Goal: Transaction & Acquisition: Book appointment/travel/reservation

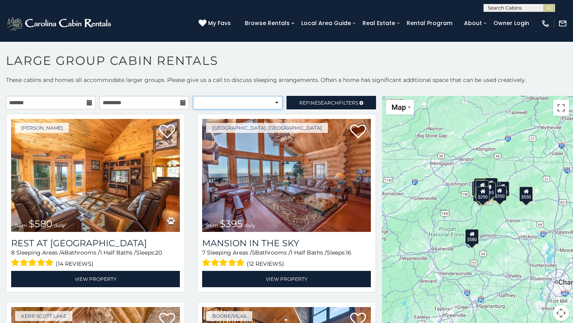
click at [237, 101] on select "**********" at bounding box center [238, 103] width 90 height 14
select select "**********"
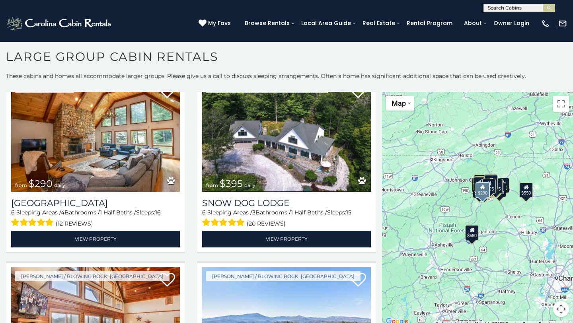
scroll to position [2108, 0]
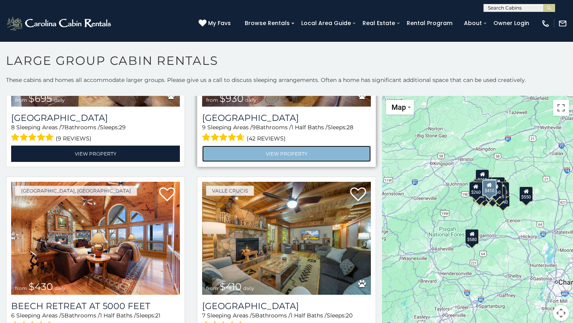
scroll to position [126, 0]
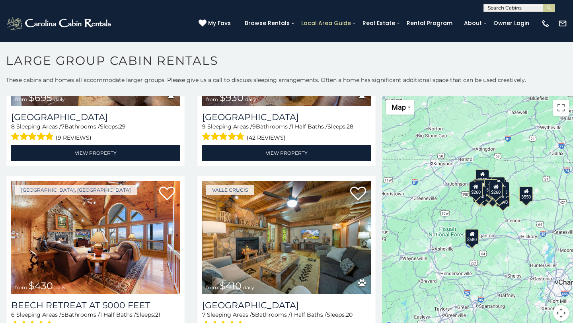
drag, startPoint x: 260, startPoint y: 276, endPoint x: 308, endPoint y: 20, distance: 260.7
click at [0, 41] on body "**********" at bounding box center [286, 184] width 573 height 286
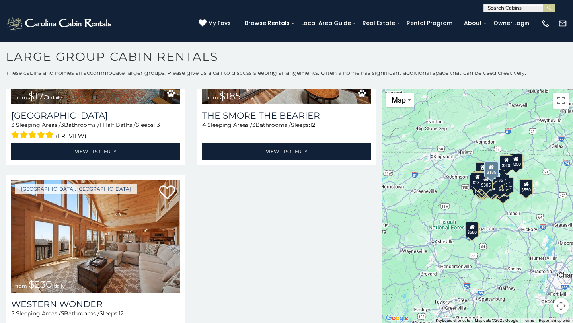
scroll to position [9011, 0]
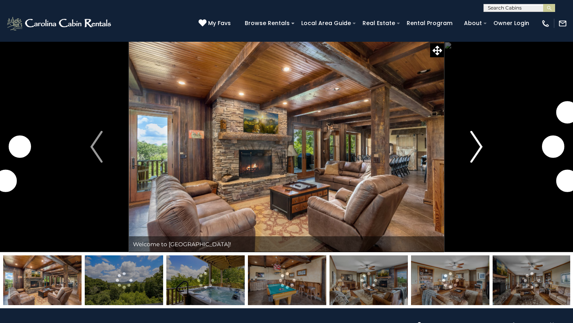
click at [470, 146] on button "Next" at bounding box center [476, 146] width 65 height 211
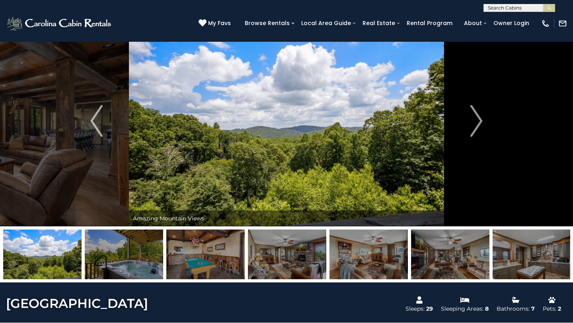
scroll to position [26, 0]
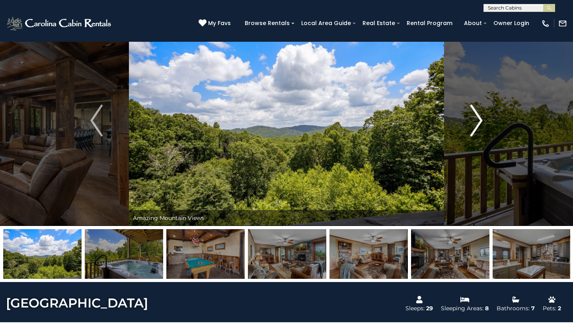
click at [468, 131] on button "Next" at bounding box center [476, 120] width 65 height 211
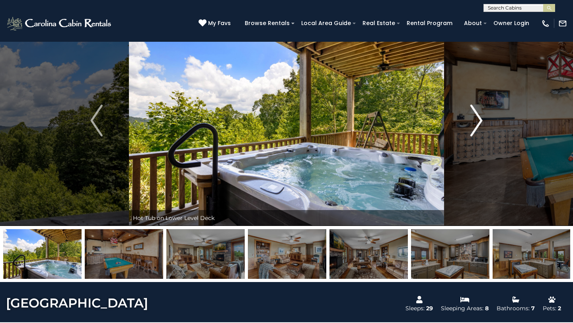
click at [474, 131] on img "Next" at bounding box center [476, 121] width 12 height 32
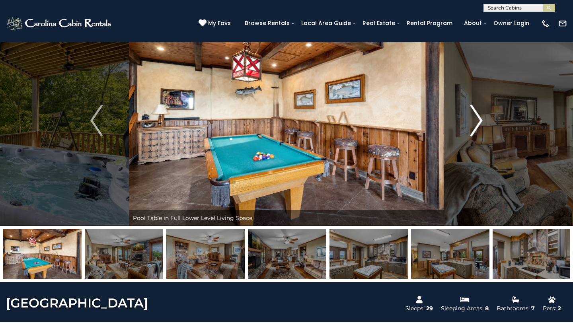
click at [471, 130] on img "Next" at bounding box center [476, 121] width 12 height 32
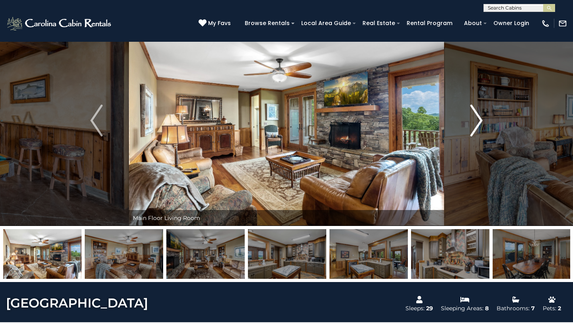
click at [484, 125] on button "Next" at bounding box center [476, 120] width 65 height 211
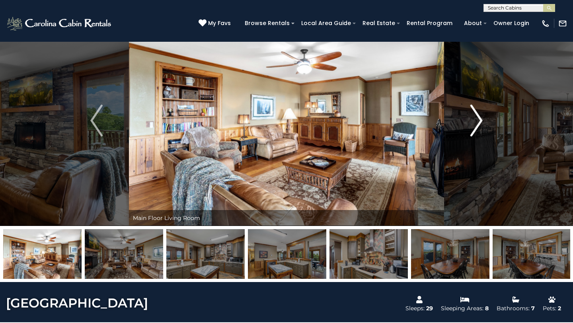
click at [484, 125] on button "Next" at bounding box center [476, 120] width 65 height 211
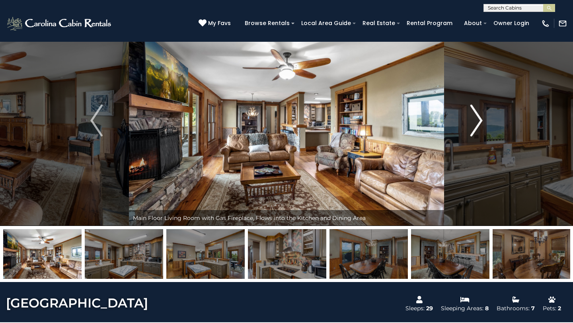
click at [484, 125] on button "Next" at bounding box center [476, 120] width 65 height 211
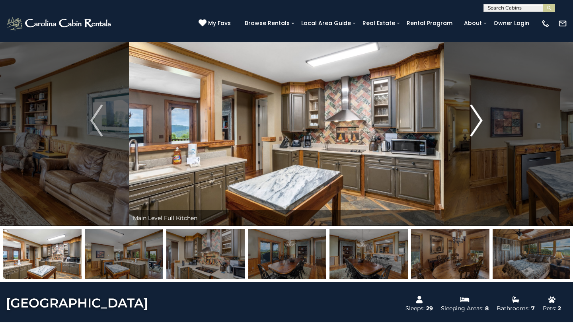
click at [484, 125] on button "Next" at bounding box center [476, 120] width 65 height 211
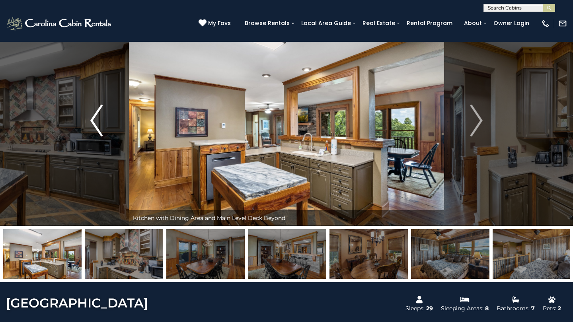
click at [94, 128] on img "Previous" at bounding box center [96, 121] width 12 height 32
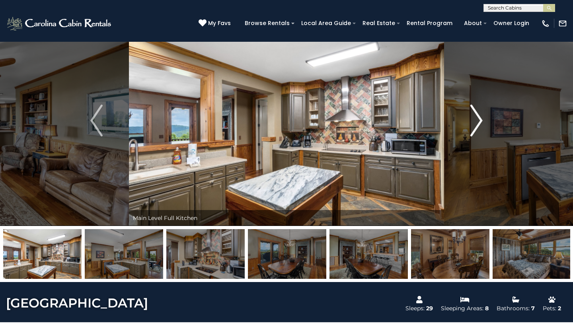
click at [473, 127] on img "Next" at bounding box center [476, 121] width 12 height 32
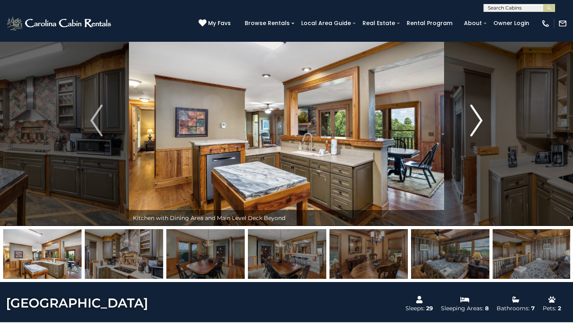
click at [472, 128] on img "Next" at bounding box center [476, 121] width 12 height 32
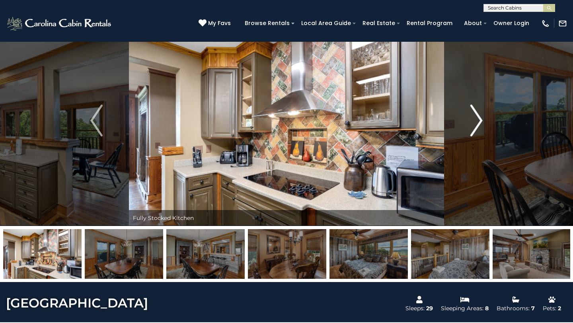
click at [471, 128] on img "Next" at bounding box center [476, 121] width 12 height 32
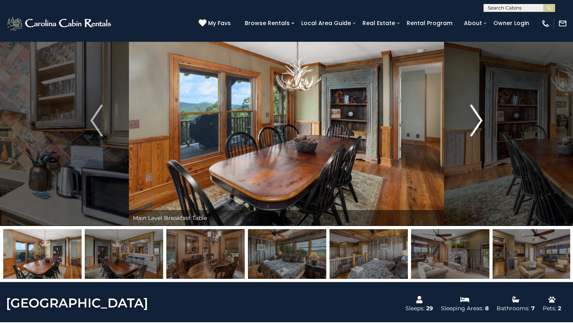
click at [471, 128] on img "Next" at bounding box center [476, 121] width 12 height 32
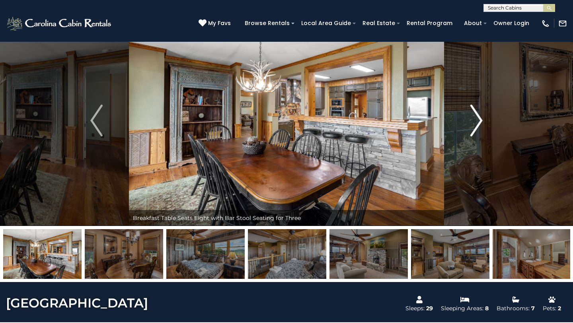
click at [471, 128] on img "Next" at bounding box center [476, 121] width 12 height 32
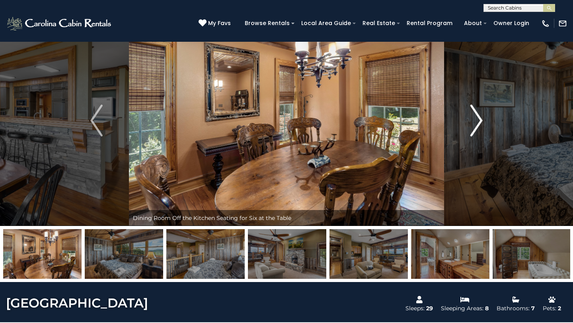
click at [468, 128] on button "Next" at bounding box center [476, 120] width 65 height 211
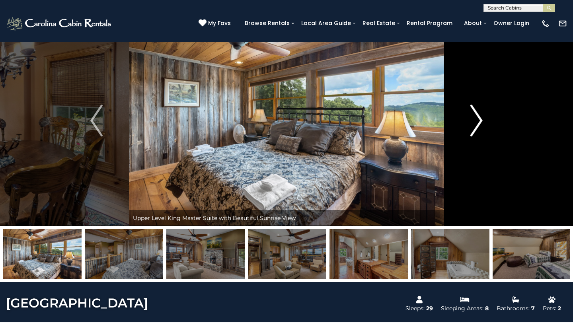
click at [468, 128] on button "Next" at bounding box center [476, 120] width 65 height 211
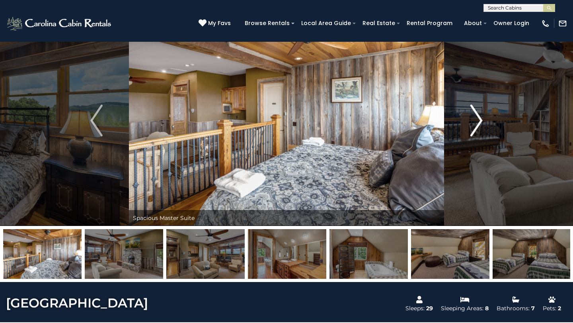
click at [480, 127] on img "Next" at bounding box center [476, 121] width 12 height 32
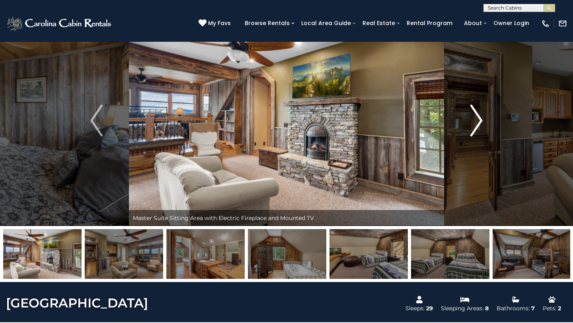
click at [479, 125] on img "Next" at bounding box center [476, 121] width 12 height 32
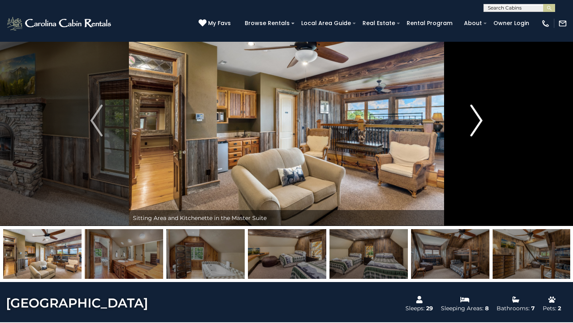
click at [477, 125] on img "Next" at bounding box center [476, 121] width 12 height 32
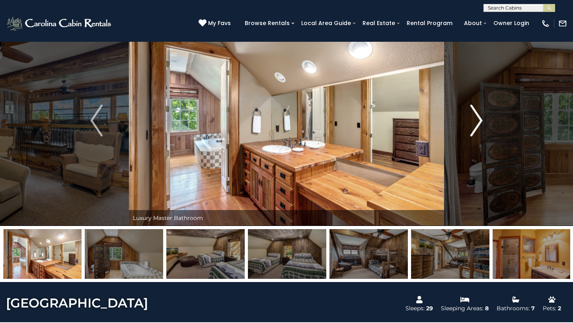
click at [477, 124] on img "Next" at bounding box center [476, 121] width 12 height 32
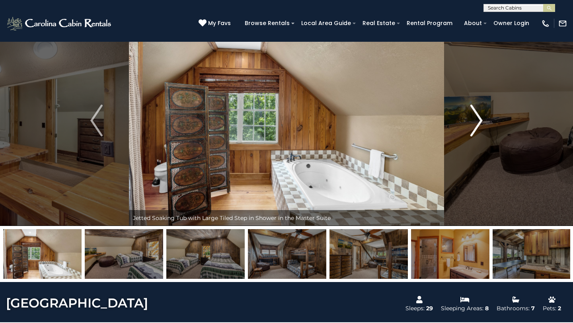
click at [476, 124] on img "Next" at bounding box center [476, 121] width 12 height 32
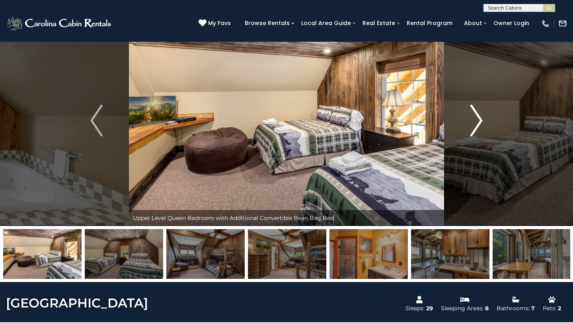
click at [476, 124] on img "Next" at bounding box center [476, 121] width 12 height 32
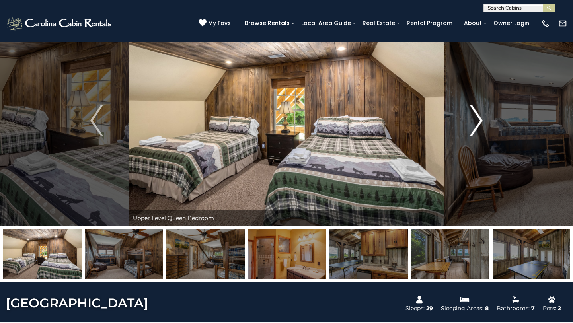
click at [475, 125] on img "Next" at bounding box center [476, 121] width 12 height 32
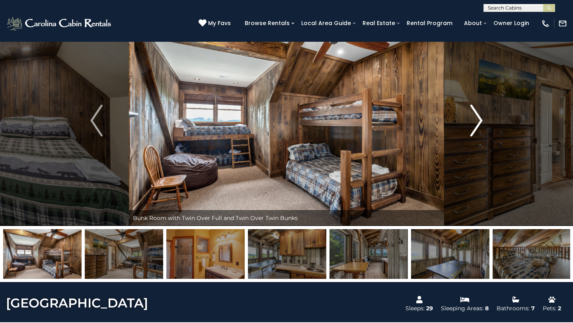
click at [474, 125] on img "Next" at bounding box center [476, 121] width 12 height 32
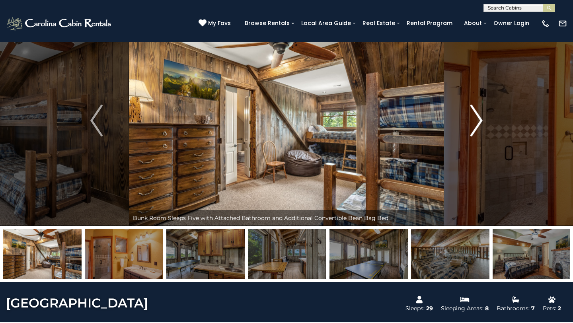
click at [474, 125] on img "Next" at bounding box center [476, 121] width 12 height 32
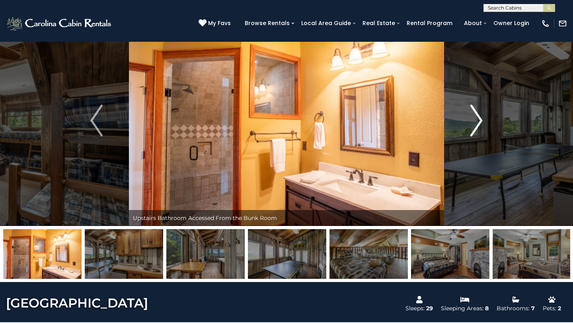
click at [474, 125] on img "Next" at bounding box center [476, 121] width 12 height 32
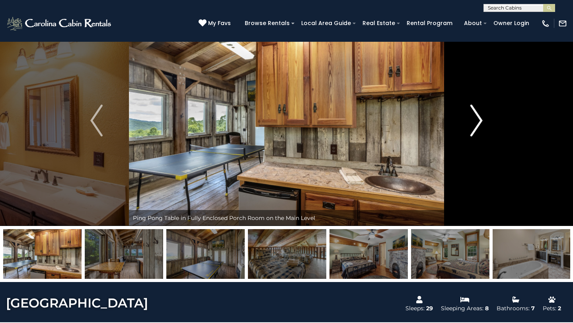
click at [474, 125] on img "Next" at bounding box center [476, 121] width 12 height 32
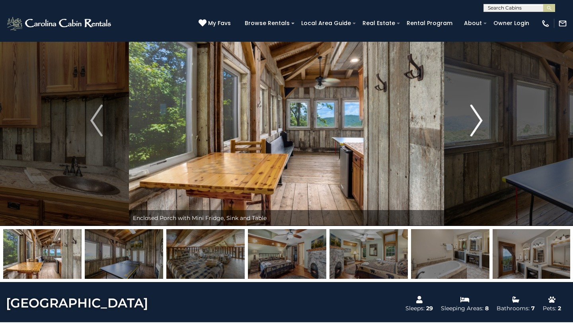
click at [474, 125] on img "Next" at bounding box center [476, 121] width 12 height 32
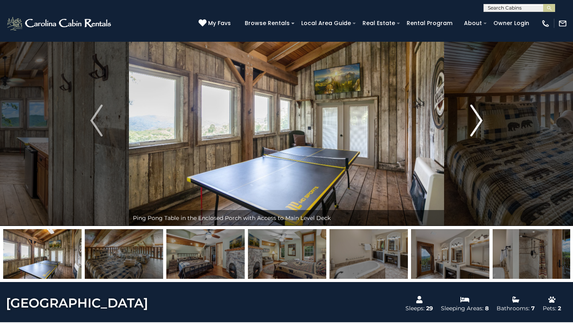
click at [473, 125] on img "Next" at bounding box center [476, 121] width 12 height 32
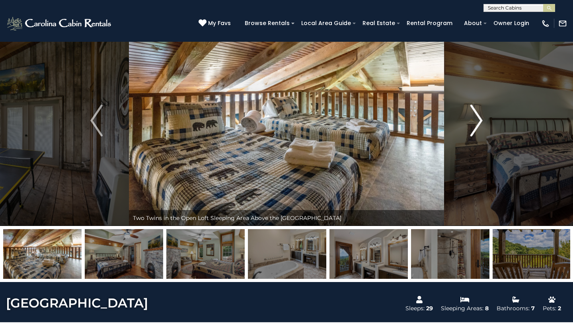
click at [473, 125] on img "Next" at bounding box center [476, 121] width 12 height 32
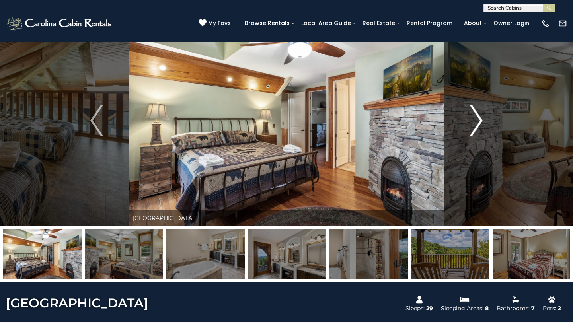
click at [473, 125] on img "Next" at bounding box center [476, 121] width 12 height 32
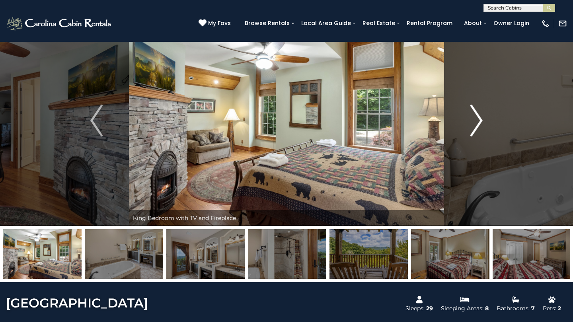
click at [473, 125] on img "Next" at bounding box center [476, 121] width 12 height 32
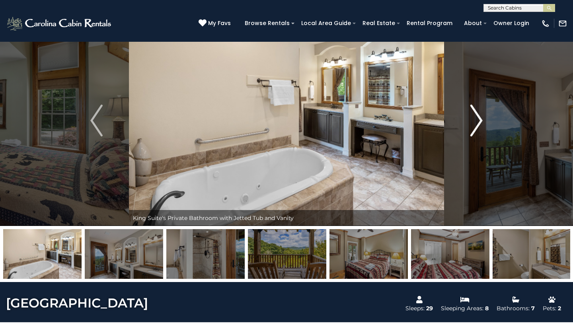
click at [473, 125] on img "Next" at bounding box center [476, 121] width 12 height 32
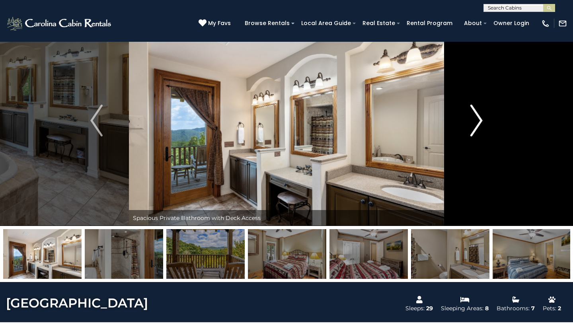
click at [473, 125] on img "Next" at bounding box center [476, 121] width 12 height 32
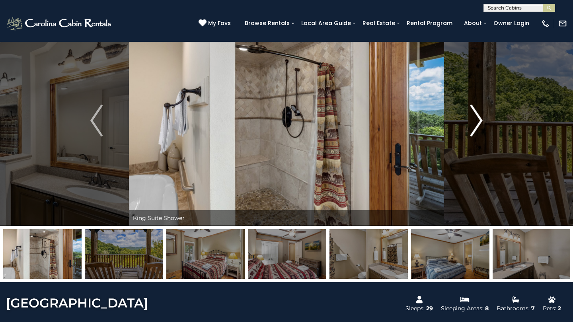
click at [473, 125] on img "Next" at bounding box center [476, 121] width 12 height 32
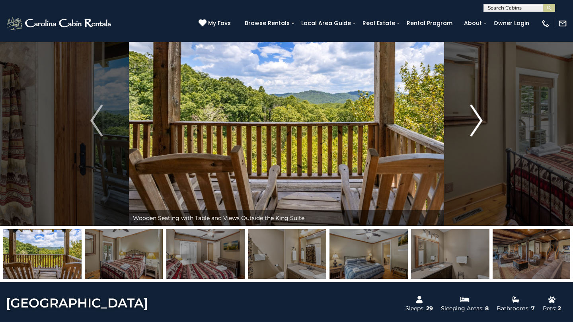
click at [473, 125] on img "Next" at bounding box center [476, 121] width 12 height 32
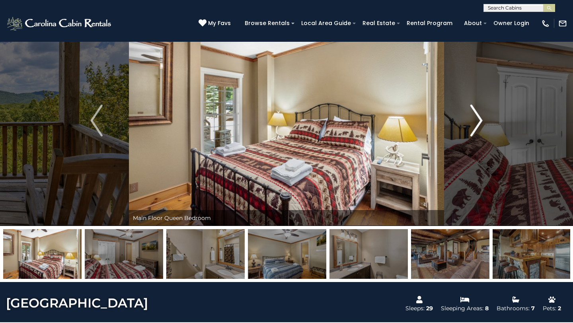
click at [473, 125] on img "Next" at bounding box center [476, 121] width 12 height 32
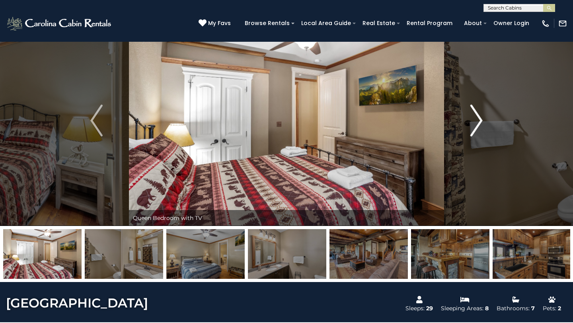
click at [473, 125] on img "Next" at bounding box center [476, 121] width 12 height 32
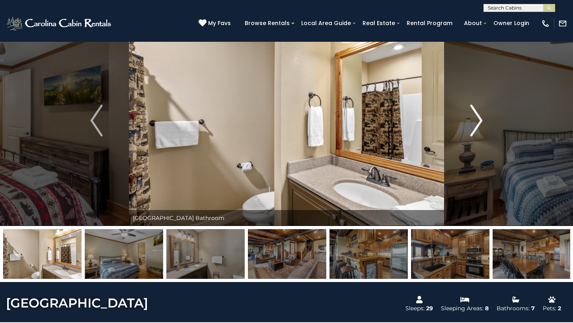
click at [473, 125] on img "Next" at bounding box center [476, 121] width 12 height 32
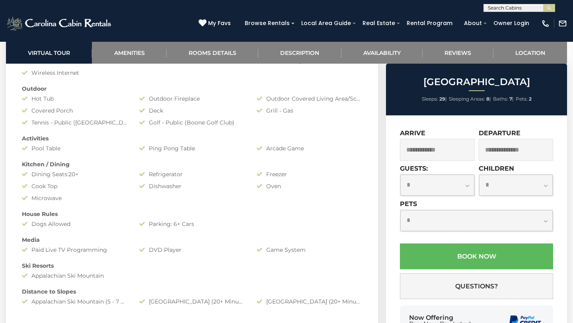
scroll to position [644, 0]
click at [438, 182] on select "**********" at bounding box center [437, 185] width 74 height 21
select select "**"
click at [453, 144] on input "text" at bounding box center [437, 150] width 75 height 22
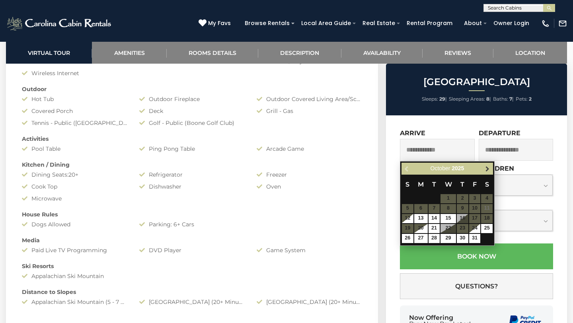
click at [486, 169] on span "Next" at bounding box center [487, 169] width 6 height 6
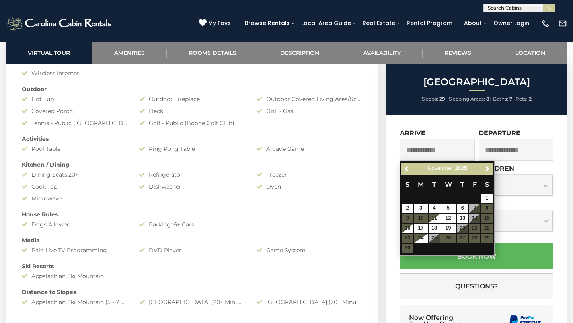
click at [474, 238] on table "S M T W T F S 1 2 3 4 5 6 7 8 9 10 11 12 13 14 15 16 17 18 19 20 21 22 23 24 25…" at bounding box center [448, 214] width 92 height 78
click at [475, 239] on table "S M T W T F S 1 2 3 4 5 6 7 8 9 10 11 12 13 14 15 16 17 18 19 20 21 22 23 24 25…" at bounding box center [448, 214] width 92 height 78
click at [475, 227] on table "S M T W T F S 1 2 3 4 5 6 7 8 9 10 11 12 13 14 15 16 17 18 19 20 21 22 23 24 25…" at bounding box center [448, 214] width 92 height 78
click at [475, 222] on table "S M T W T F S 1 2 3 4 5 6 7 8 9 10 11 12 13 14 15 16 17 18 19 20 21 22 23 24 25…" at bounding box center [448, 214] width 92 height 78
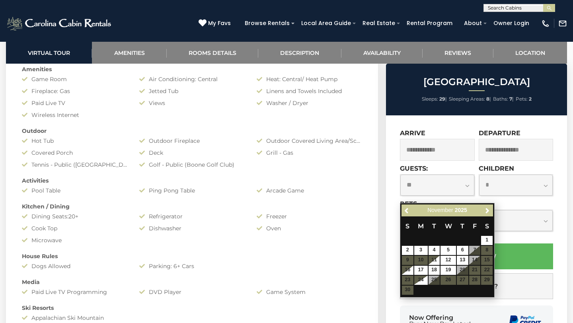
scroll to position [605, 0]
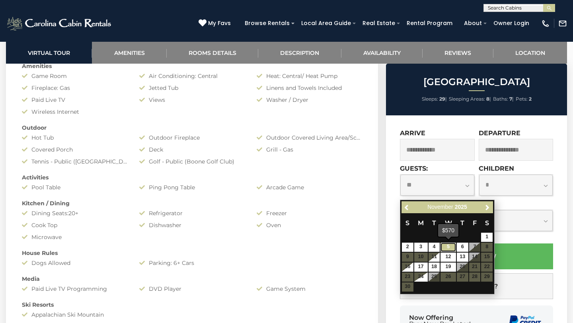
click at [449, 246] on link "5" at bounding box center [448, 247] width 15 height 9
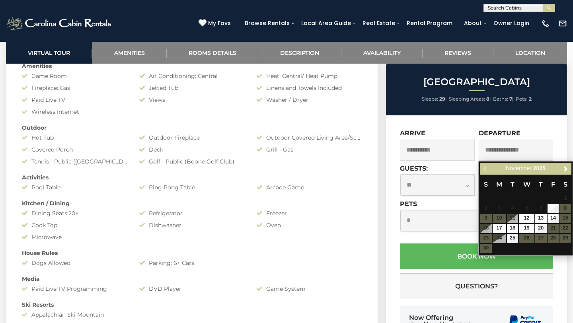
click at [565, 136] on div "**********" at bounding box center [476, 240] width 181 height 251
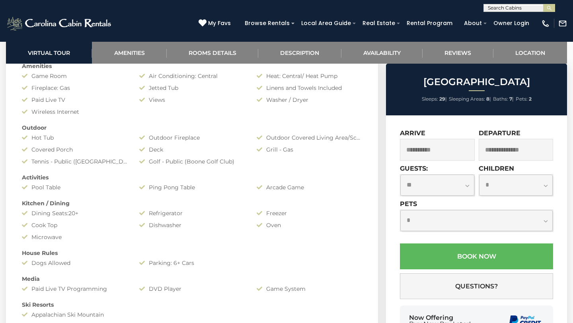
click at [454, 154] on input "**********" at bounding box center [437, 150] width 75 height 22
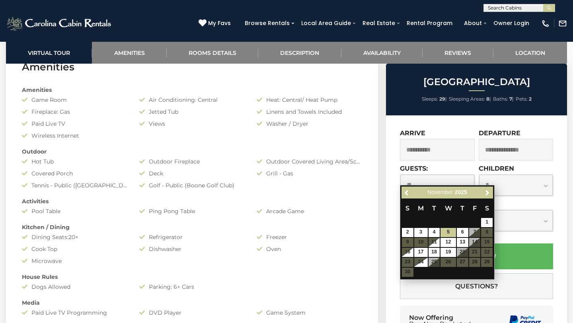
scroll to position [586, 0]
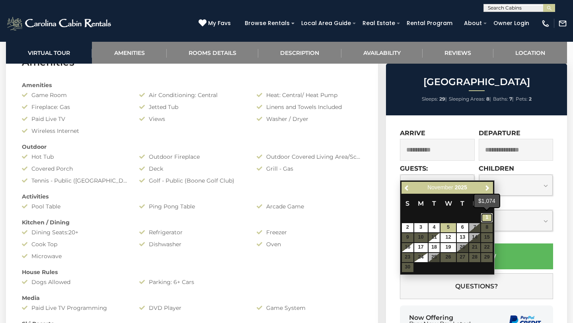
click at [488, 216] on link "1" at bounding box center [487, 217] width 12 height 9
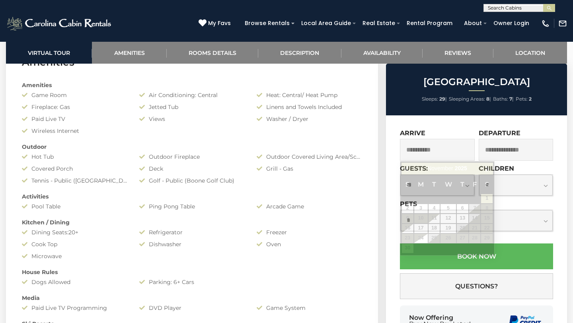
click at [466, 144] on input "**********" at bounding box center [437, 150] width 75 height 22
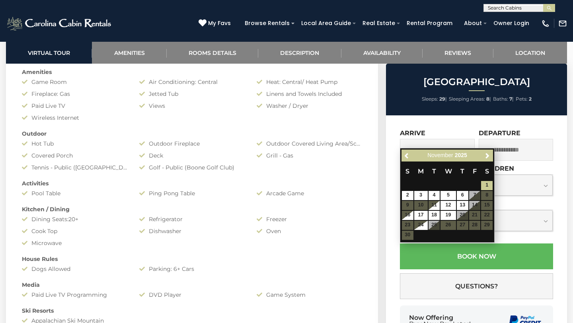
scroll to position [600, 0]
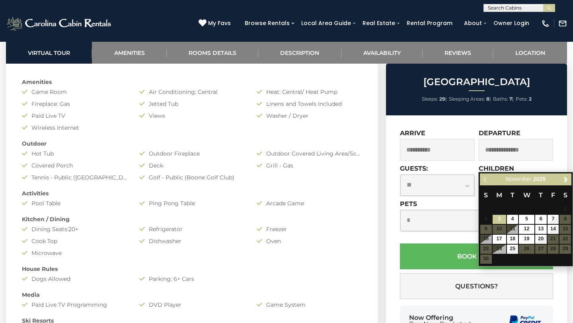
scroll to position [590, 0]
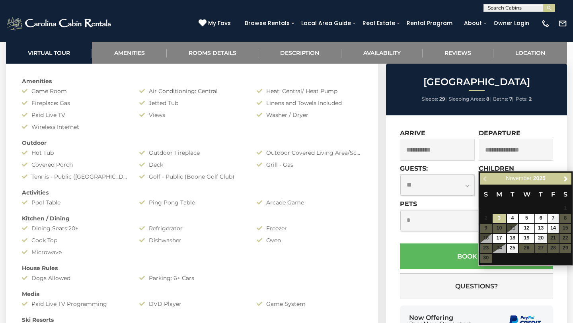
click at [485, 179] on div "Previous Next November 2025" at bounding box center [526, 179] width 92 height 12
click at [484, 177] on div "Previous Next November 2025" at bounding box center [526, 179] width 92 height 12
click at [492, 179] on div "Previous Next November 2025" at bounding box center [526, 179] width 92 height 12
click at [565, 181] on span "Next" at bounding box center [566, 179] width 6 height 6
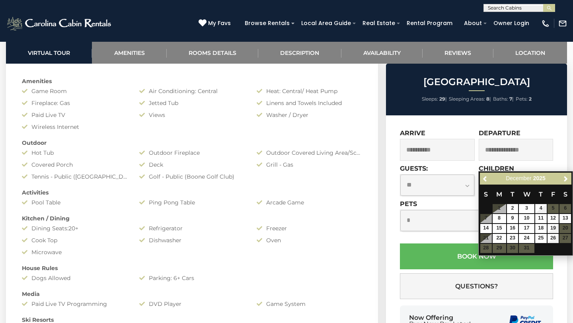
click at [540, 141] on input "text" at bounding box center [516, 150] width 75 height 22
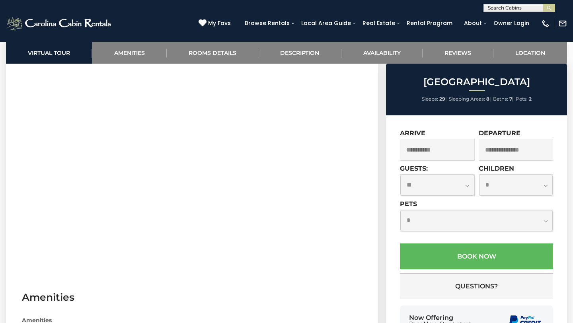
scroll to position [345, 0]
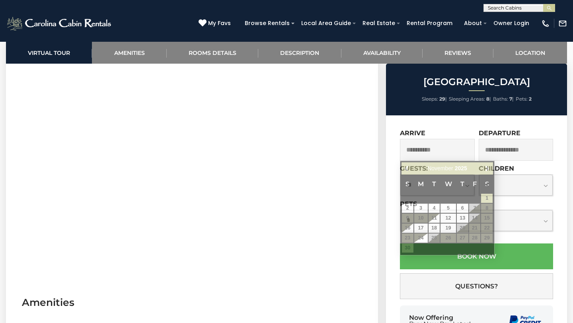
click at [439, 148] on input "**********" at bounding box center [437, 150] width 75 height 22
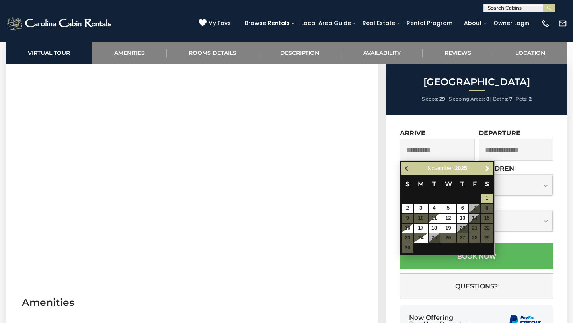
click at [405, 168] on span "Previous" at bounding box center [407, 169] width 6 height 6
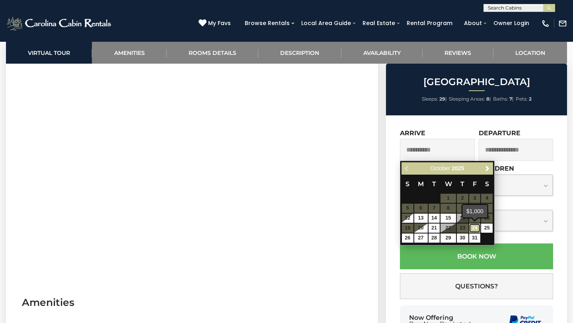
click at [477, 230] on link "24" at bounding box center [475, 228] width 12 height 9
type input "**********"
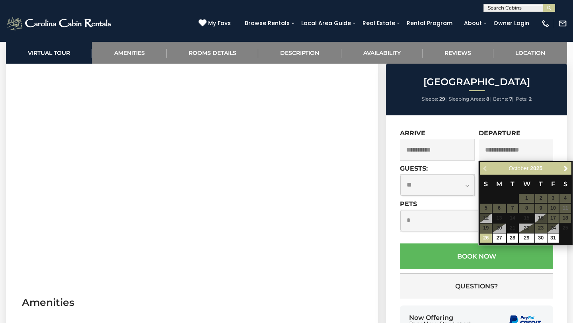
click at [456, 149] on input "**********" at bounding box center [437, 150] width 75 height 22
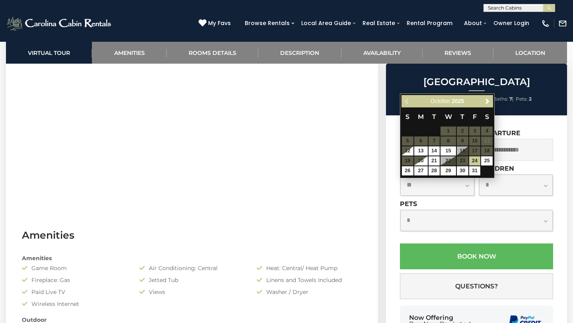
scroll to position [413, 0]
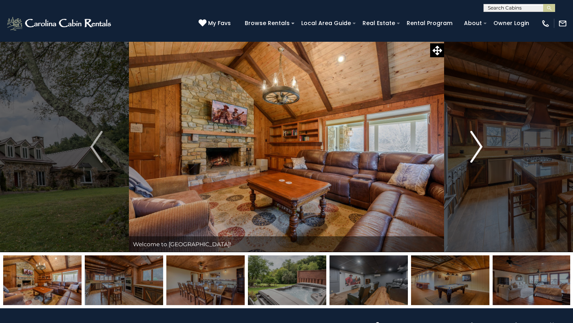
drag, startPoint x: 469, startPoint y: 137, endPoint x: 470, endPoint y: 142, distance: 5.8
click at [470, 142] on button "Next" at bounding box center [476, 146] width 65 height 211
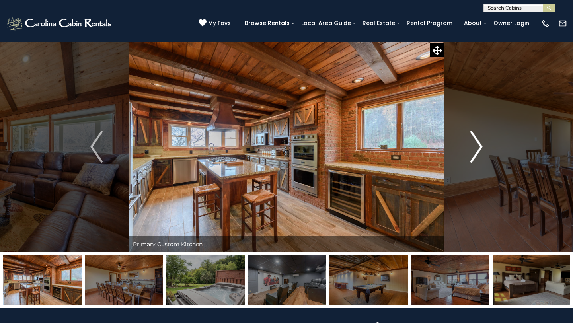
click at [474, 146] on img "Next" at bounding box center [476, 147] width 12 height 32
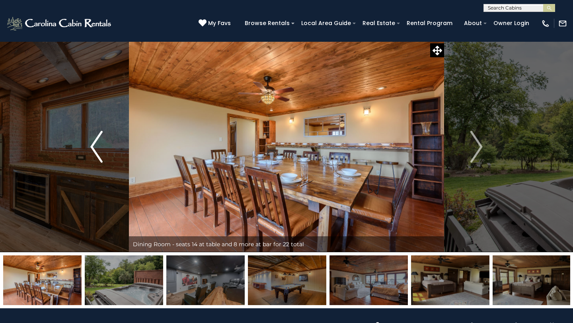
click at [90, 151] on button "Previous" at bounding box center [96, 146] width 65 height 211
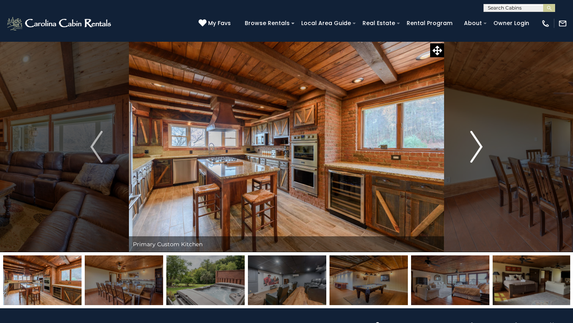
click at [477, 146] on img "Next" at bounding box center [476, 147] width 12 height 32
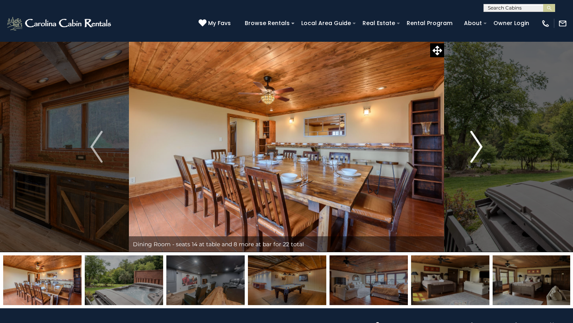
click at [478, 145] on img "Next" at bounding box center [476, 147] width 12 height 32
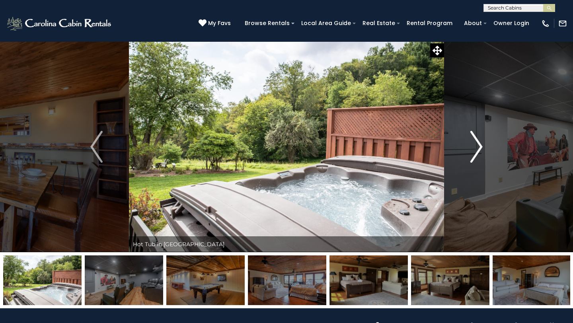
click at [478, 145] on img "Next" at bounding box center [476, 147] width 12 height 32
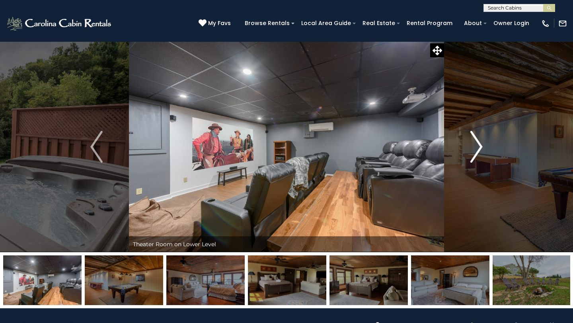
click at [478, 145] on img "Next" at bounding box center [476, 147] width 12 height 32
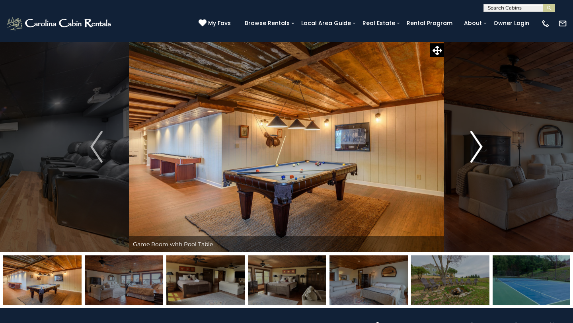
click at [478, 144] on img "Next" at bounding box center [476, 147] width 12 height 32
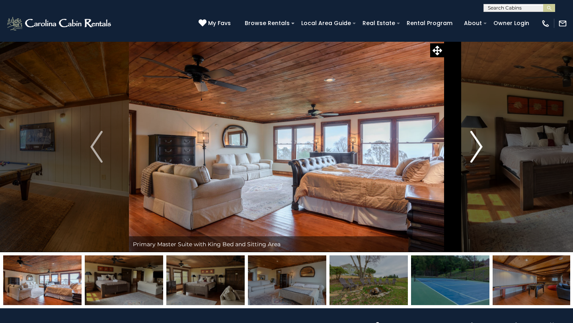
click at [478, 145] on img "Next" at bounding box center [476, 147] width 12 height 32
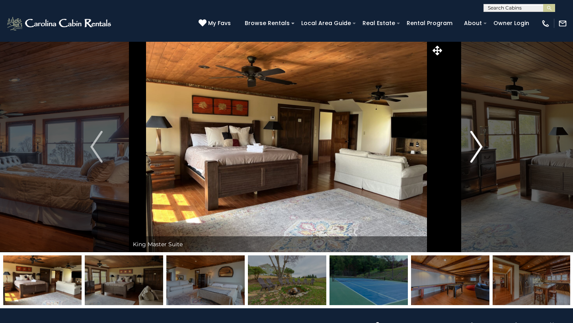
click at [473, 147] on img "Next" at bounding box center [476, 147] width 12 height 32
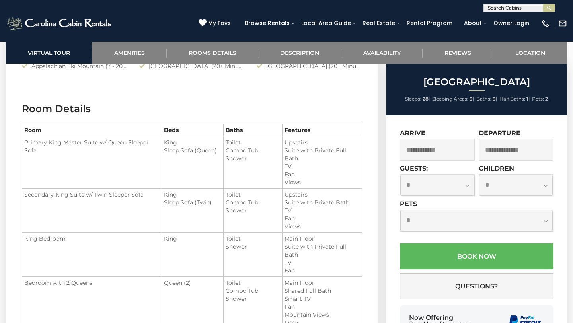
scroll to position [884, 0]
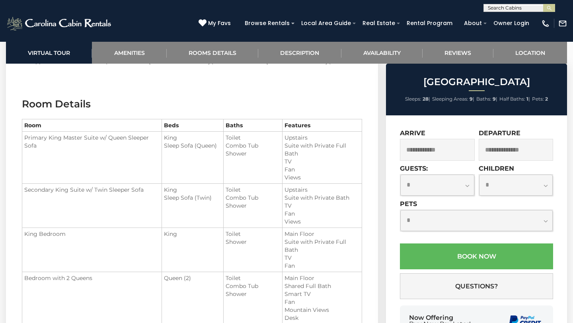
click at [437, 147] on input "text" at bounding box center [437, 150] width 75 height 22
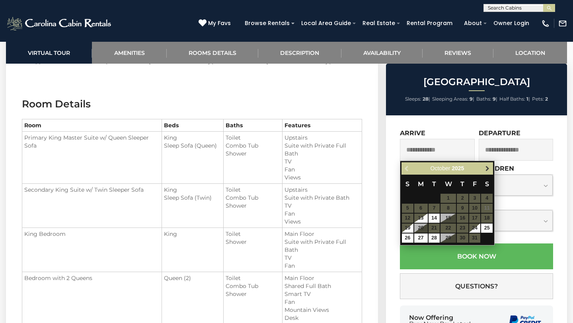
click at [487, 168] on span "Next" at bounding box center [487, 169] width 6 height 6
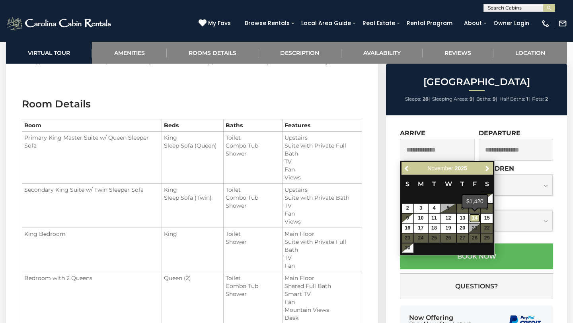
click at [475, 219] on link "14" at bounding box center [475, 218] width 12 height 9
type input "**********"
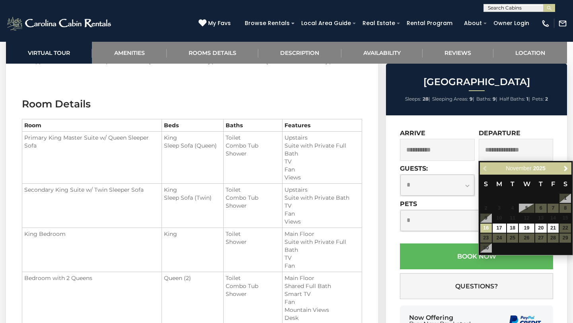
click at [520, 148] on input "text" at bounding box center [516, 150] width 75 height 22
click at [486, 228] on link "16" at bounding box center [486, 228] width 12 height 9
type input "**********"
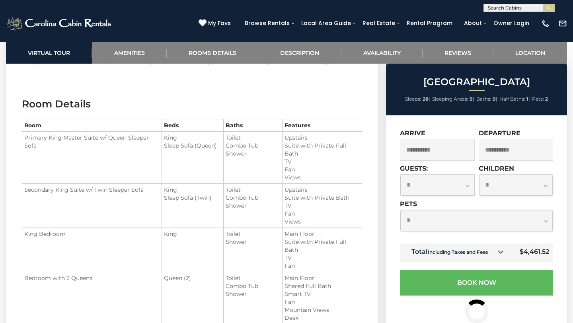
click at [461, 184] on select "**********" at bounding box center [437, 185] width 74 height 21
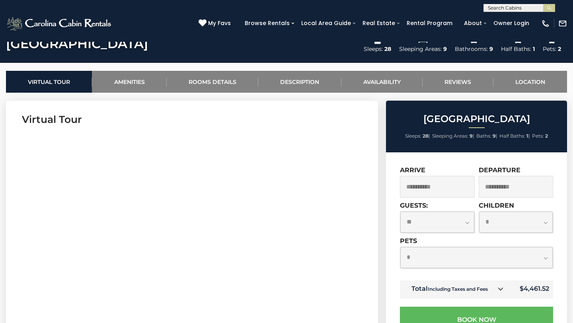
scroll to position [288, 0]
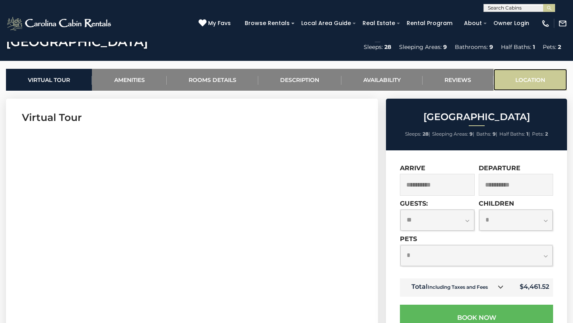
click at [518, 79] on link "Location" at bounding box center [530, 80] width 74 height 22
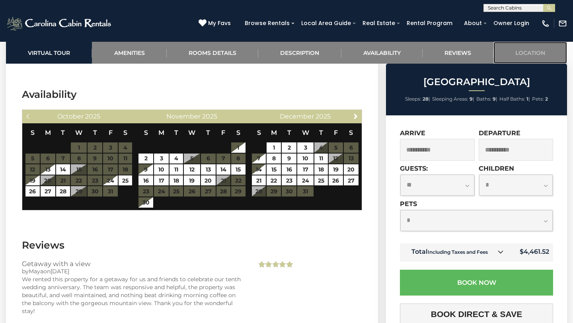
scroll to position [3341, 0]
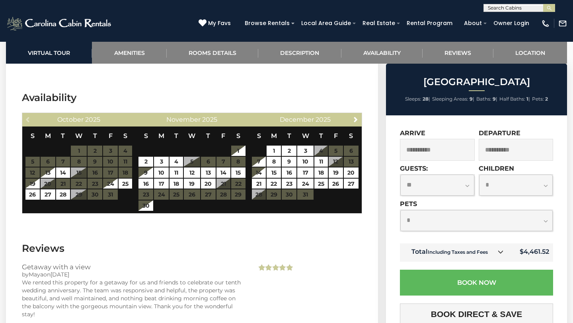
click at [443, 185] on select "**********" at bounding box center [437, 185] width 74 height 21
click at [450, 190] on select "**********" at bounding box center [437, 185] width 74 height 21
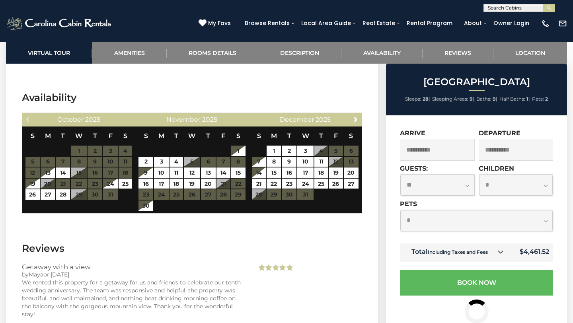
select select "**"
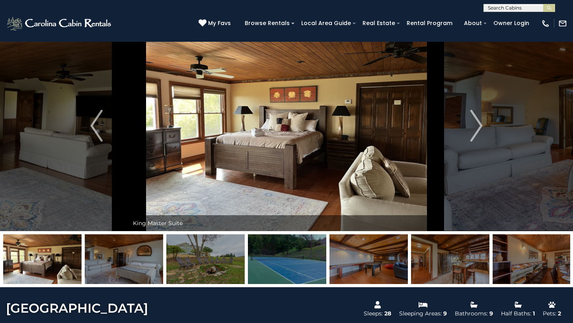
scroll to position [20, 0]
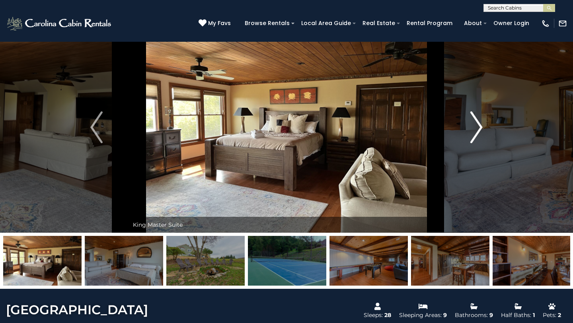
click at [480, 128] on img "Next" at bounding box center [476, 127] width 12 height 32
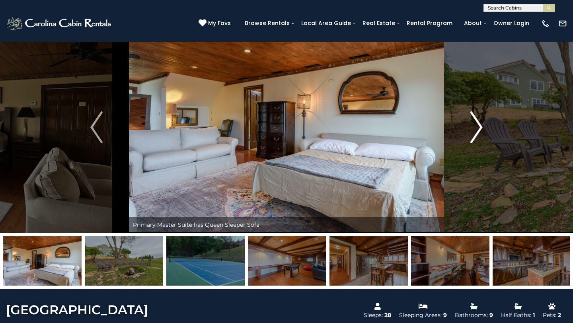
click at [480, 128] on img "Next" at bounding box center [476, 127] width 12 height 32
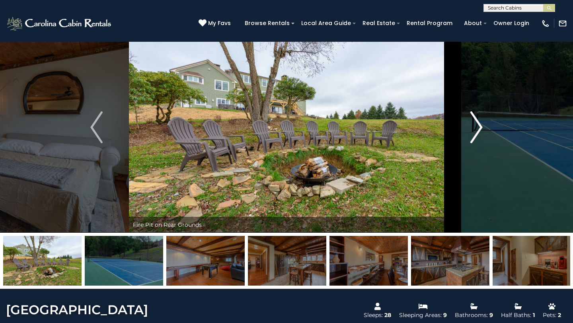
click at [480, 128] on img "Next" at bounding box center [476, 127] width 12 height 32
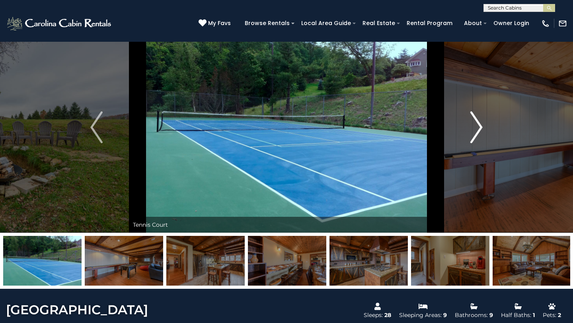
click at [480, 128] on img "Next" at bounding box center [476, 127] width 12 height 32
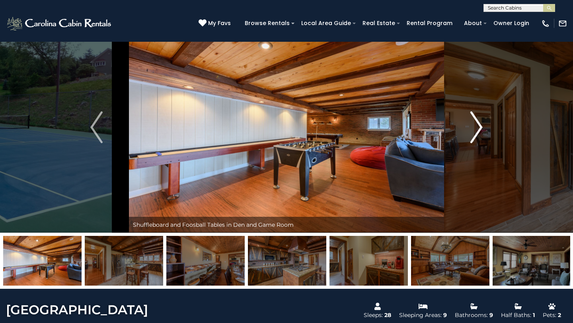
click at [480, 128] on img "Next" at bounding box center [476, 127] width 12 height 32
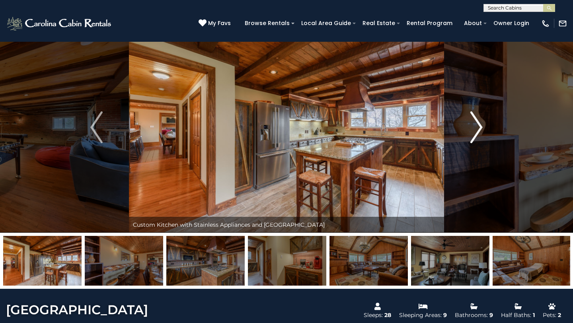
click at [480, 128] on img "Next" at bounding box center [476, 127] width 12 height 32
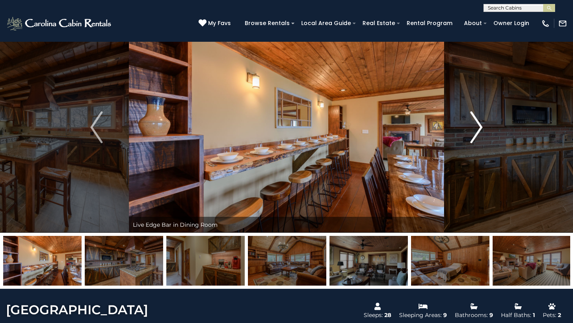
click at [480, 128] on img "Next" at bounding box center [476, 127] width 12 height 32
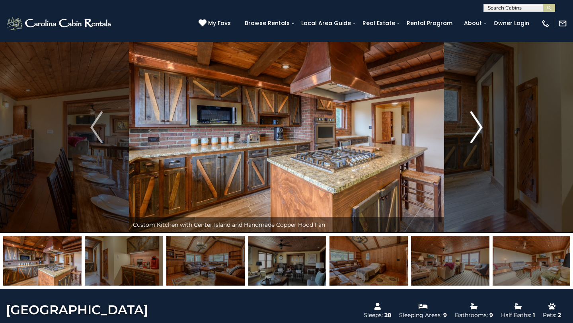
click at [480, 128] on img "Next" at bounding box center [476, 127] width 12 height 32
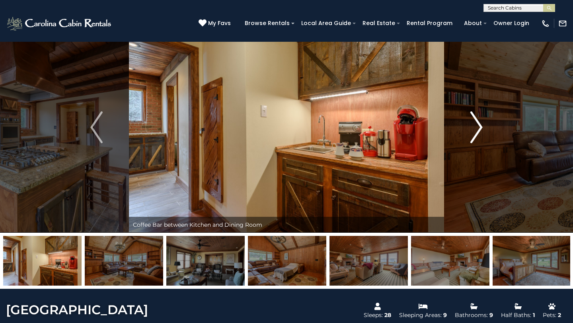
click at [480, 128] on img "Next" at bounding box center [476, 127] width 12 height 32
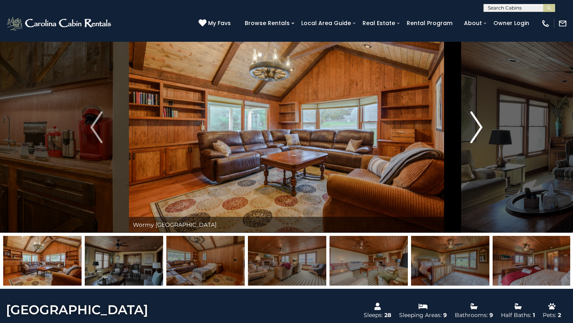
click at [480, 128] on img "Next" at bounding box center [476, 127] width 12 height 32
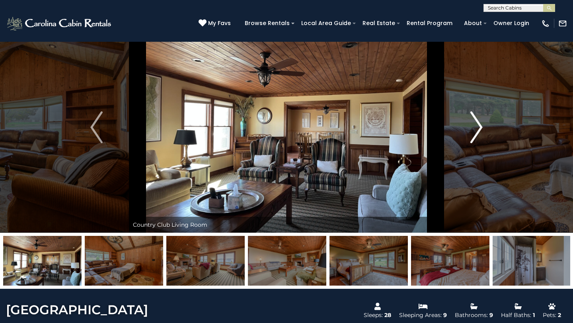
click at [480, 128] on img "Next" at bounding box center [476, 127] width 12 height 32
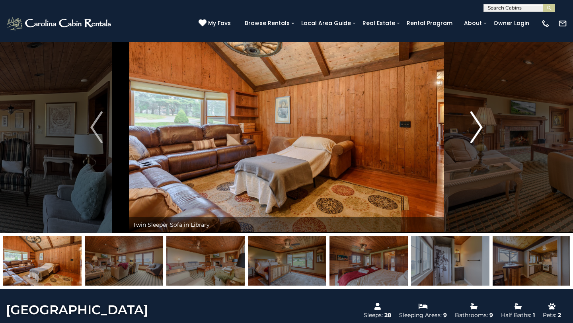
click at [480, 128] on img "Next" at bounding box center [476, 127] width 12 height 32
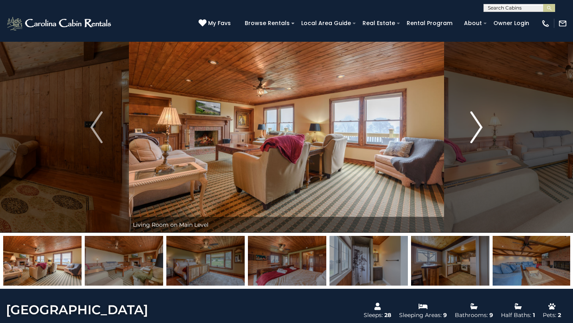
click at [480, 128] on img "Next" at bounding box center [476, 127] width 12 height 32
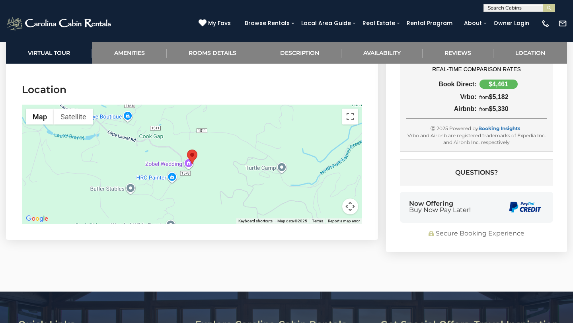
scroll to position [3798, 0]
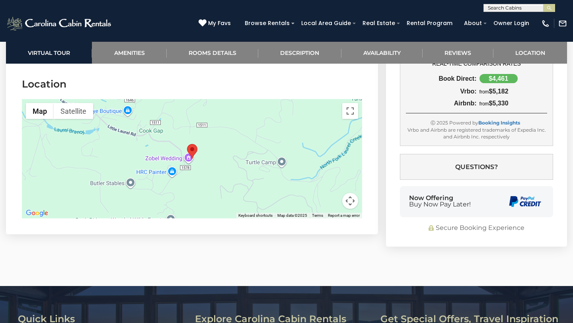
click at [188, 160] on div at bounding box center [192, 158] width 340 height 119
click at [187, 144] on area "Appalachian Mountain Lodge" at bounding box center [187, 144] width 0 height 0
click at [187, 158] on img "Appalachian Mountain Lodge" at bounding box center [192, 151] width 10 height 15
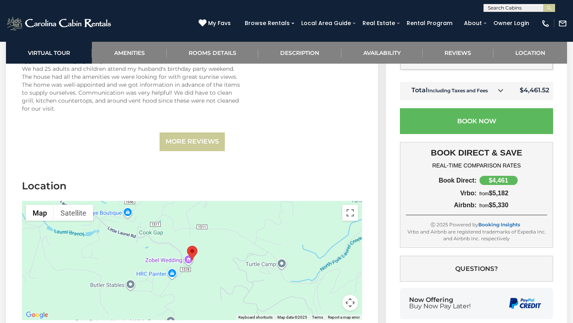
scroll to position [3823, 0]
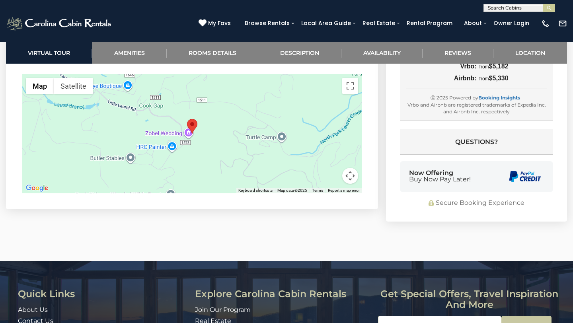
click at [187, 119] on area "Appalachian Mountain Lodge" at bounding box center [187, 119] width 0 height 0
click at [39, 92] on button "Map" at bounding box center [40, 86] width 28 height 16
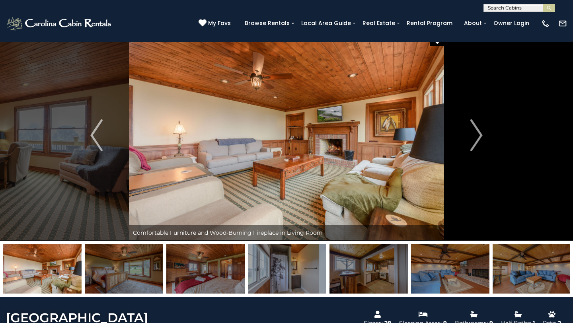
scroll to position [0, 0]
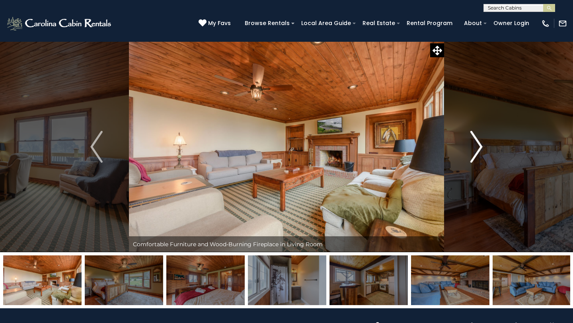
click at [477, 143] on img "Next" at bounding box center [476, 147] width 12 height 32
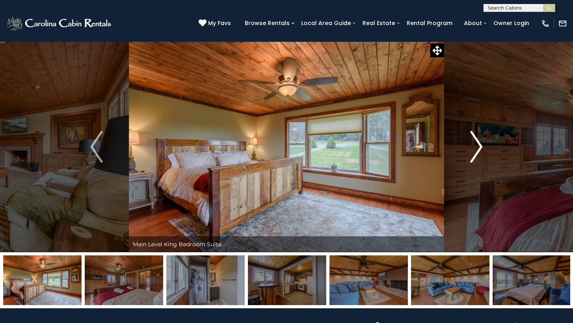
click at [477, 143] on img "Next" at bounding box center [476, 147] width 12 height 32
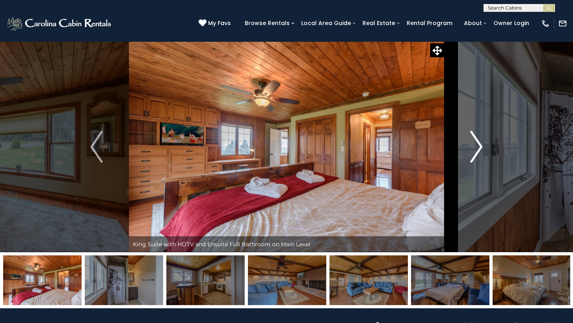
click at [477, 144] on img "Next" at bounding box center [476, 147] width 12 height 32
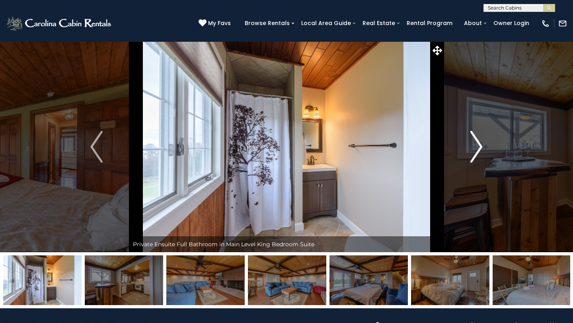
click at [476, 144] on img "Next" at bounding box center [476, 147] width 12 height 32
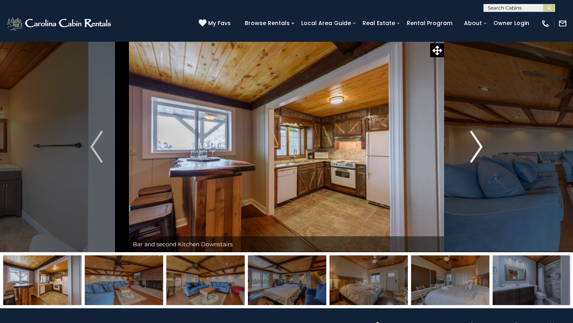
click at [476, 144] on img "Next" at bounding box center [476, 147] width 12 height 32
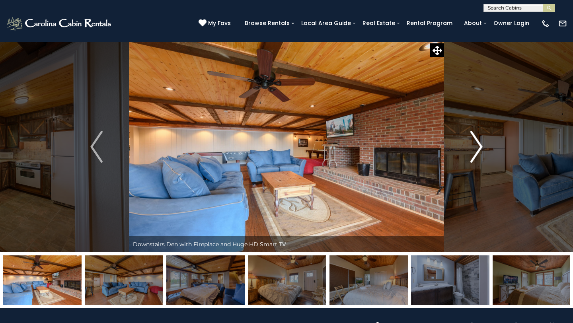
click at [476, 144] on img "Next" at bounding box center [476, 147] width 12 height 32
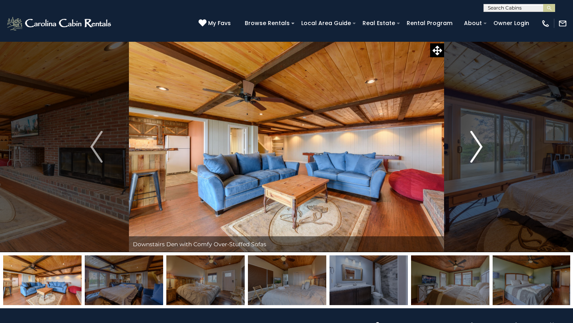
click at [476, 145] on img "Next" at bounding box center [476, 147] width 12 height 32
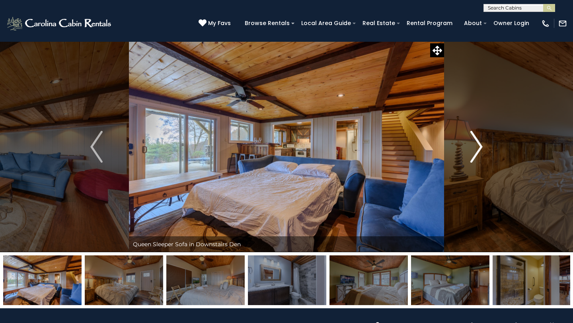
click at [476, 146] on img "Next" at bounding box center [476, 147] width 12 height 32
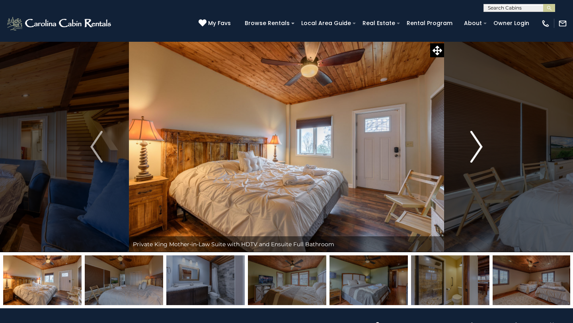
click at [476, 146] on img "Next" at bounding box center [476, 147] width 12 height 32
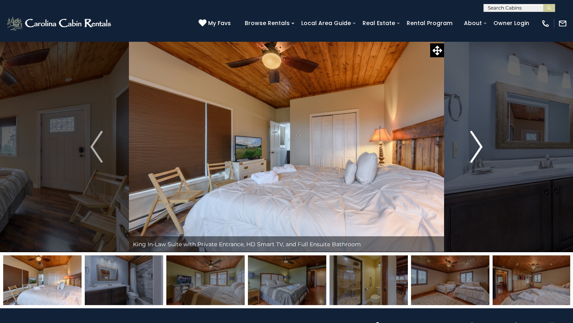
click at [476, 146] on img "Next" at bounding box center [476, 147] width 12 height 32
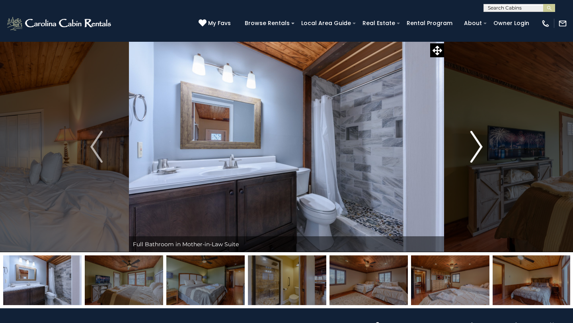
click at [476, 146] on img "Next" at bounding box center [476, 147] width 12 height 32
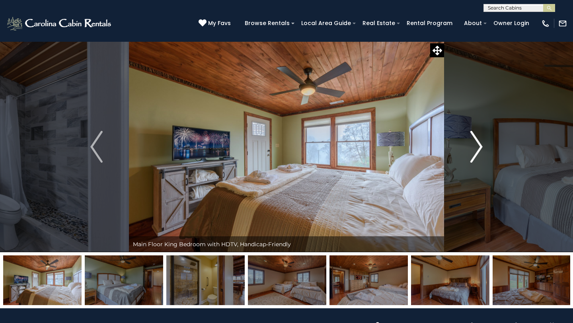
click at [476, 146] on img "Next" at bounding box center [476, 147] width 12 height 32
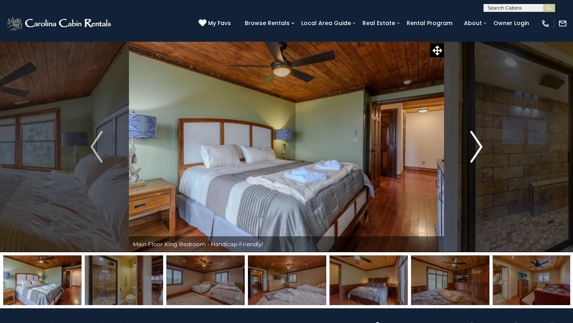
click at [476, 146] on img "Next" at bounding box center [476, 147] width 12 height 32
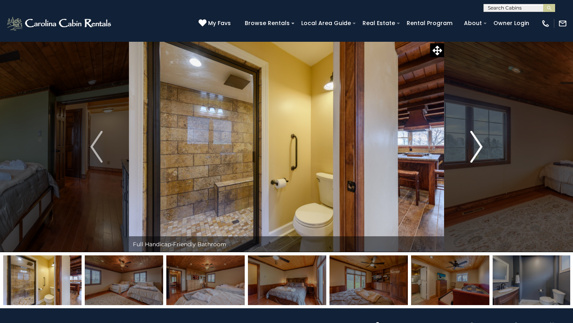
click at [476, 146] on img "Next" at bounding box center [476, 147] width 12 height 32
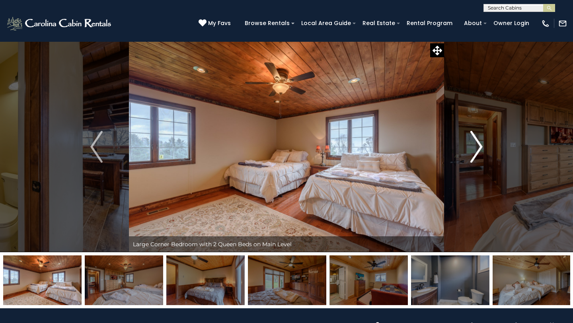
click at [476, 146] on img "Next" at bounding box center [476, 147] width 12 height 32
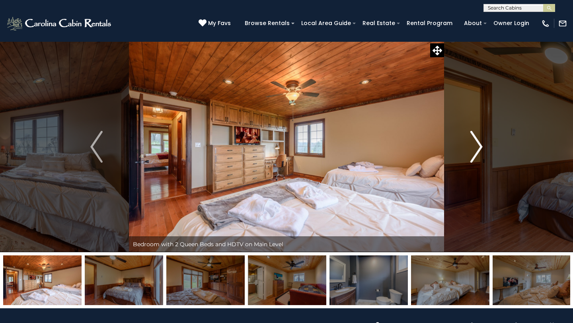
click at [476, 146] on img "Next" at bounding box center [476, 147] width 12 height 32
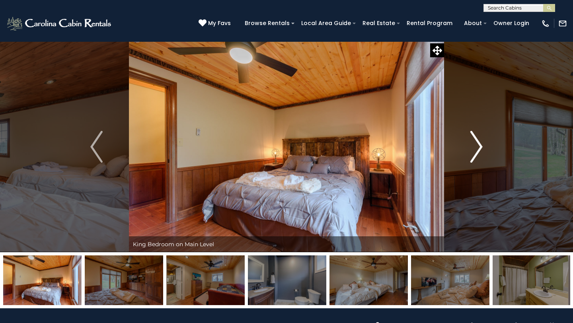
click at [476, 146] on img "Next" at bounding box center [476, 147] width 12 height 32
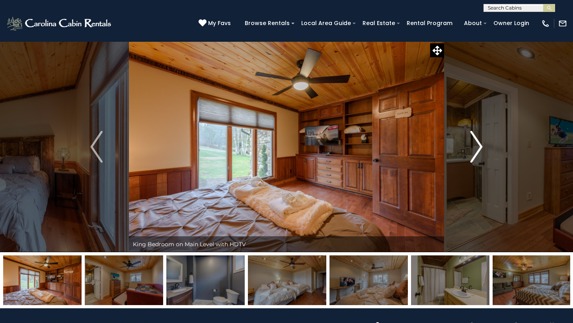
click at [476, 147] on img "Next" at bounding box center [476, 147] width 12 height 32
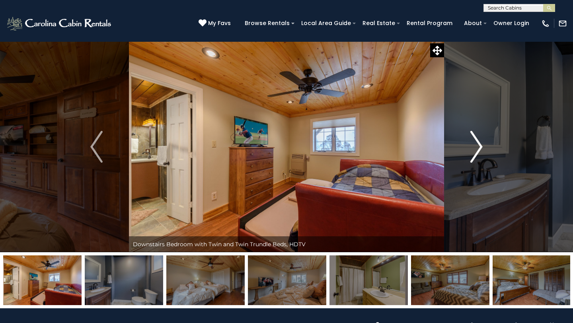
scroll to position [6, 0]
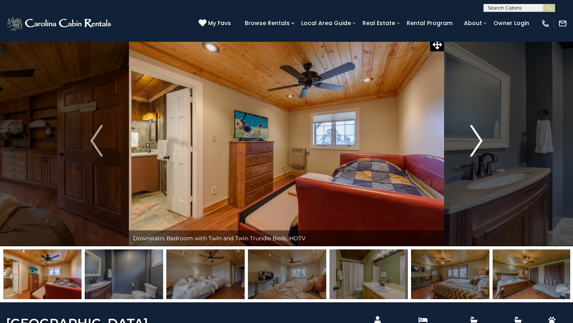
click at [476, 147] on img "Next" at bounding box center [476, 141] width 12 height 32
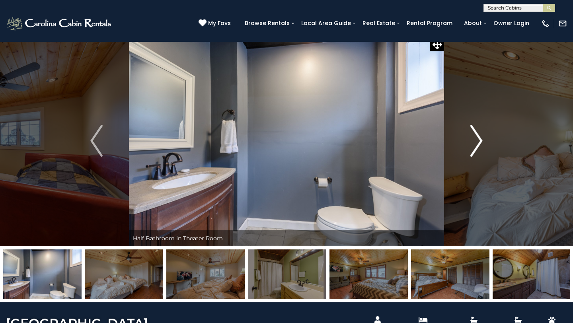
click at [475, 146] on img "Next" at bounding box center [476, 141] width 12 height 32
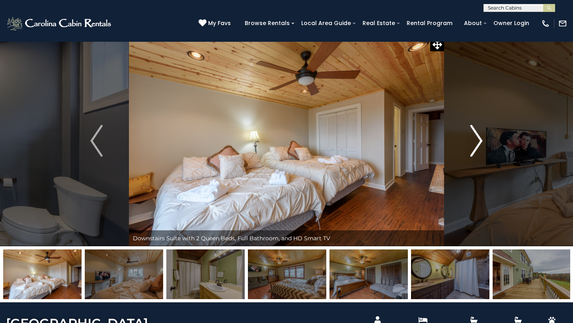
click at [475, 146] on img "Next" at bounding box center [476, 141] width 12 height 32
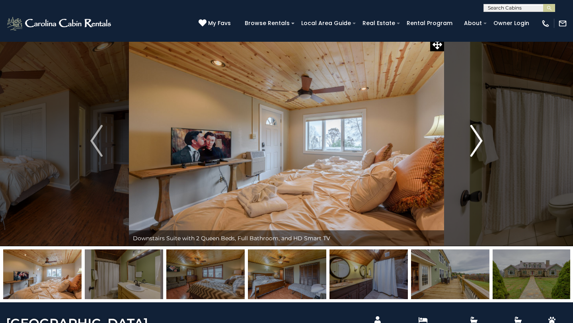
click at [475, 146] on img "Next" at bounding box center [476, 141] width 12 height 32
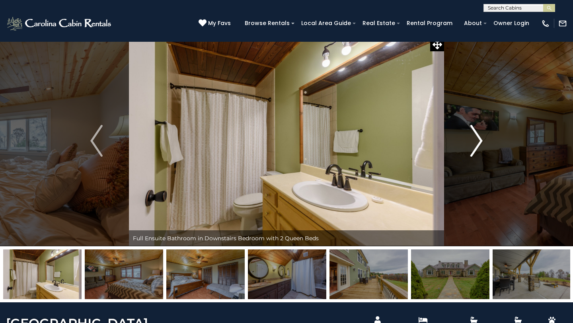
click at [475, 147] on img "Next" at bounding box center [476, 141] width 12 height 32
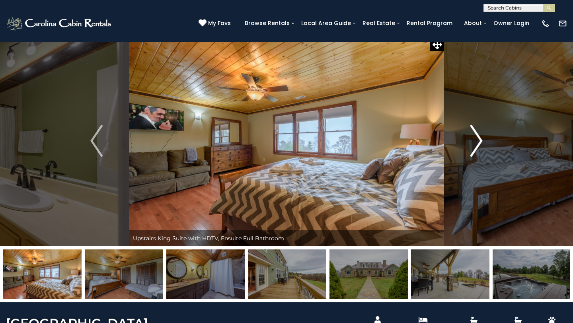
click at [475, 147] on img "Next" at bounding box center [476, 141] width 12 height 32
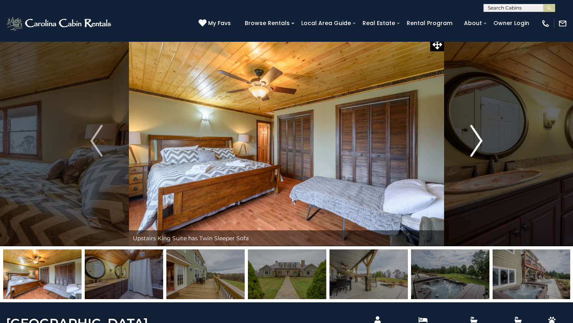
click at [475, 147] on img "Next" at bounding box center [476, 141] width 12 height 32
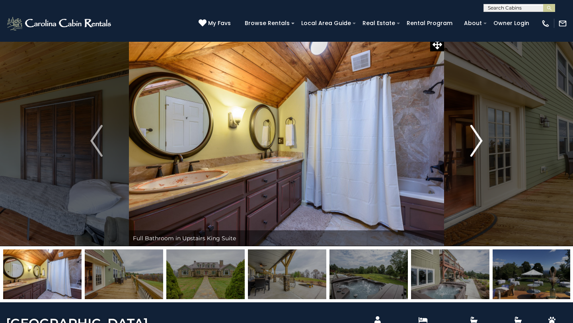
click at [475, 147] on img "Next" at bounding box center [476, 141] width 12 height 32
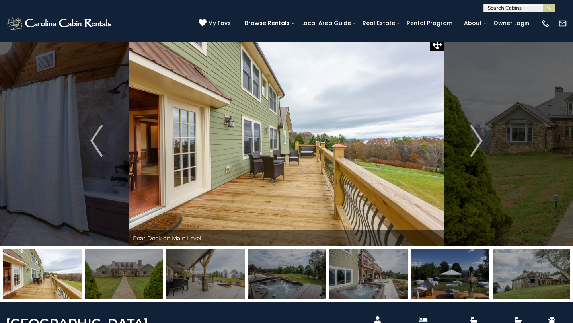
click at [394, 267] on img at bounding box center [369, 275] width 78 height 50
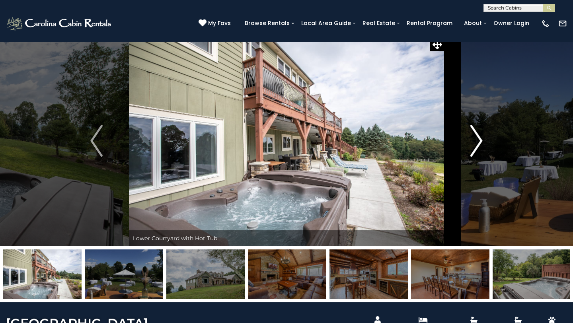
click at [478, 135] on img "Next" at bounding box center [476, 141] width 12 height 32
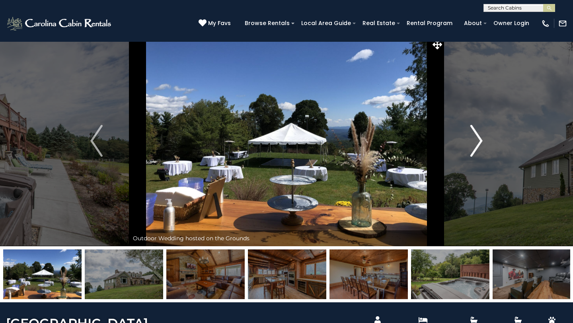
click at [478, 136] on img "Next" at bounding box center [476, 141] width 12 height 32
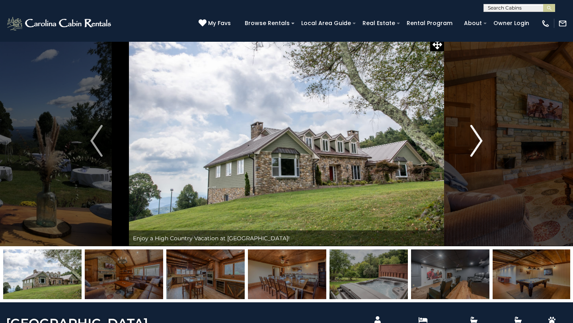
click at [478, 136] on img "Next" at bounding box center [476, 141] width 12 height 32
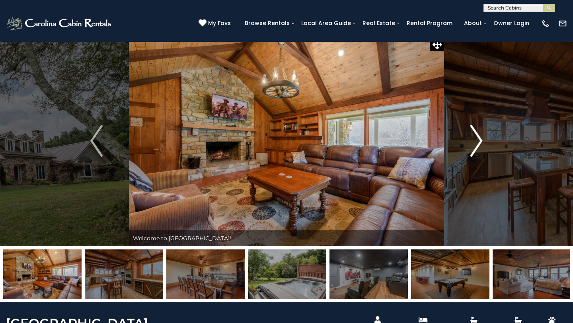
click at [478, 137] on img "Next" at bounding box center [476, 141] width 12 height 32
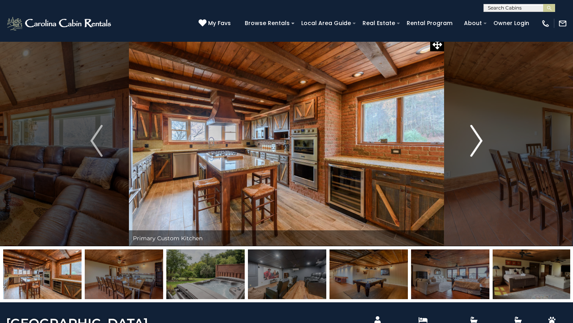
click at [478, 137] on img "Next" at bounding box center [476, 141] width 12 height 32
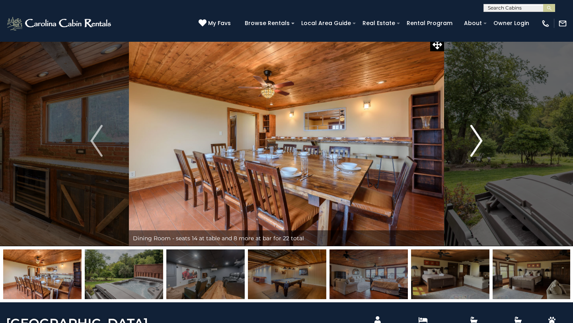
click at [478, 137] on img "Next" at bounding box center [476, 141] width 12 height 32
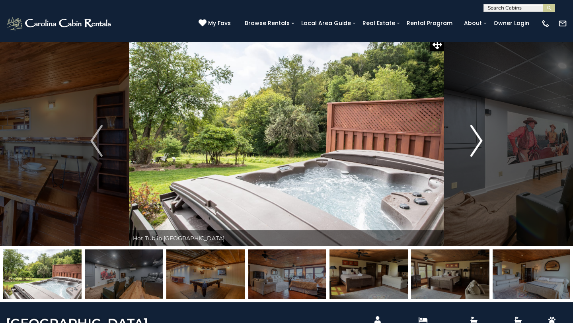
click at [478, 138] on img "Next" at bounding box center [476, 141] width 12 height 32
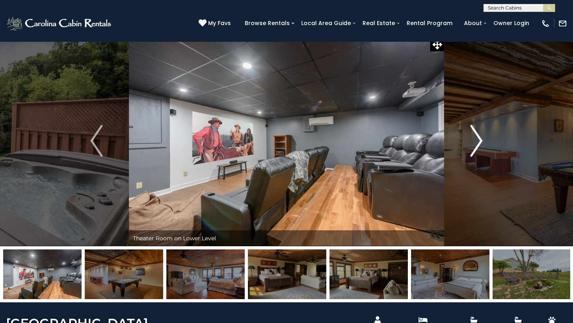
click at [478, 138] on img "Next" at bounding box center [476, 141] width 12 height 32
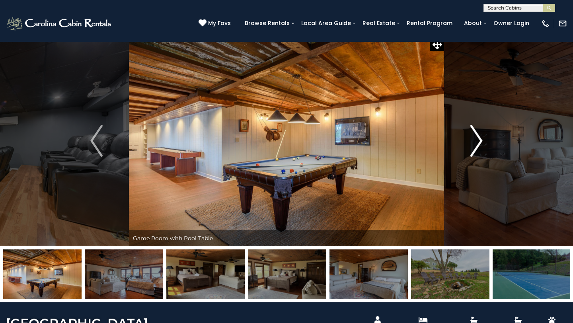
click at [478, 138] on img "Next" at bounding box center [476, 141] width 12 height 32
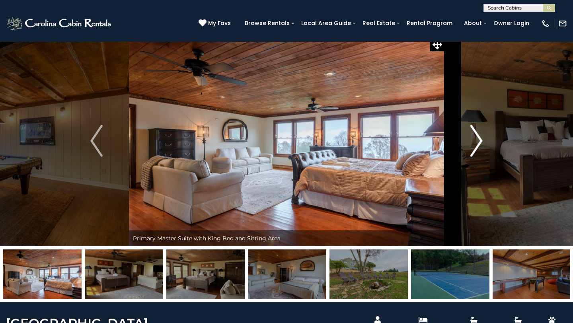
click at [478, 137] on img "Next" at bounding box center [476, 141] width 12 height 32
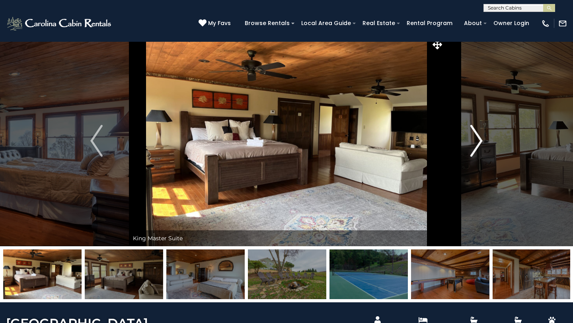
click at [478, 137] on img "Next" at bounding box center [476, 141] width 12 height 32
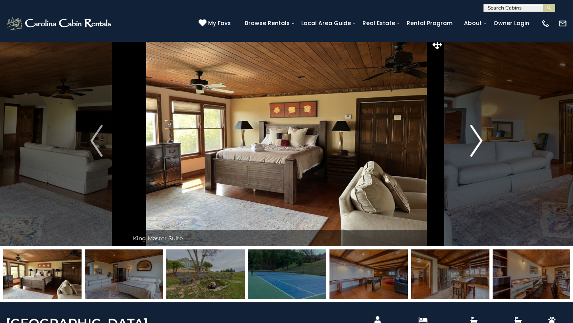
click at [478, 137] on img "Next" at bounding box center [476, 141] width 12 height 32
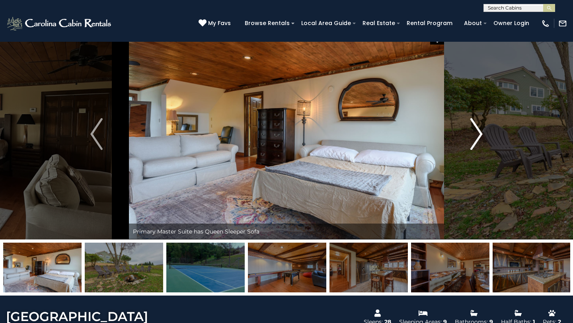
scroll to position [0, 0]
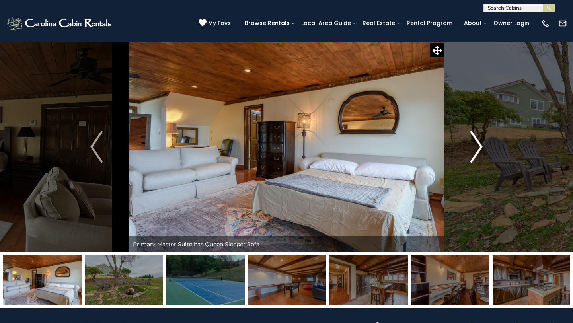
click at [475, 144] on img "Next" at bounding box center [476, 147] width 12 height 32
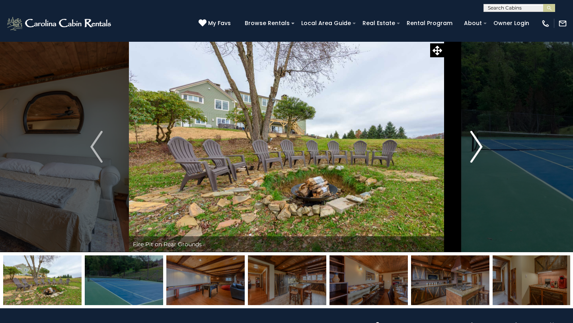
click at [475, 144] on img "Next" at bounding box center [476, 147] width 12 height 32
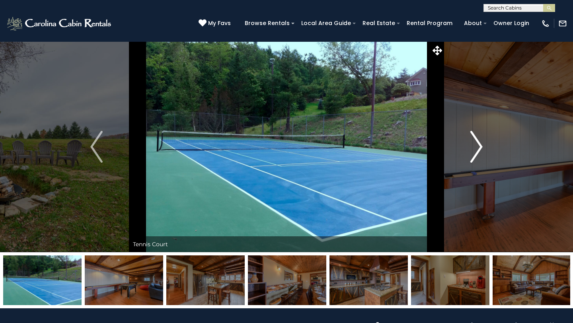
click at [475, 144] on img "Next" at bounding box center [476, 147] width 12 height 32
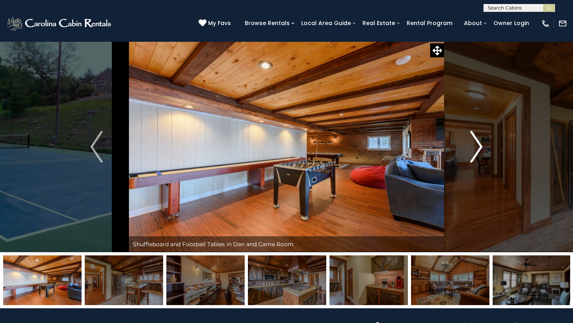
click at [475, 144] on img "Next" at bounding box center [476, 147] width 12 height 32
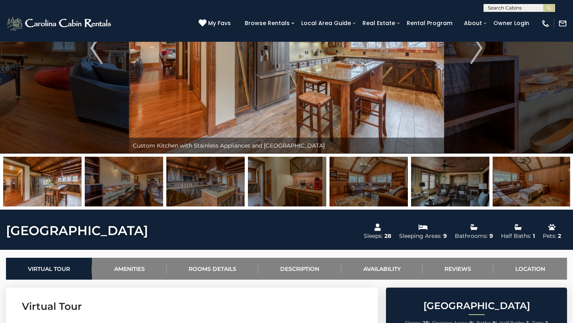
scroll to position [99, 0]
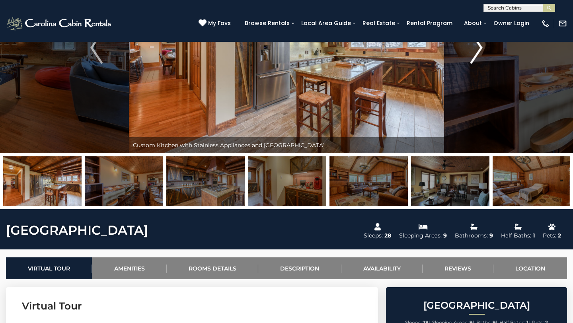
click at [476, 59] on img "Next" at bounding box center [476, 48] width 12 height 32
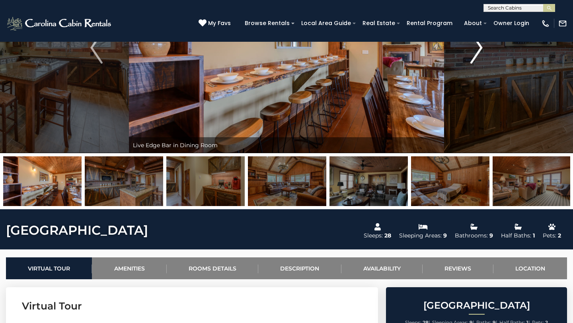
click at [476, 59] on img "Next" at bounding box center [476, 48] width 12 height 32
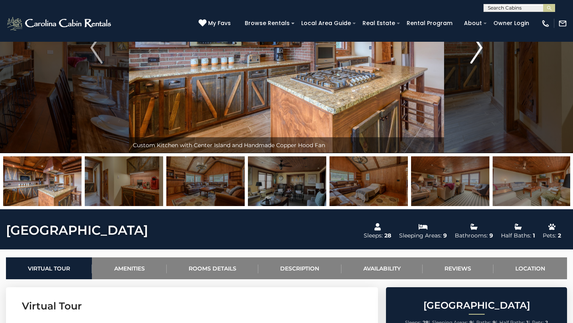
click at [476, 59] on img "Next" at bounding box center [476, 48] width 12 height 32
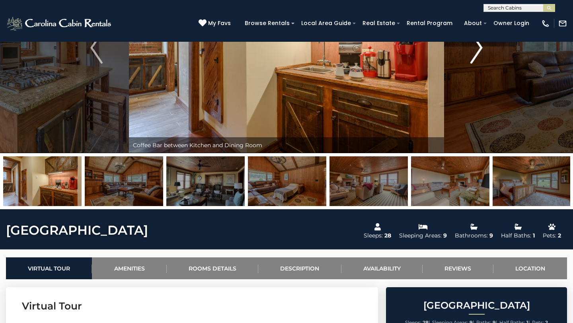
click at [476, 59] on img "Next" at bounding box center [476, 48] width 12 height 32
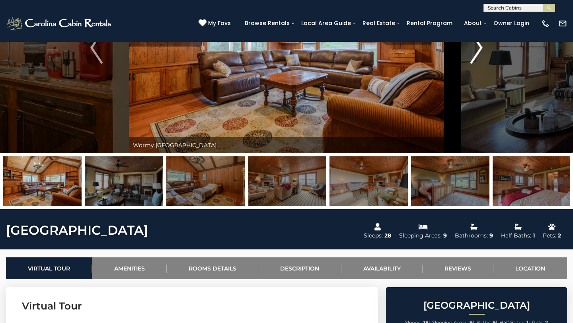
click at [476, 59] on img "Next" at bounding box center [476, 48] width 12 height 32
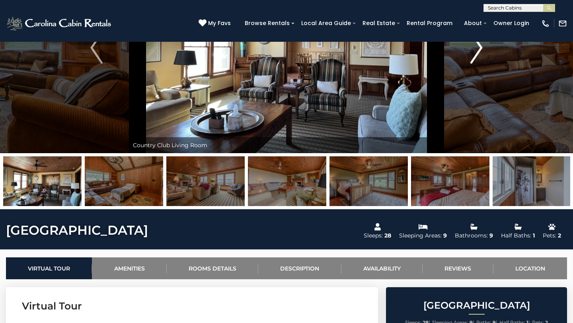
click at [476, 59] on img "Next" at bounding box center [476, 48] width 12 height 32
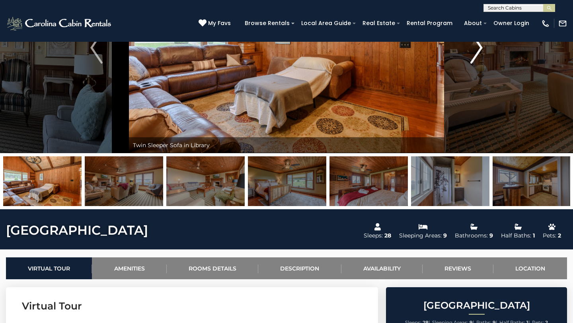
click at [476, 59] on img "Next" at bounding box center [476, 48] width 12 height 32
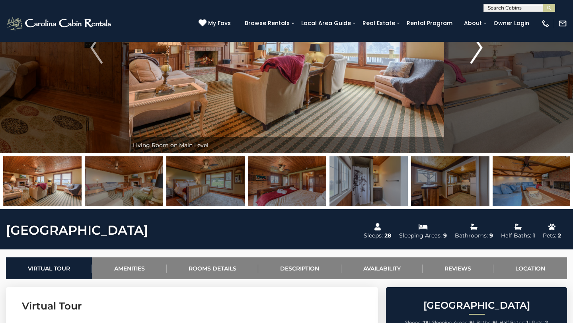
click at [476, 59] on img "Next" at bounding box center [476, 48] width 12 height 32
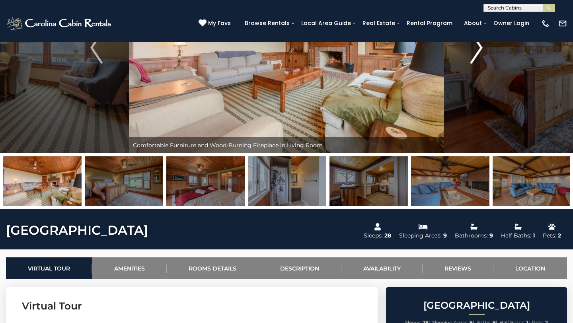
click at [476, 59] on img "Next" at bounding box center [476, 48] width 12 height 32
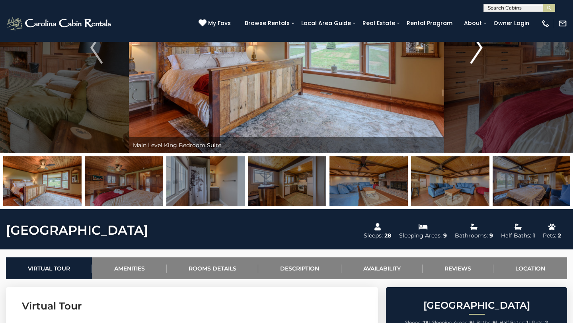
click at [476, 59] on img "Next" at bounding box center [476, 48] width 12 height 32
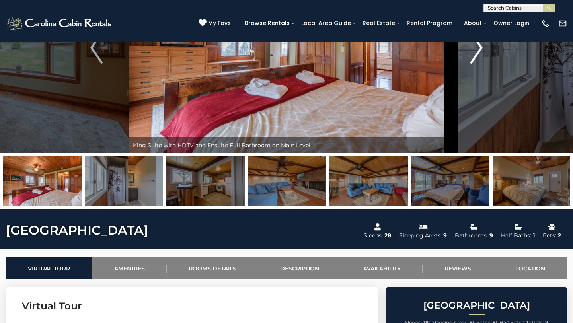
click at [476, 59] on img "Next" at bounding box center [476, 48] width 12 height 32
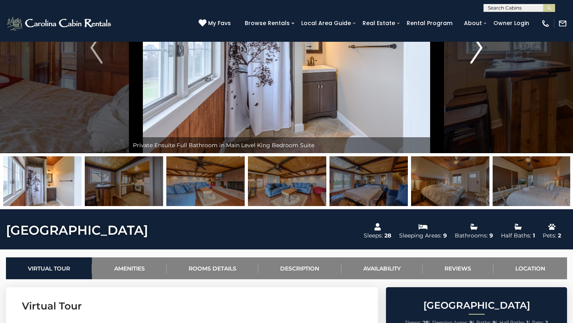
click at [476, 59] on img "Next" at bounding box center [476, 48] width 12 height 32
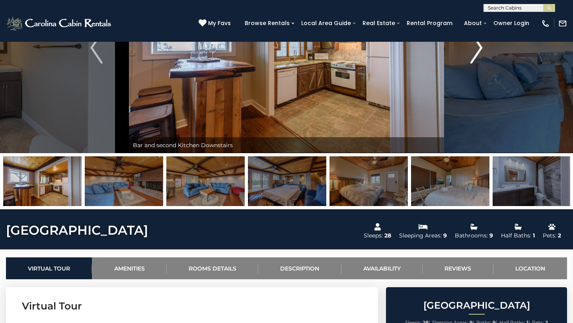
click at [477, 60] on img "Next" at bounding box center [476, 48] width 12 height 32
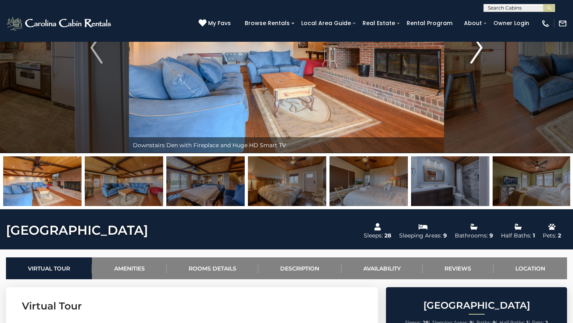
click at [477, 60] on img "Next" at bounding box center [476, 48] width 12 height 32
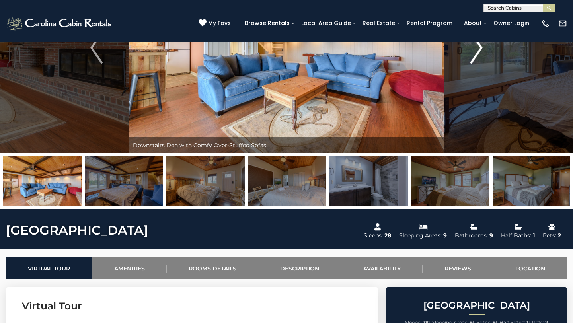
click at [476, 53] on img "Next" at bounding box center [476, 48] width 12 height 32
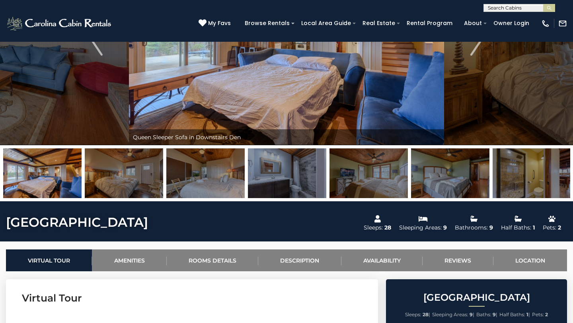
scroll to position [112, 0]
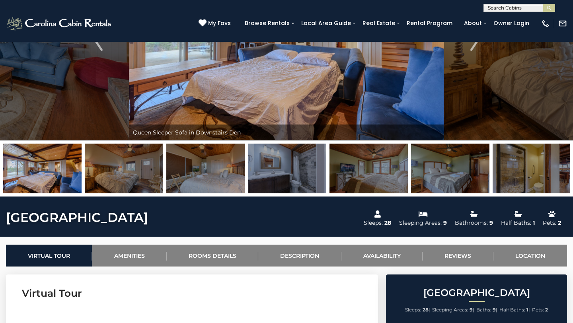
click at [323, 85] on img at bounding box center [286, 35] width 315 height 211
click at [144, 104] on img at bounding box center [286, 35] width 315 height 211
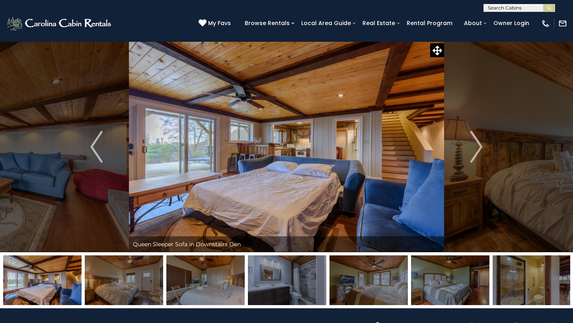
scroll to position [0, 0]
click at [184, 121] on img at bounding box center [286, 146] width 315 height 211
click at [471, 142] on img "Next" at bounding box center [476, 147] width 12 height 32
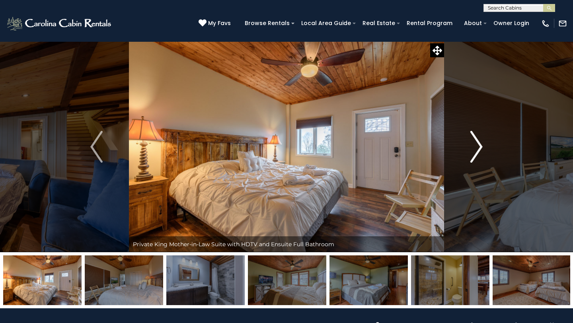
click at [471, 142] on img "Next" at bounding box center [476, 147] width 12 height 32
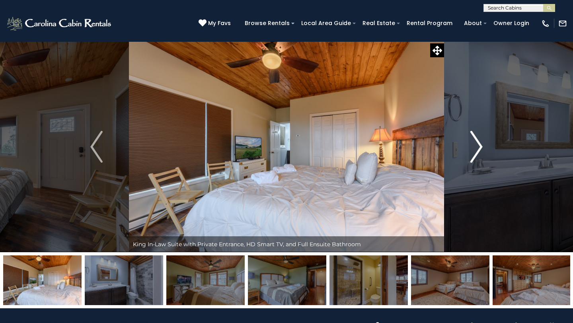
click at [471, 142] on img "Next" at bounding box center [476, 147] width 12 height 32
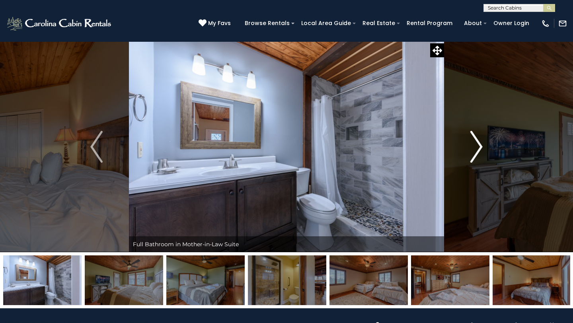
click at [471, 142] on img "Next" at bounding box center [476, 147] width 12 height 32
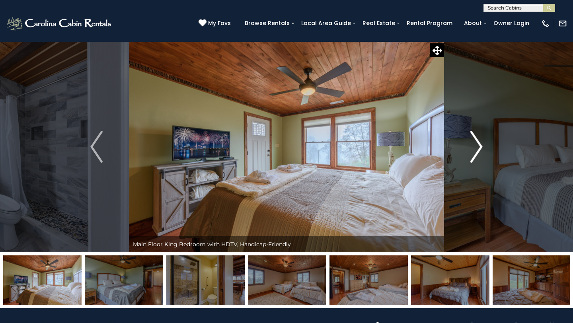
click at [471, 142] on img "Next" at bounding box center [476, 147] width 12 height 32
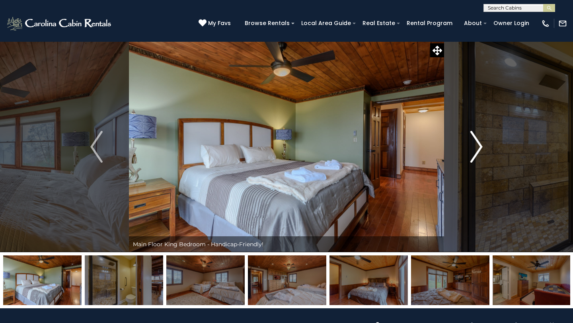
click at [471, 142] on img "Next" at bounding box center [476, 147] width 12 height 32
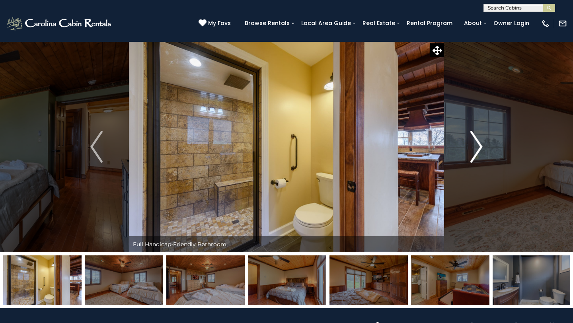
click at [471, 142] on img "Next" at bounding box center [476, 147] width 12 height 32
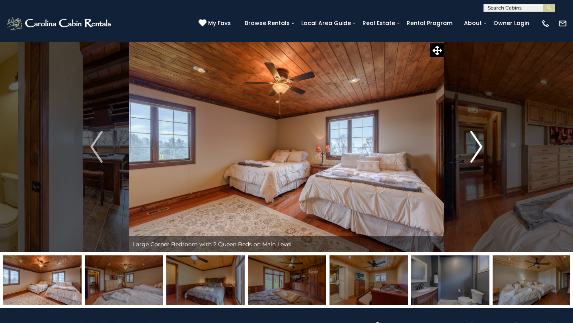
click at [471, 142] on img "Next" at bounding box center [476, 147] width 12 height 32
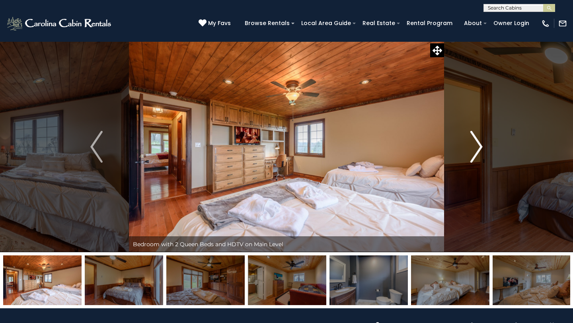
click at [471, 142] on img "Next" at bounding box center [476, 147] width 12 height 32
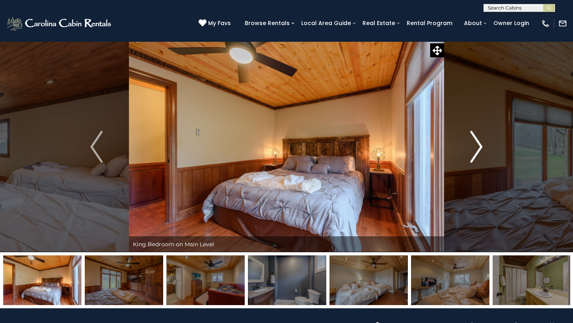
click at [471, 142] on img "Next" at bounding box center [476, 147] width 12 height 32
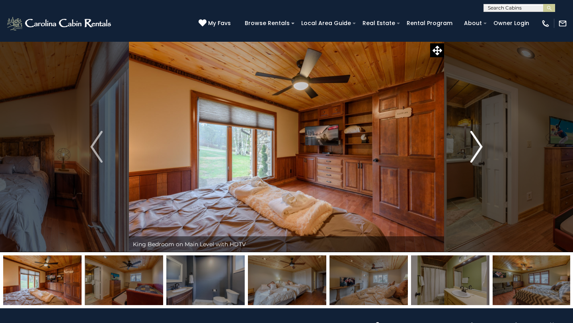
click at [471, 142] on img "Next" at bounding box center [476, 147] width 12 height 32
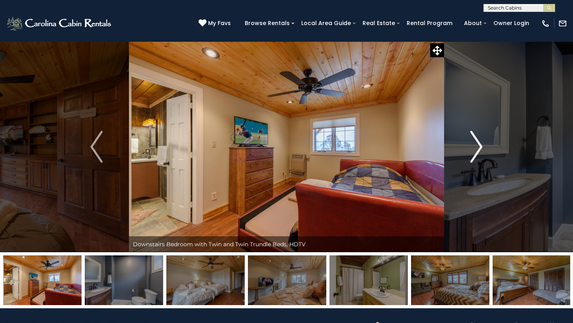
click at [471, 142] on img "Next" at bounding box center [476, 147] width 12 height 32
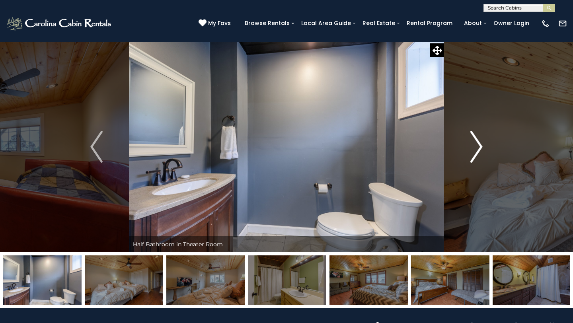
click at [471, 142] on img "Next" at bounding box center [476, 147] width 12 height 32
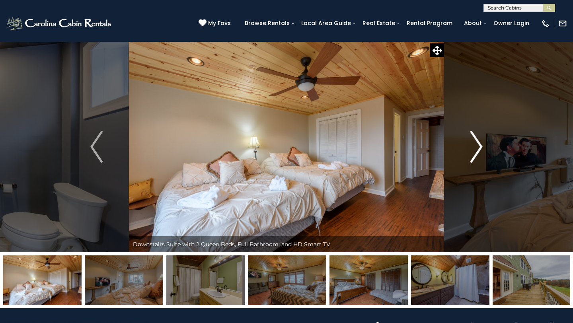
click at [471, 142] on img "Next" at bounding box center [476, 147] width 12 height 32
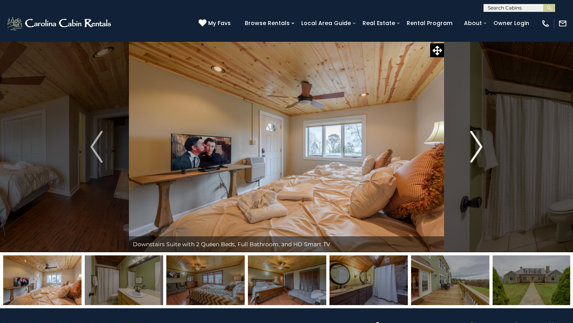
click at [471, 142] on img "Next" at bounding box center [476, 147] width 12 height 32
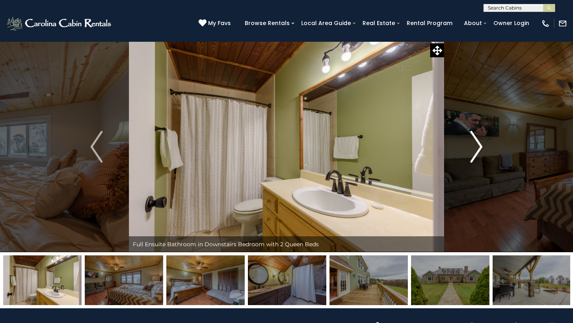
click at [471, 142] on img "Next" at bounding box center [476, 147] width 12 height 32
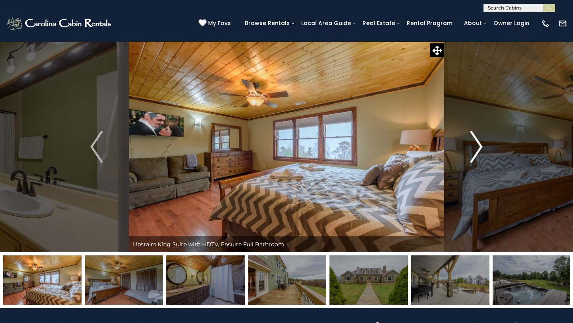
click at [471, 142] on img "Next" at bounding box center [476, 147] width 12 height 32
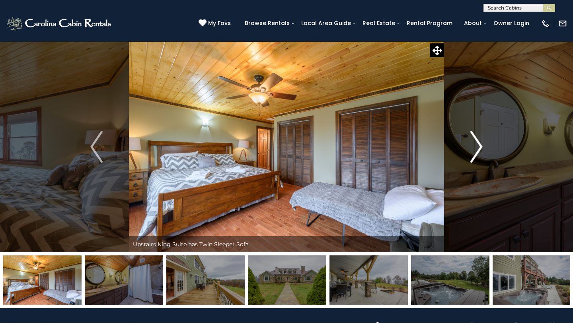
click at [471, 142] on img "Next" at bounding box center [476, 147] width 12 height 32
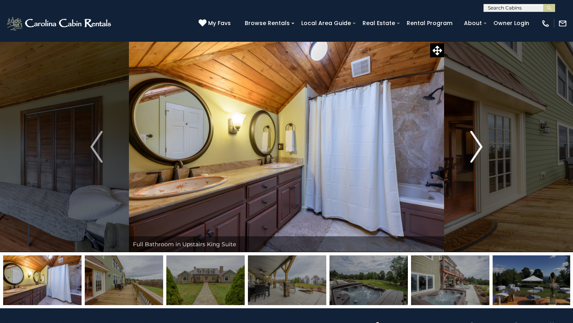
click at [471, 142] on img "Next" at bounding box center [476, 147] width 12 height 32
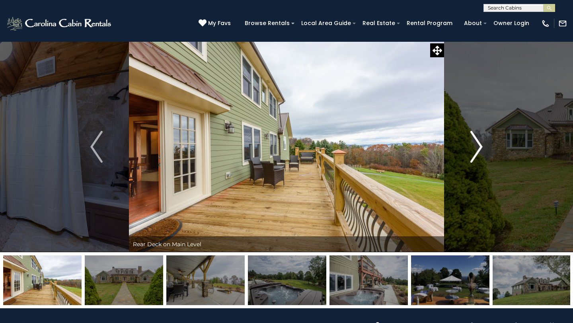
click at [471, 142] on img "Next" at bounding box center [476, 147] width 12 height 32
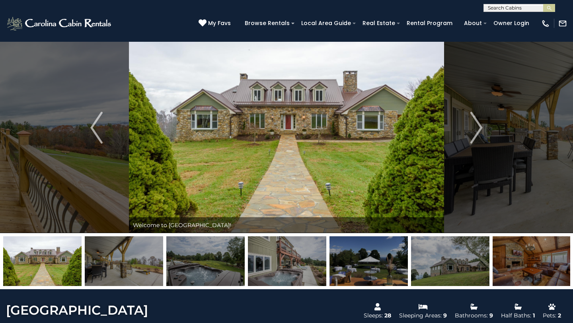
scroll to position [18, 0]
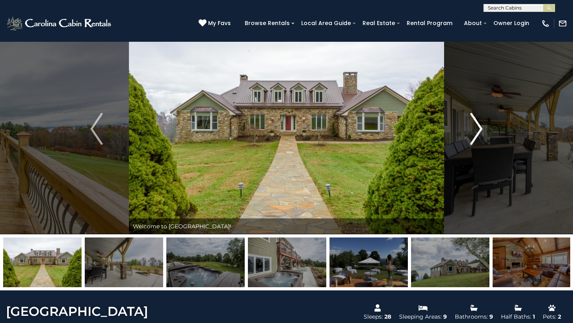
click at [462, 144] on button "Next" at bounding box center [476, 128] width 65 height 211
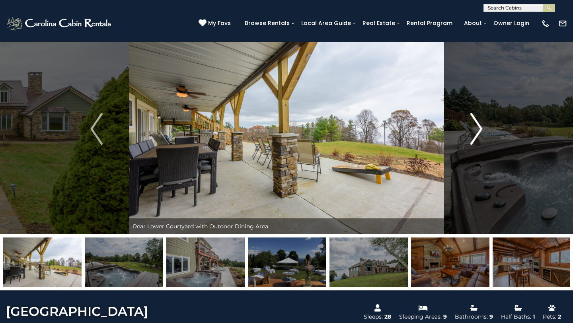
click at [462, 144] on button "Next" at bounding box center [476, 128] width 65 height 211
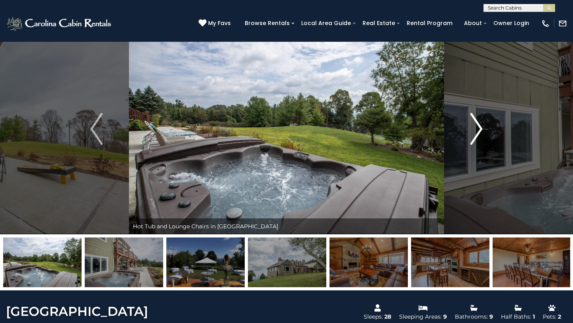
click at [462, 144] on button "Next" at bounding box center [476, 128] width 65 height 211
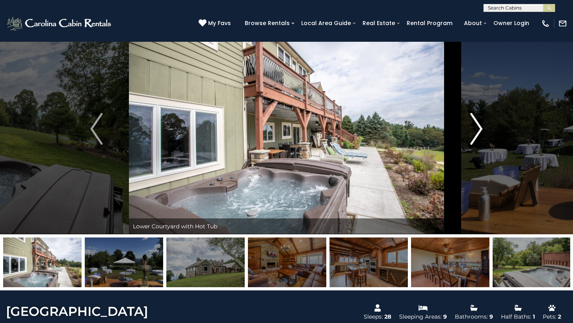
click at [462, 144] on button "Next" at bounding box center [476, 128] width 65 height 211
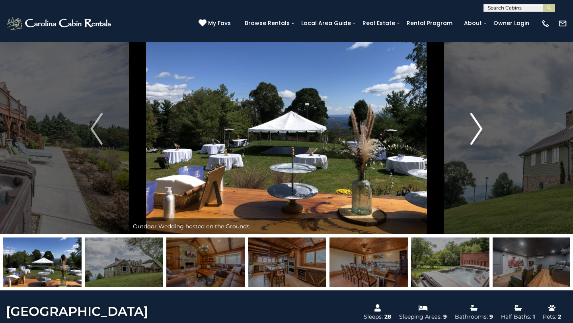
click at [462, 144] on button "Next" at bounding box center [476, 128] width 65 height 211
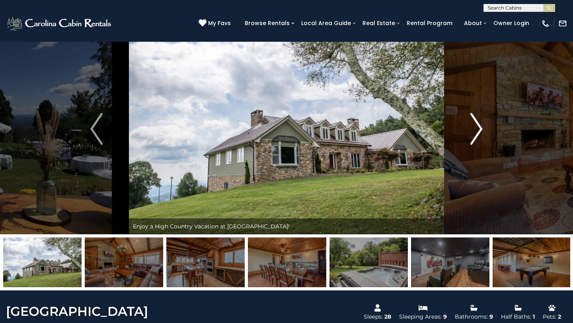
click at [462, 144] on button "Next" at bounding box center [476, 128] width 65 height 211
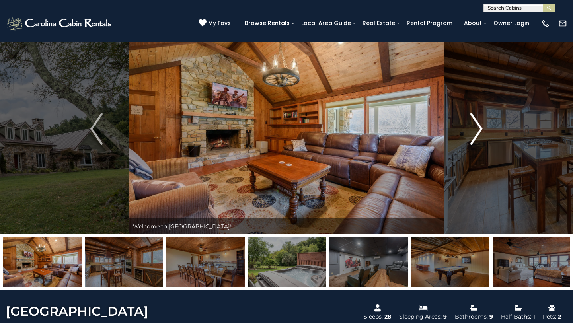
click at [462, 144] on button "Next" at bounding box center [476, 128] width 65 height 211
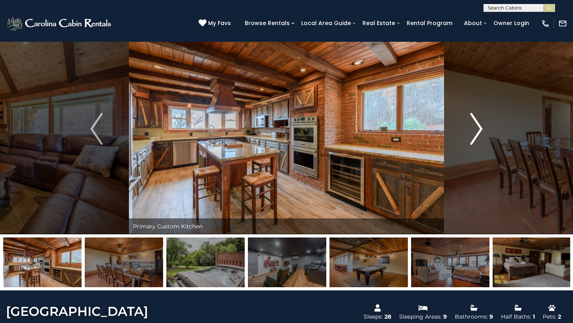
click at [462, 144] on button "Next" at bounding box center [476, 128] width 65 height 211
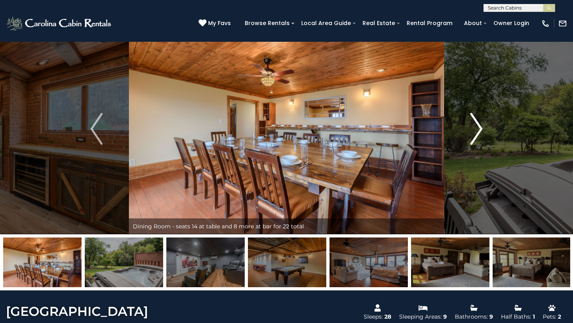
click at [462, 144] on button "Next" at bounding box center [476, 128] width 65 height 211
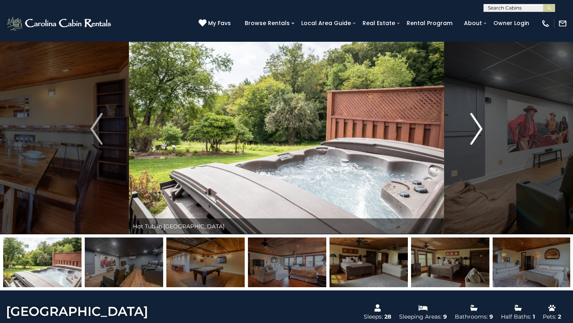
click at [462, 144] on button "Next" at bounding box center [476, 128] width 65 height 211
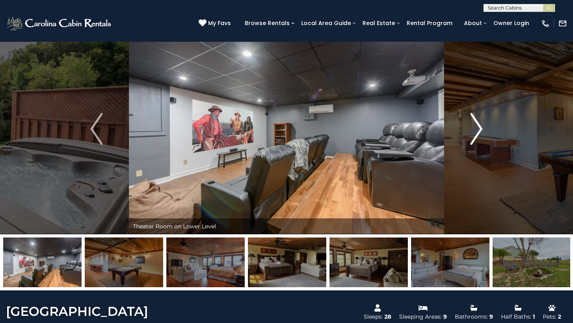
click at [462, 144] on button "Next" at bounding box center [476, 128] width 65 height 211
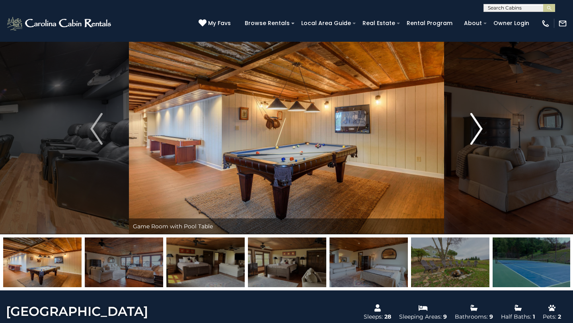
click at [477, 138] on img "Next" at bounding box center [476, 129] width 12 height 32
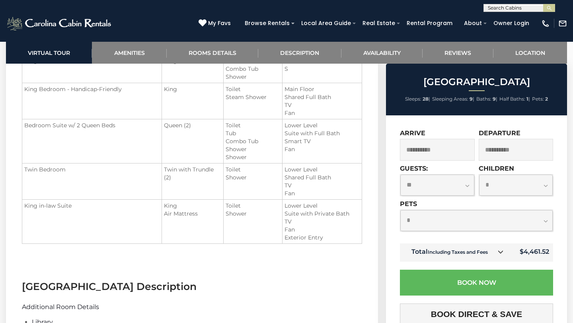
scroll to position [1012, 0]
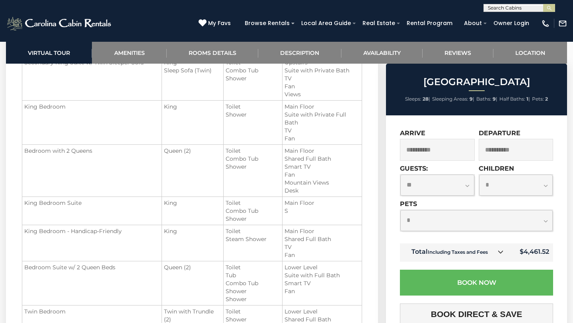
click at [465, 154] on input "**********" at bounding box center [437, 150] width 75 height 22
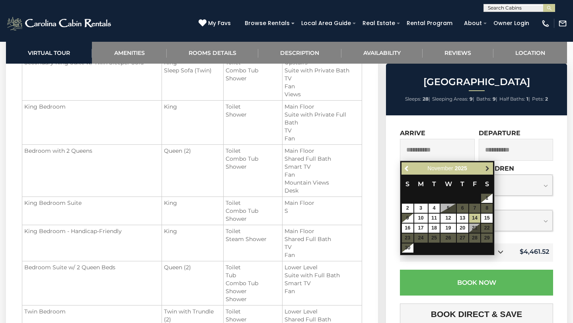
click at [486, 171] on span "Next" at bounding box center [487, 169] width 6 height 6
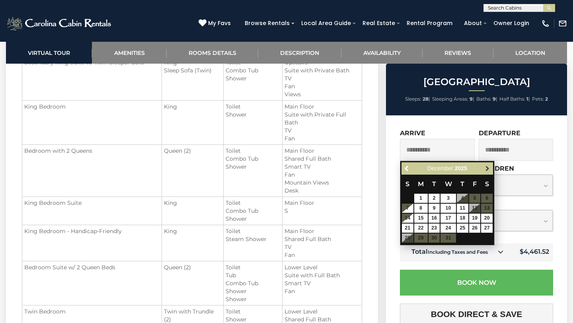
click at [487, 169] on span "Next" at bounding box center [487, 169] width 6 height 6
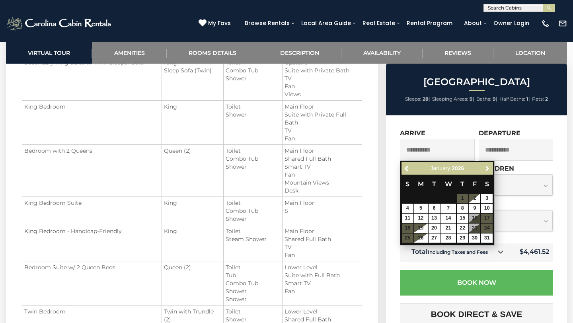
click at [487, 169] on span "Next" at bounding box center [487, 169] width 6 height 6
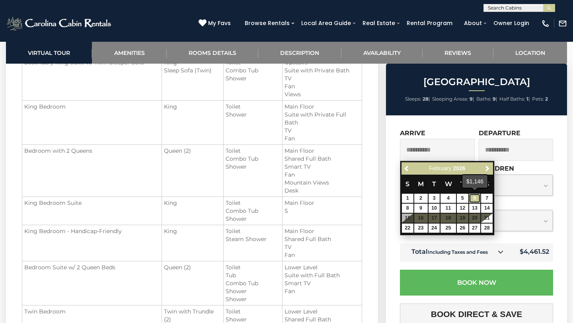
click at [476, 197] on link "6" at bounding box center [475, 198] width 12 height 9
type input "**********"
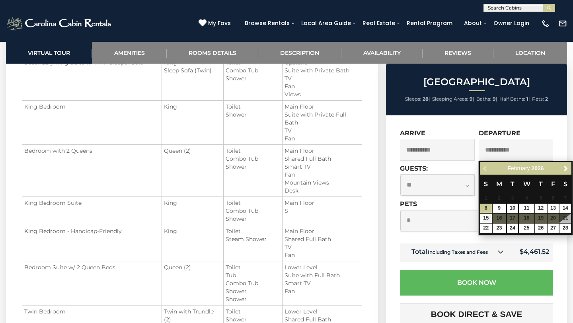
click at [536, 146] on input "**********" at bounding box center [516, 150] width 75 height 22
click at [486, 210] on link "8" at bounding box center [486, 208] width 12 height 9
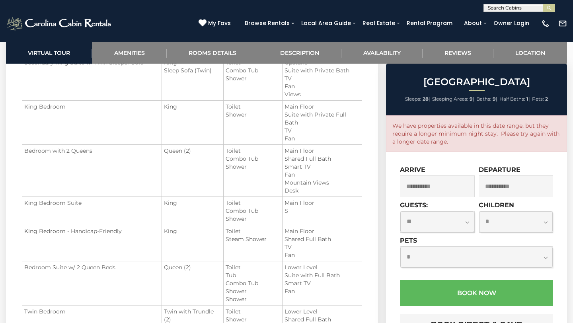
click at [432, 182] on input "**********" at bounding box center [437, 187] width 75 height 22
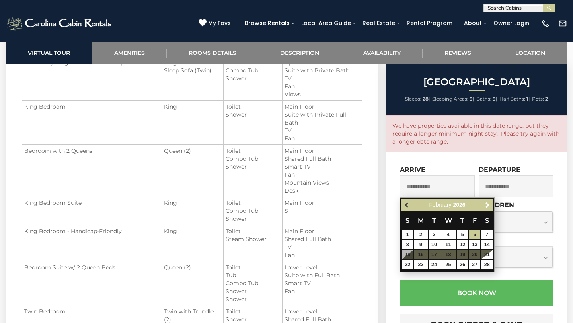
click at [405, 205] on span "Previous" at bounding box center [407, 205] width 6 height 6
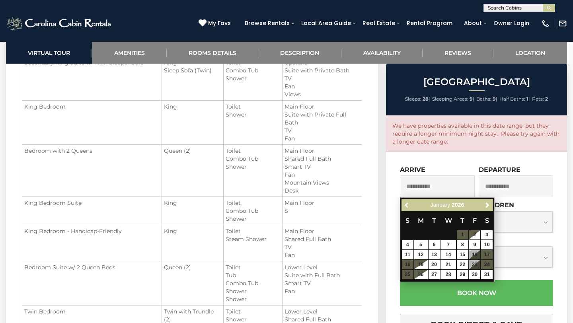
click at [405, 205] on span "Previous" at bounding box center [407, 205] width 6 height 6
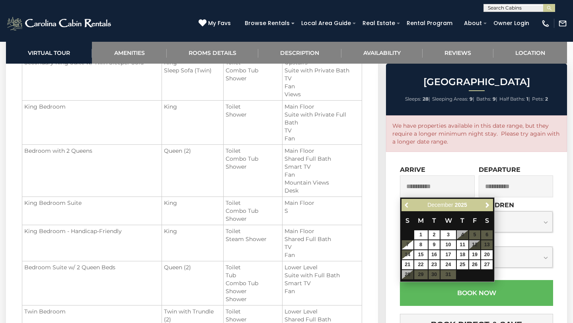
click at [405, 205] on span "Previous" at bounding box center [407, 205] width 6 height 6
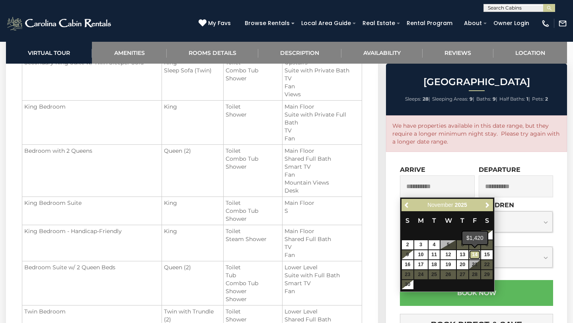
click at [478, 252] on link "14" at bounding box center [475, 254] width 12 height 9
type input "**********"
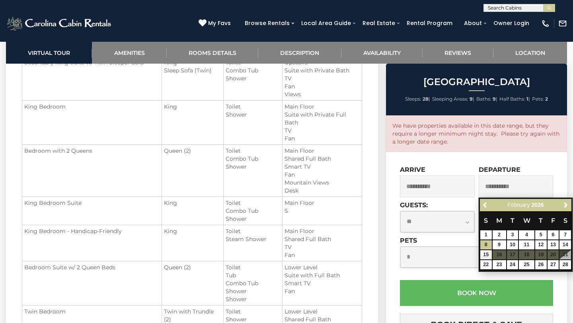
click at [537, 184] on input "**********" at bounding box center [516, 187] width 75 height 22
click at [488, 256] on link "15" at bounding box center [486, 254] width 12 height 9
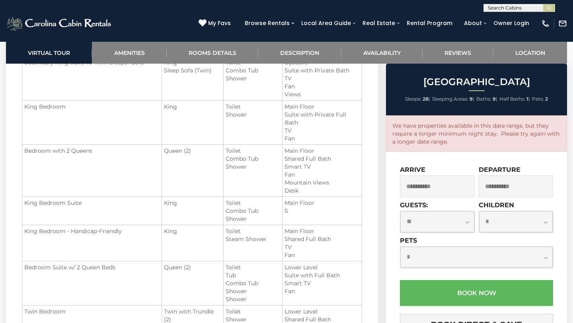
click at [536, 184] on input "**********" at bounding box center [516, 187] width 75 height 22
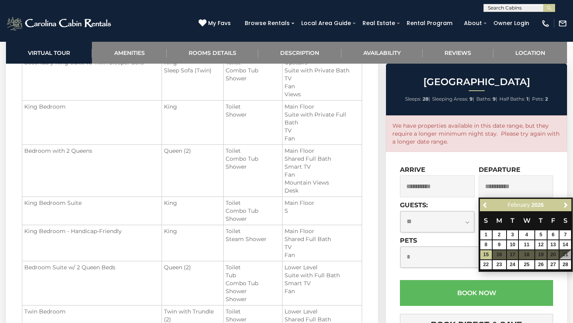
click at [435, 181] on input "**********" at bounding box center [437, 187] width 75 height 22
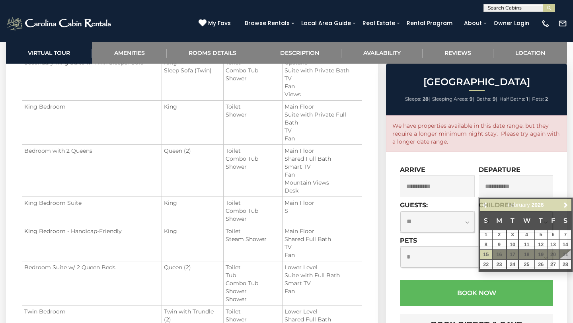
click at [530, 189] on input "**********" at bounding box center [516, 187] width 75 height 22
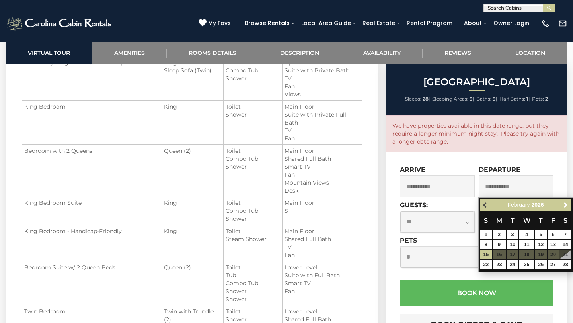
click at [486, 204] on span "Previous" at bounding box center [485, 205] width 6 height 6
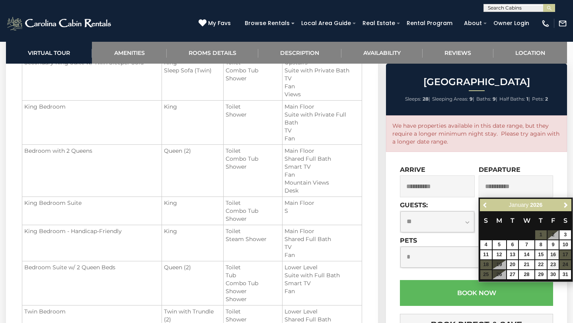
click at [486, 204] on span "Previous" at bounding box center [485, 205] width 6 height 6
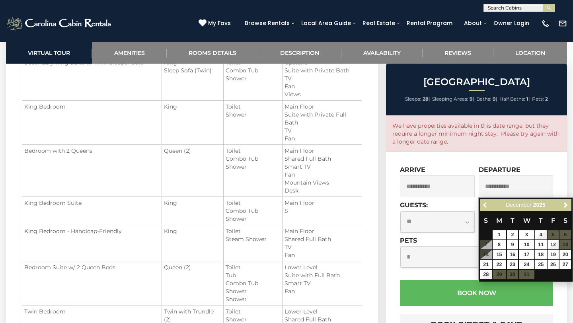
click at [486, 204] on span "Previous" at bounding box center [485, 205] width 6 height 6
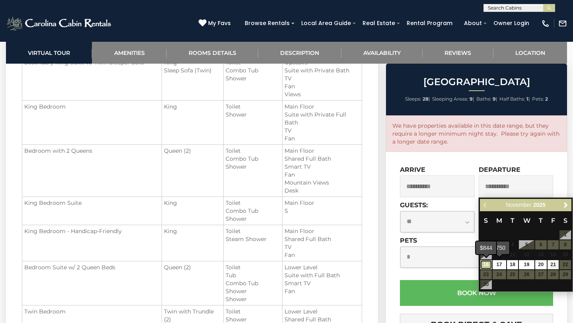
click at [487, 266] on link "16" at bounding box center [486, 264] width 12 height 9
type input "**********"
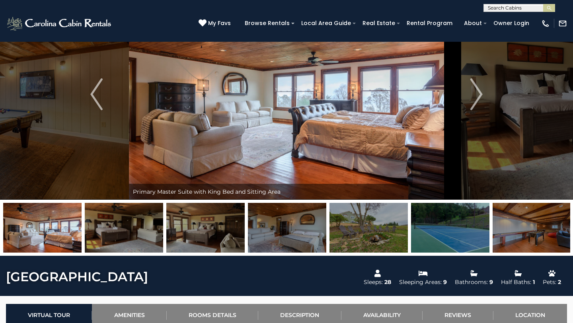
scroll to position [49, 0]
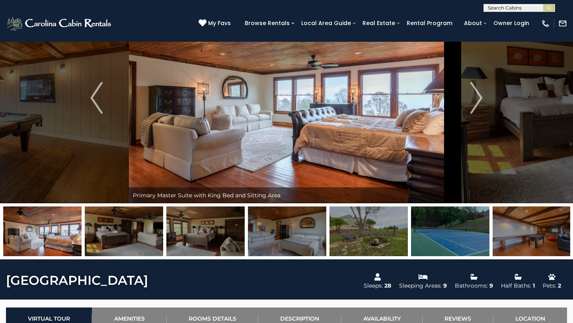
click at [303, 122] on img at bounding box center [286, 97] width 315 height 211
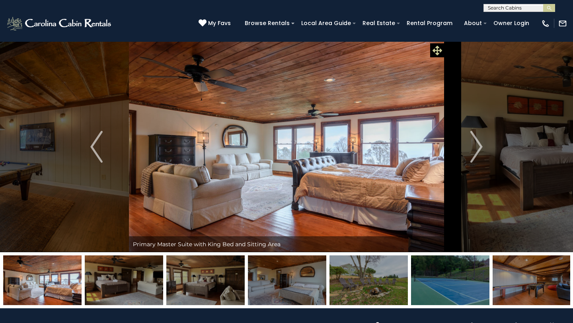
click at [437, 52] on icon at bounding box center [438, 51] width 10 height 10
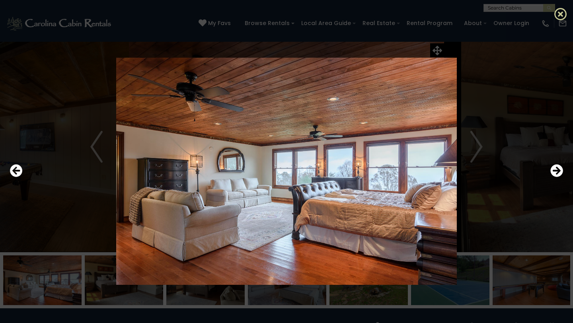
click at [561, 15] on icon at bounding box center [560, 14] width 13 height 13
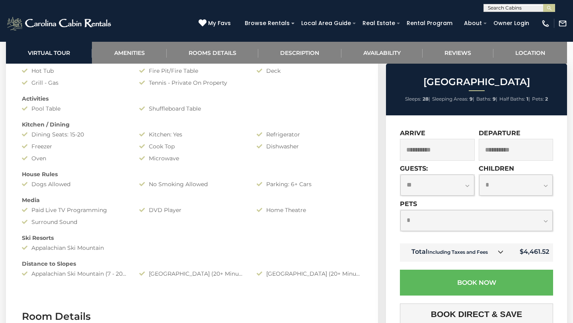
scroll to position [673, 0]
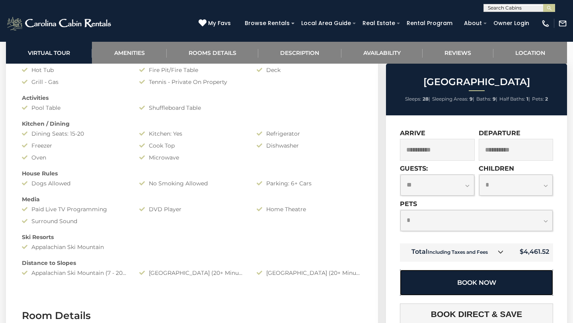
click at [464, 288] on button "Book Now" at bounding box center [476, 283] width 153 height 26
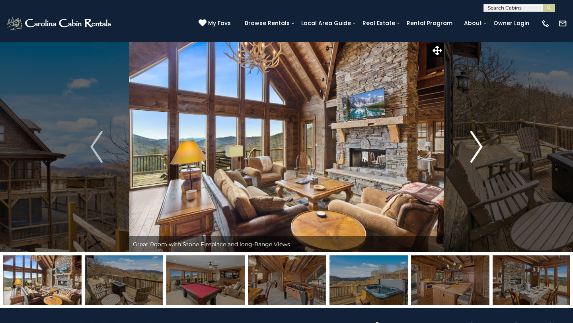
click at [474, 149] on img "Next" at bounding box center [476, 147] width 12 height 32
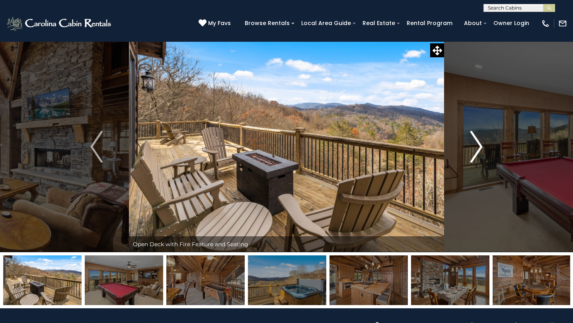
click at [474, 149] on img "Next" at bounding box center [476, 147] width 12 height 32
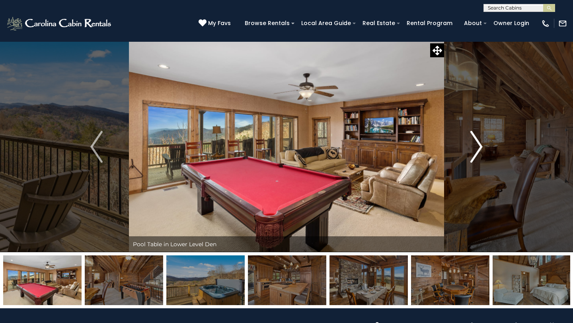
click at [474, 149] on img "Next" at bounding box center [476, 147] width 12 height 32
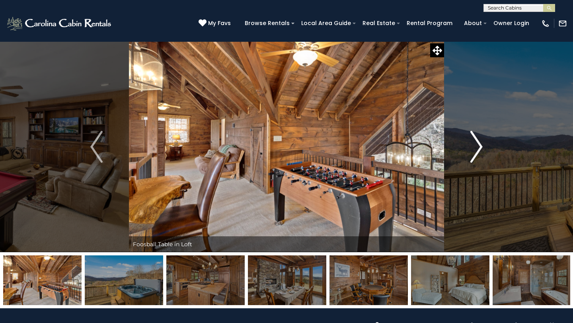
click at [474, 149] on img "Next" at bounding box center [476, 147] width 12 height 32
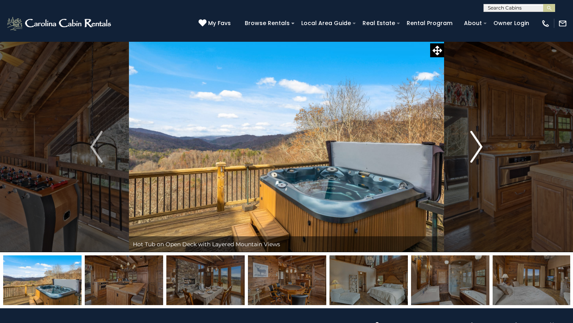
click at [474, 149] on img "Next" at bounding box center [476, 147] width 12 height 32
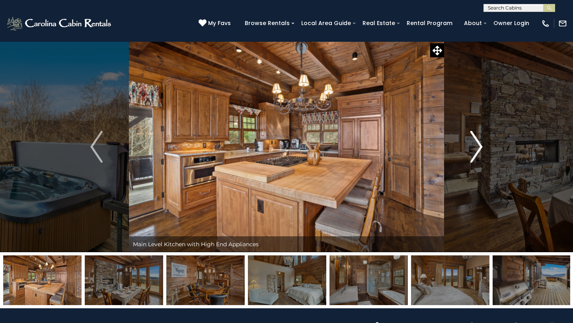
click at [474, 149] on img "Next" at bounding box center [476, 147] width 12 height 32
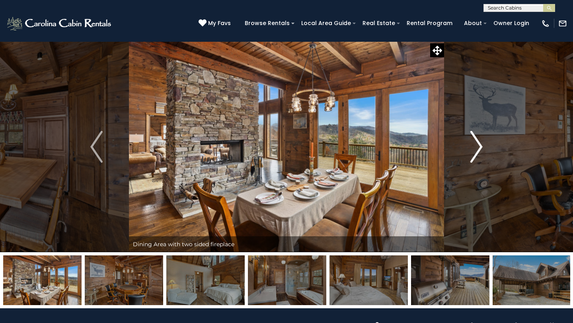
click at [474, 149] on img "Next" at bounding box center [476, 147] width 12 height 32
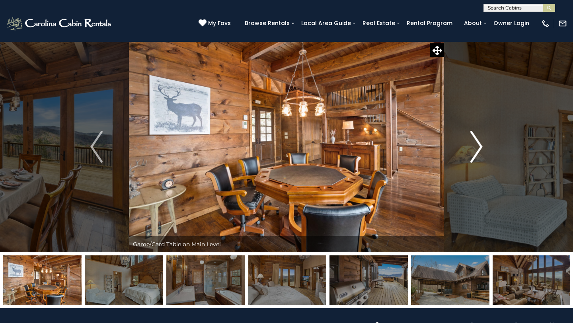
click at [474, 149] on img "Next" at bounding box center [476, 147] width 12 height 32
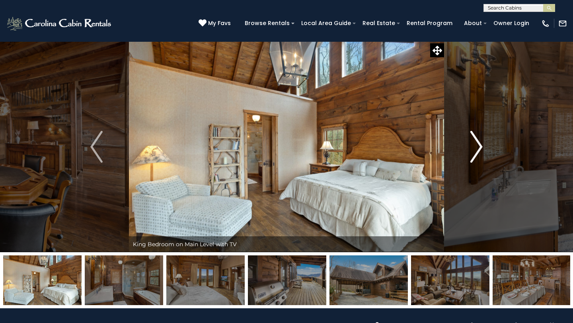
click at [474, 149] on img "Next" at bounding box center [476, 147] width 12 height 32
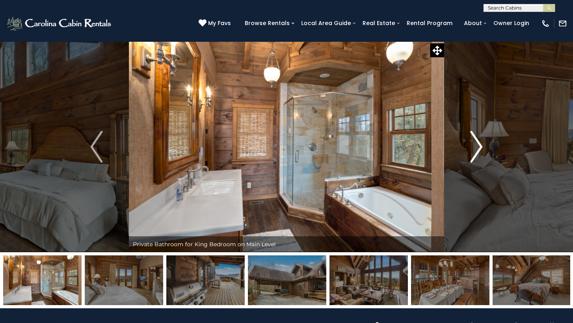
click at [474, 149] on img "Next" at bounding box center [476, 147] width 12 height 32
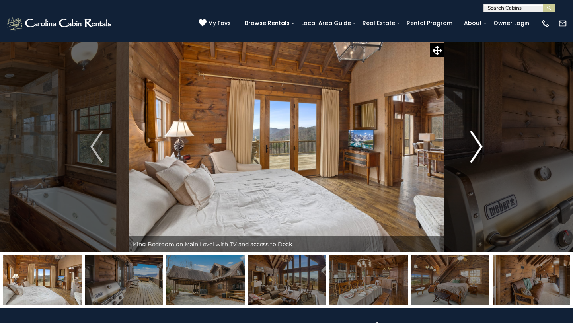
click at [474, 149] on img "Next" at bounding box center [476, 147] width 12 height 32
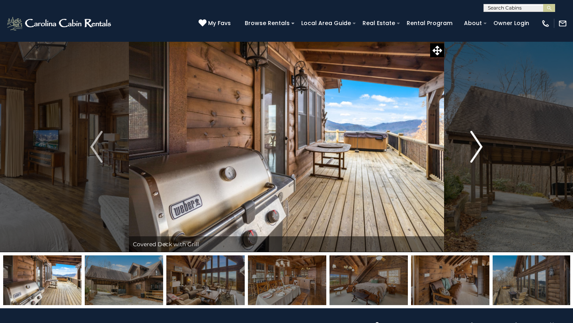
click at [474, 149] on img "Next" at bounding box center [476, 147] width 12 height 32
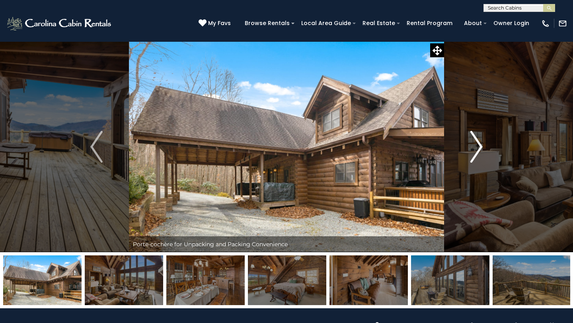
click at [474, 149] on img "Next" at bounding box center [476, 147] width 12 height 32
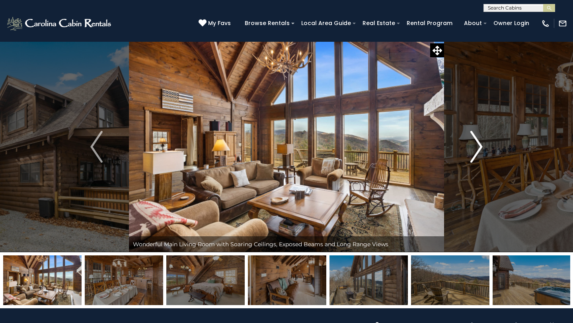
click at [474, 149] on img "Next" at bounding box center [476, 147] width 12 height 32
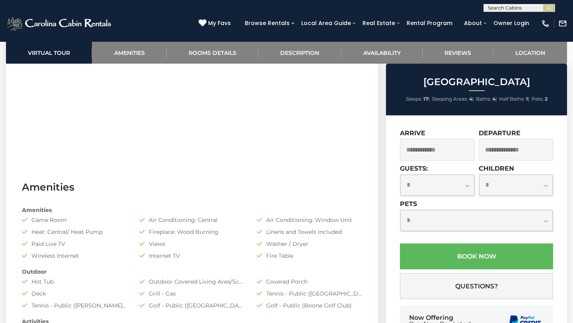
scroll to position [462, 0]
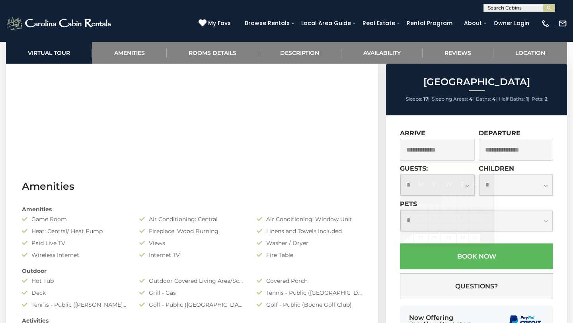
click at [444, 152] on input "text" at bounding box center [437, 150] width 75 height 22
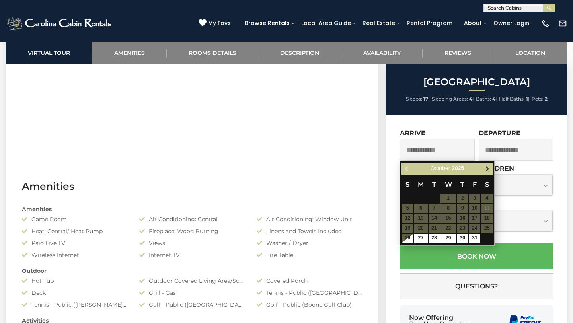
click at [486, 168] on span "Next" at bounding box center [487, 169] width 6 height 6
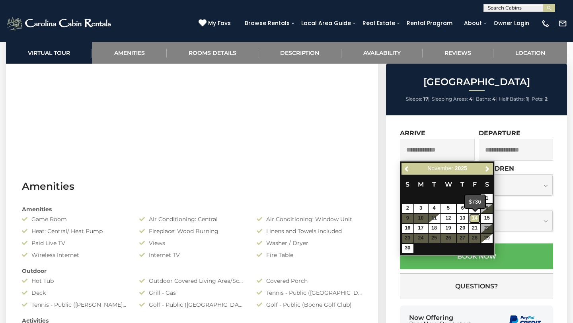
click at [476, 217] on link "14" at bounding box center [475, 218] width 12 height 9
type input "**********"
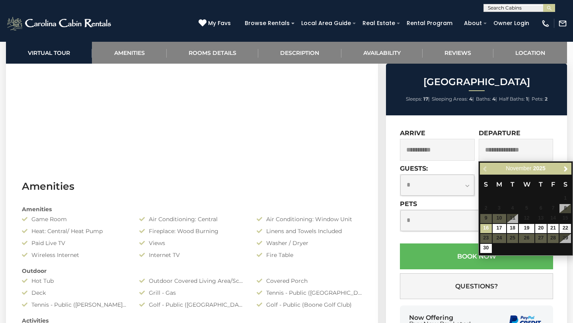
click at [524, 152] on input "text" at bounding box center [516, 150] width 75 height 22
click at [489, 228] on link "16" at bounding box center [486, 228] width 12 height 9
type input "**********"
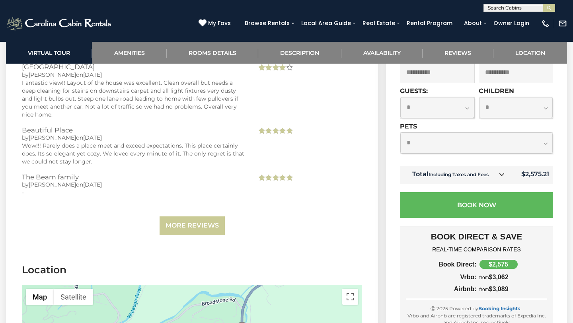
scroll to position [1836, 0]
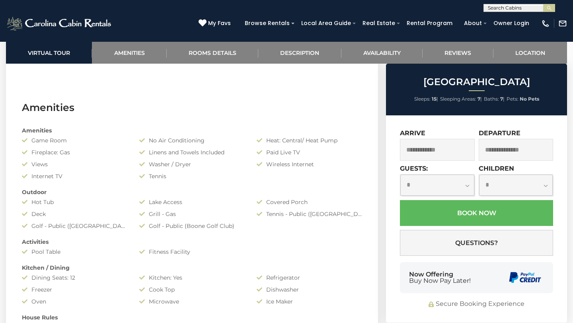
scroll to position [539, 0]
click at [458, 152] on input "text" at bounding box center [437, 150] width 75 height 22
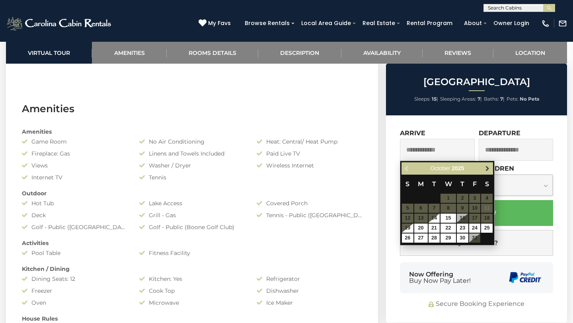
click at [485, 169] on span "Next" at bounding box center [487, 169] width 6 height 6
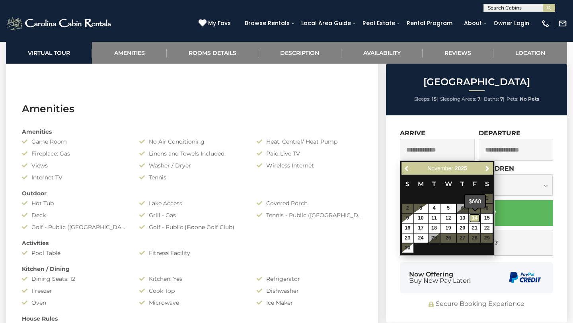
click at [476, 217] on link "14" at bounding box center [475, 218] width 12 height 9
type input "**********"
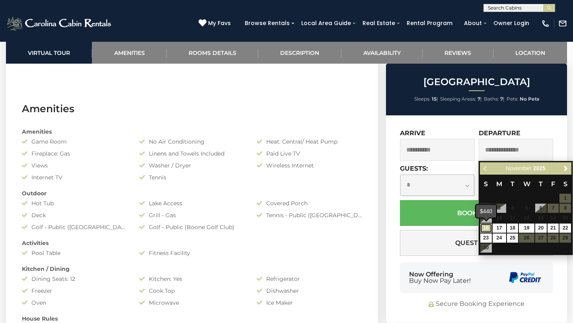
click at [487, 230] on link "16" at bounding box center [486, 228] width 12 height 9
type input "**********"
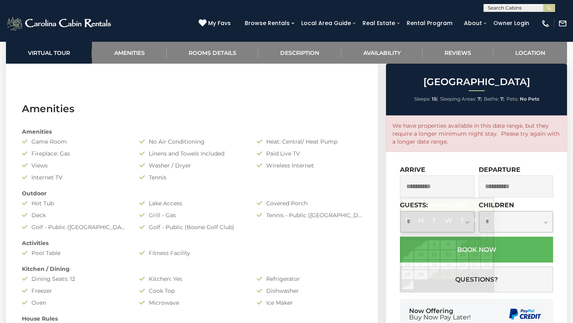
click at [459, 191] on input "**********" at bounding box center [437, 187] width 75 height 22
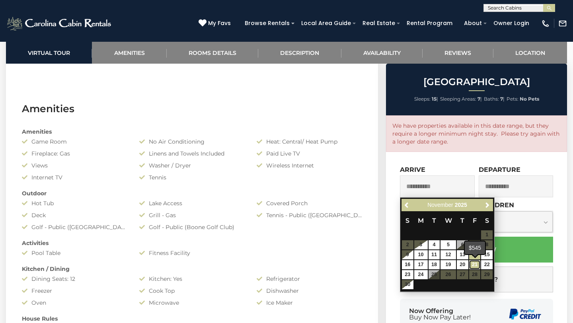
click at [476, 264] on link "21" at bounding box center [475, 264] width 12 height 9
type input "**********"
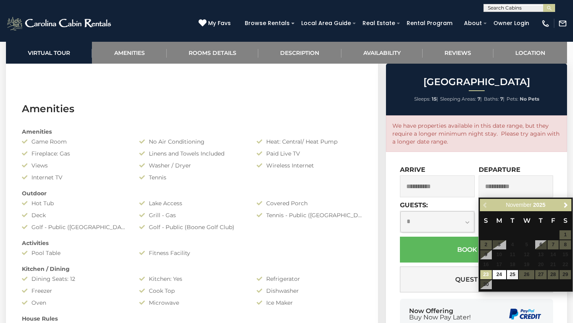
click at [552, 183] on input "**********" at bounding box center [516, 187] width 75 height 22
click at [545, 183] on input "**********" at bounding box center [516, 187] width 75 height 22
click at [489, 277] on link "23" at bounding box center [486, 274] width 12 height 9
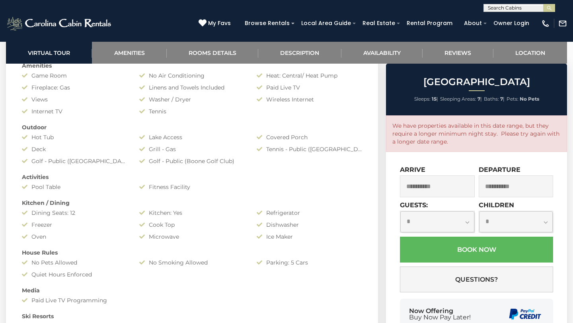
scroll to position [592, 0]
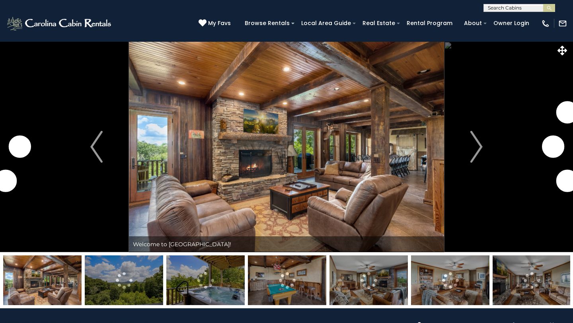
select select "**"
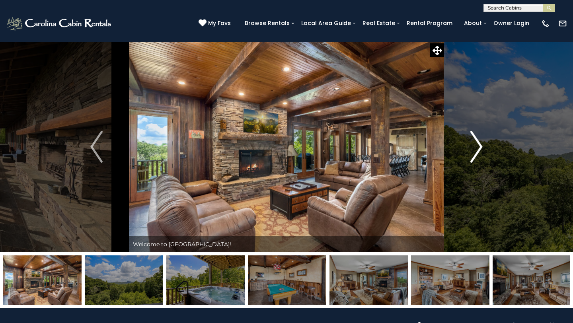
click at [476, 156] on img "Next" at bounding box center [476, 147] width 12 height 32
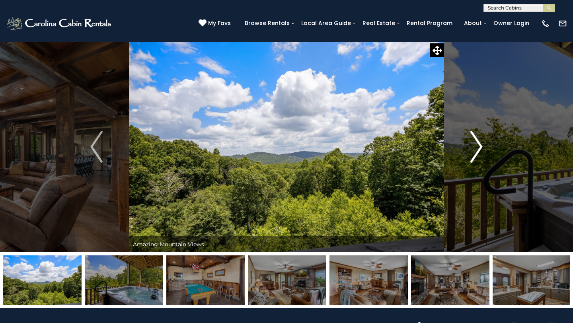
click at [472, 153] on img "Next" at bounding box center [476, 147] width 12 height 32
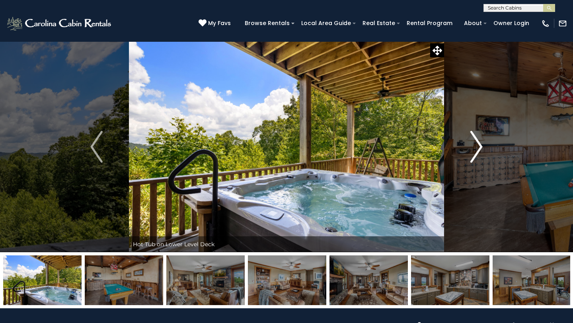
click at [472, 153] on img "Next" at bounding box center [476, 147] width 12 height 32
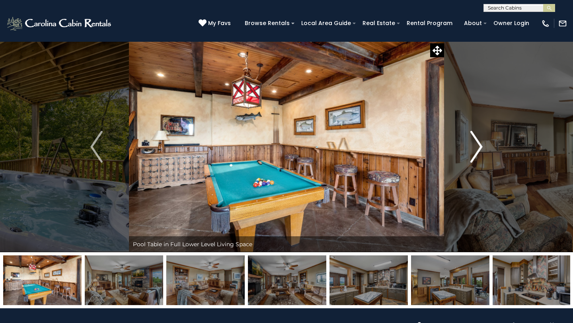
click at [472, 153] on img "Next" at bounding box center [476, 147] width 12 height 32
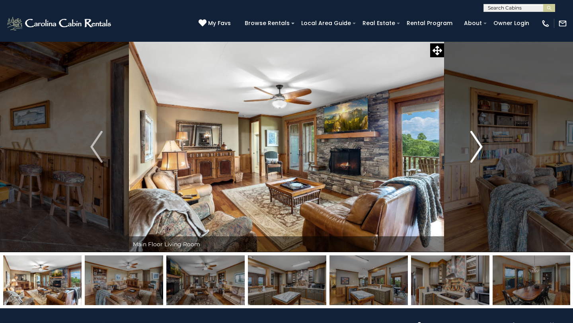
click at [472, 153] on img "Next" at bounding box center [476, 147] width 12 height 32
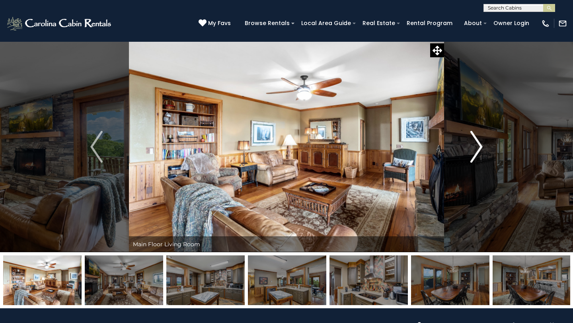
click at [472, 153] on img "Next" at bounding box center [476, 147] width 12 height 32
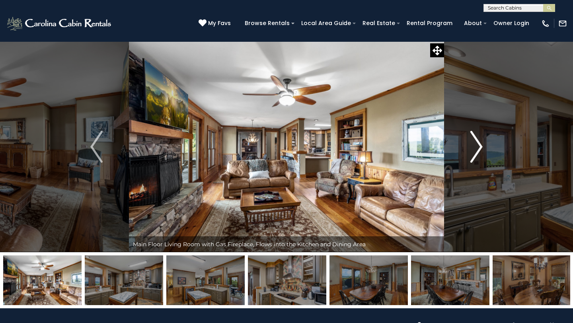
click at [472, 153] on img "Next" at bounding box center [476, 147] width 12 height 32
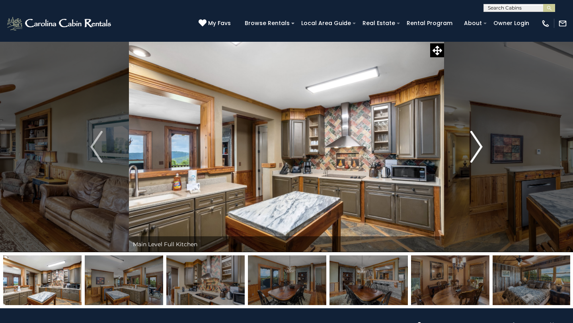
click at [472, 153] on img "Next" at bounding box center [476, 147] width 12 height 32
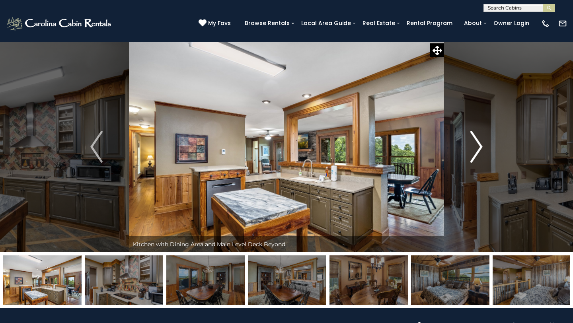
click at [472, 153] on img "Next" at bounding box center [476, 147] width 12 height 32
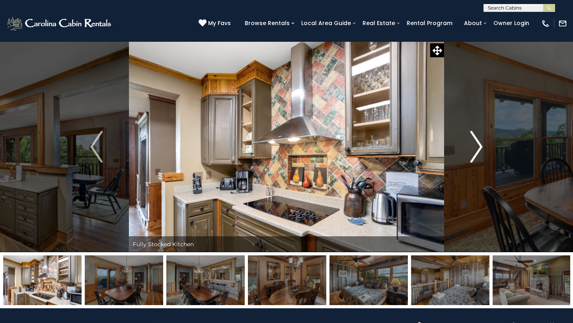
click at [472, 153] on img "Next" at bounding box center [476, 147] width 12 height 32
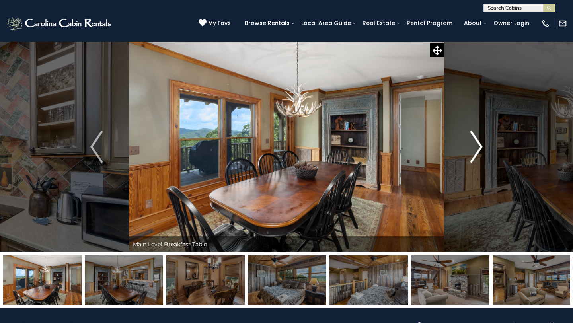
click at [472, 153] on img "Next" at bounding box center [476, 147] width 12 height 32
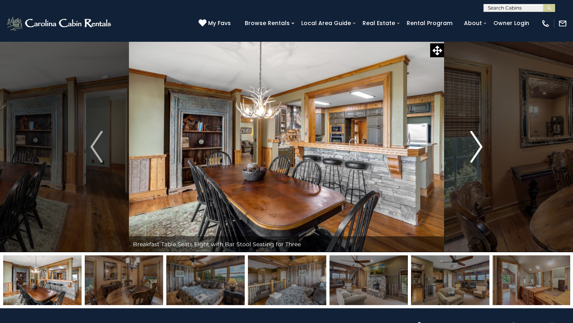
click at [472, 153] on img "Next" at bounding box center [476, 147] width 12 height 32
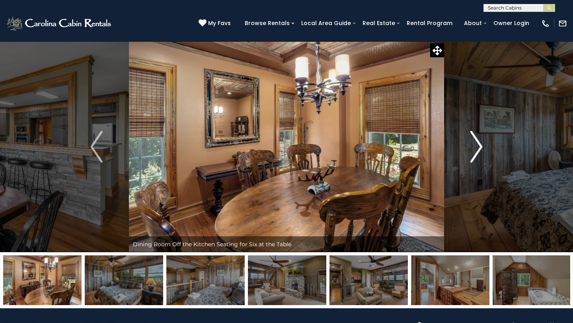
click at [472, 153] on img "Next" at bounding box center [476, 147] width 12 height 32
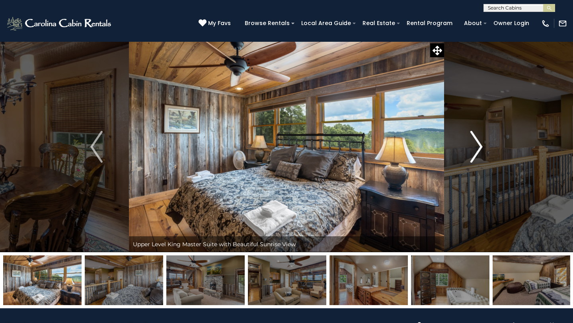
click at [472, 153] on img "Next" at bounding box center [476, 147] width 12 height 32
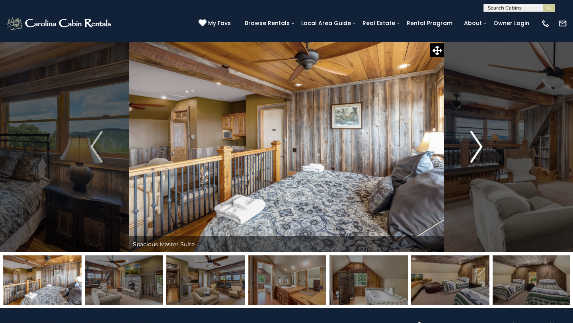
click at [472, 153] on img "Next" at bounding box center [476, 147] width 12 height 32
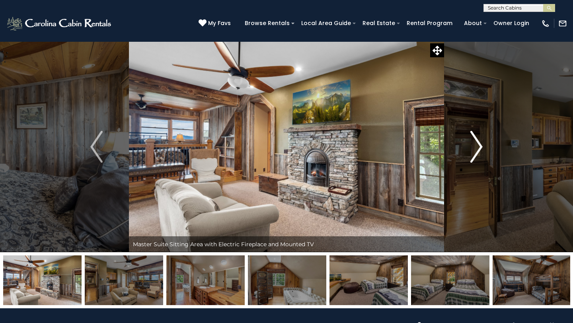
click at [472, 153] on img "Next" at bounding box center [476, 147] width 12 height 32
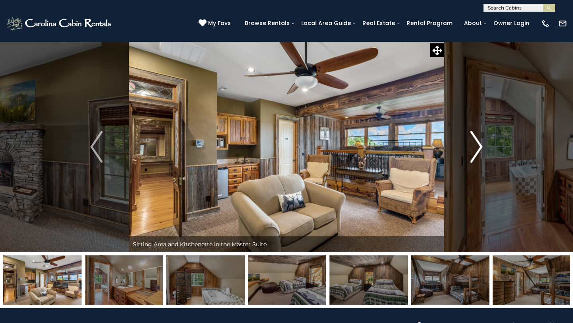
click at [477, 143] on img "Next" at bounding box center [476, 147] width 12 height 32
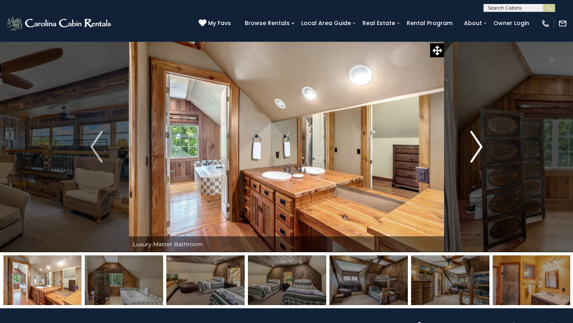
click at [477, 143] on img "Next" at bounding box center [476, 147] width 12 height 32
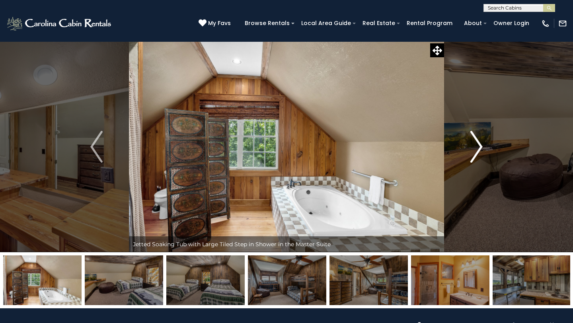
click at [477, 143] on img "Next" at bounding box center [476, 147] width 12 height 32
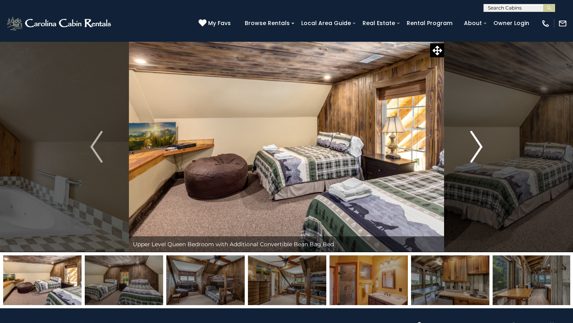
click at [477, 143] on img "Next" at bounding box center [476, 147] width 12 height 32
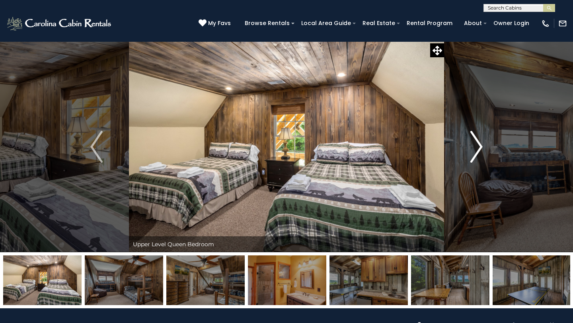
click at [472, 150] on img "Next" at bounding box center [476, 147] width 12 height 32
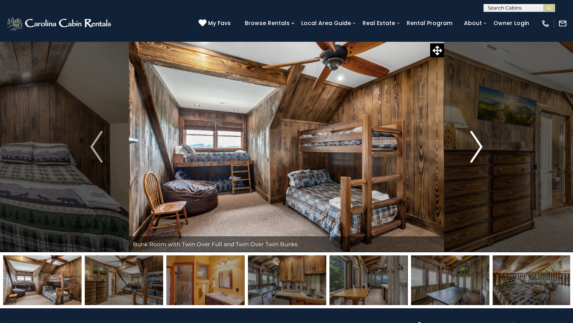
click at [472, 151] on img "Next" at bounding box center [476, 147] width 12 height 32
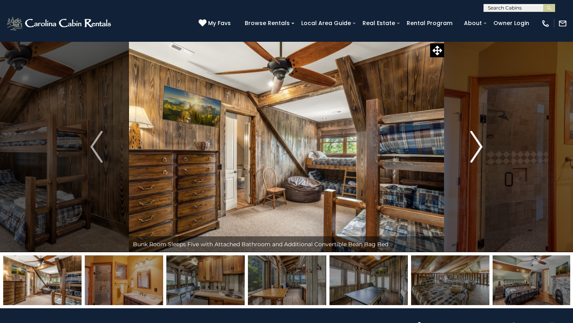
click at [472, 151] on img "Next" at bounding box center [476, 147] width 12 height 32
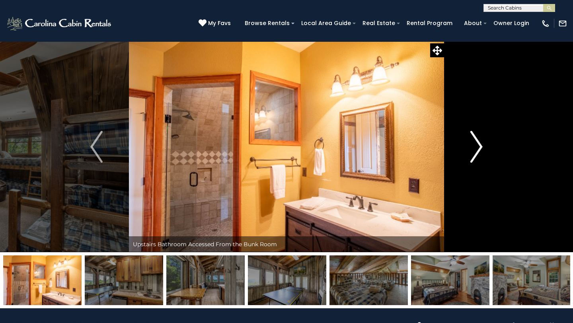
click at [472, 151] on img "Next" at bounding box center [476, 147] width 12 height 32
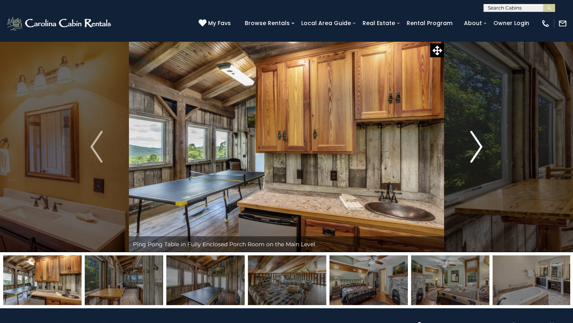
click at [472, 151] on img "Next" at bounding box center [476, 147] width 12 height 32
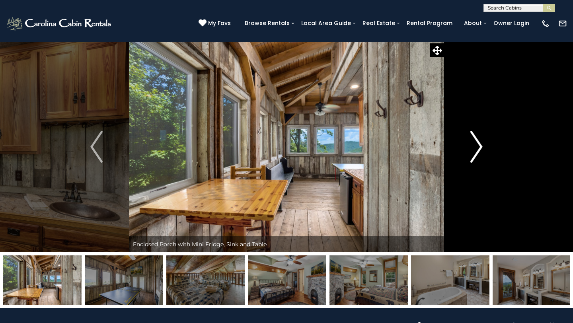
click at [472, 151] on img "Next" at bounding box center [476, 147] width 12 height 32
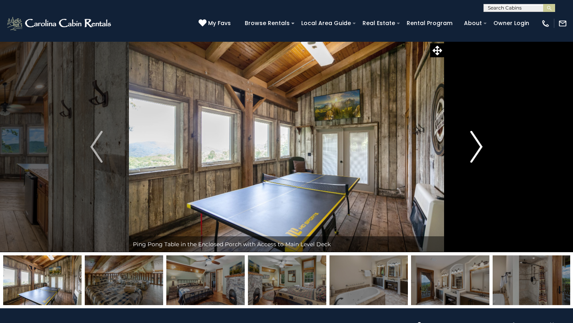
click at [472, 151] on img "Next" at bounding box center [476, 147] width 12 height 32
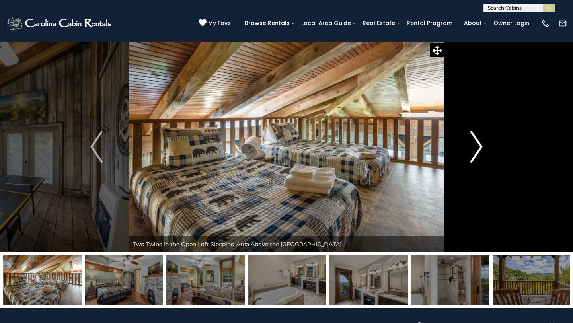
click at [472, 151] on img "Next" at bounding box center [476, 147] width 12 height 32
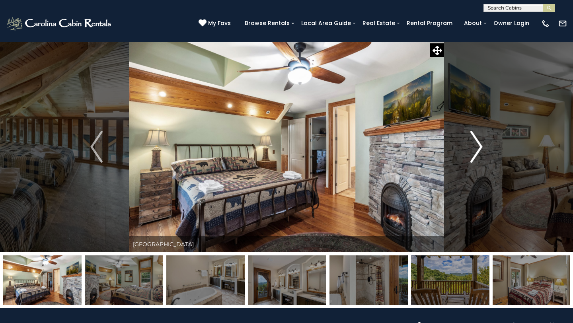
click at [472, 151] on img "Next" at bounding box center [476, 147] width 12 height 32
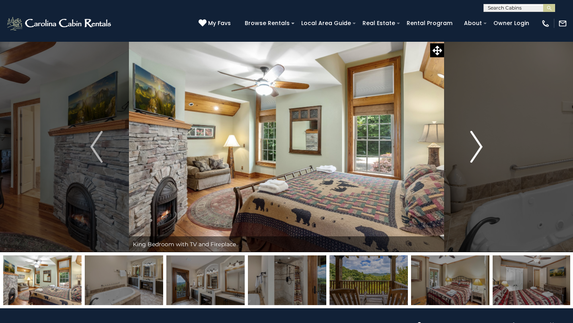
click at [472, 151] on img "Next" at bounding box center [476, 147] width 12 height 32
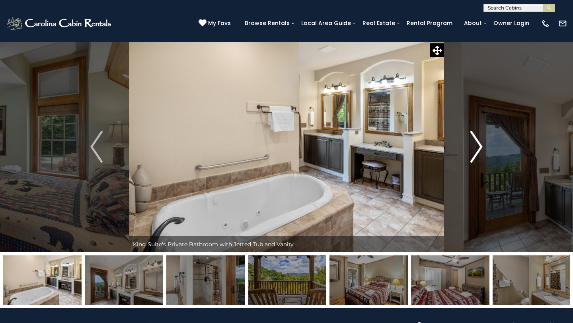
click at [472, 151] on img "Next" at bounding box center [476, 147] width 12 height 32
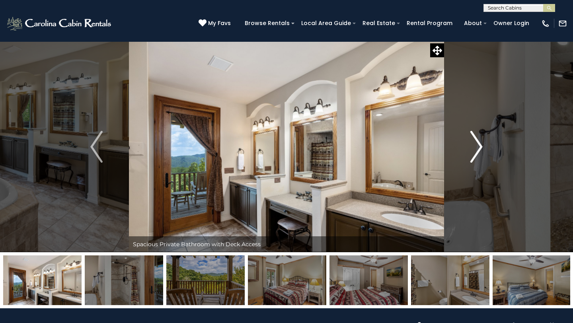
click at [472, 151] on img "Next" at bounding box center [476, 147] width 12 height 32
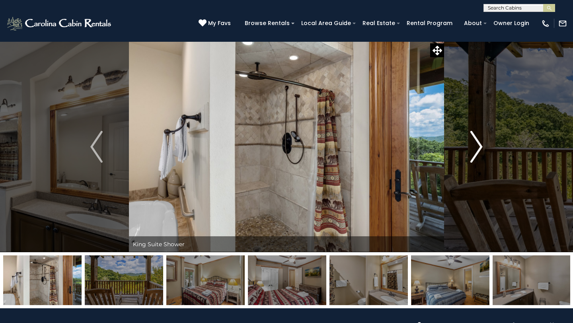
click at [472, 151] on img "Next" at bounding box center [476, 147] width 12 height 32
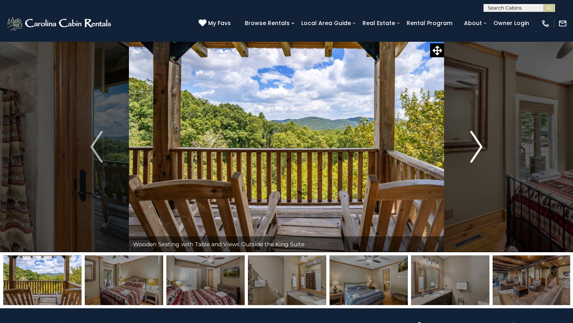
click at [472, 151] on img "Next" at bounding box center [476, 147] width 12 height 32
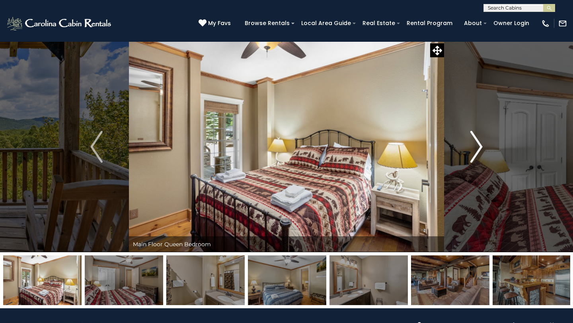
click at [472, 151] on img "Next" at bounding box center [476, 147] width 12 height 32
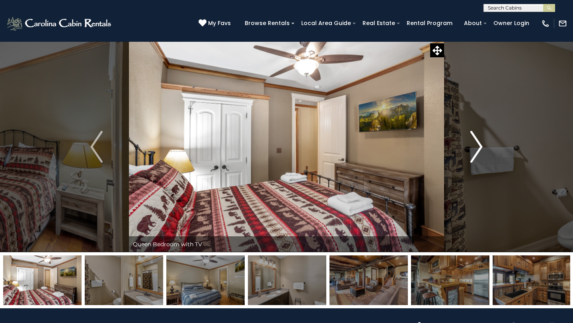
click at [472, 151] on img "Next" at bounding box center [476, 147] width 12 height 32
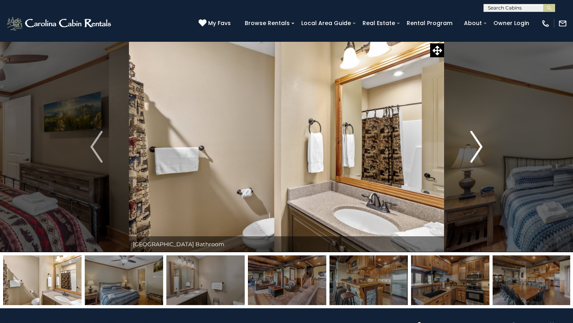
click at [472, 151] on img "Next" at bounding box center [476, 147] width 12 height 32
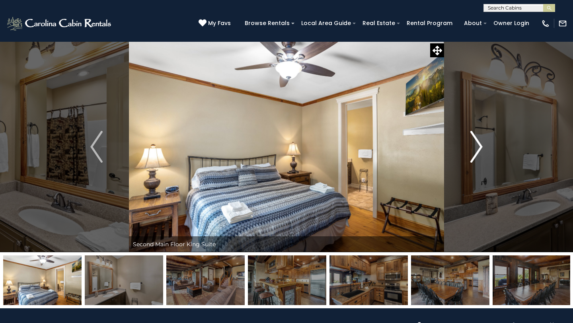
click at [472, 151] on img "Next" at bounding box center [476, 147] width 12 height 32
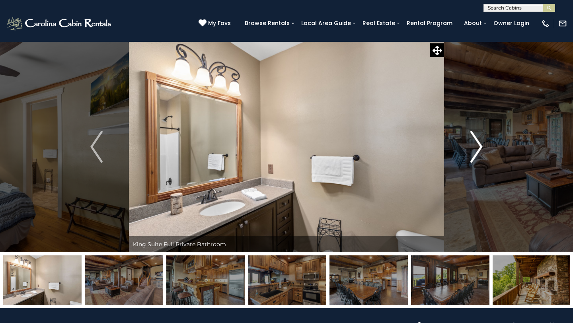
click at [472, 151] on img "Next" at bounding box center [476, 147] width 12 height 32
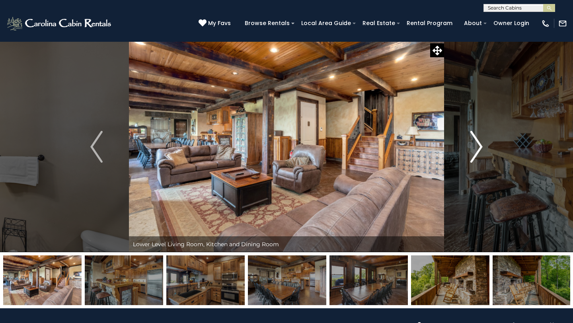
click at [472, 151] on img "Next" at bounding box center [476, 147] width 12 height 32
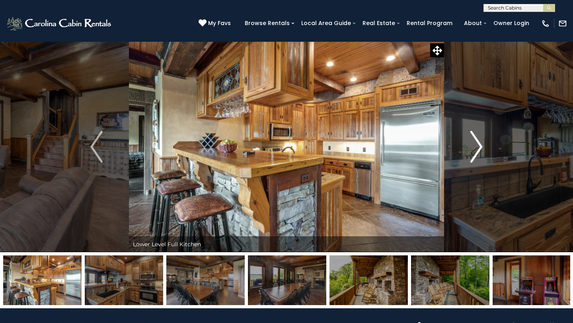
click at [472, 151] on img "Next" at bounding box center [476, 147] width 12 height 32
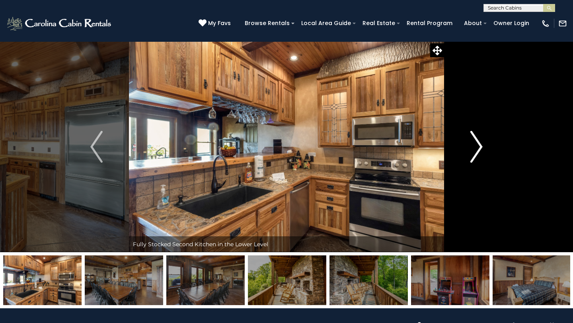
click at [472, 151] on img "Next" at bounding box center [476, 147] width 12 height 32
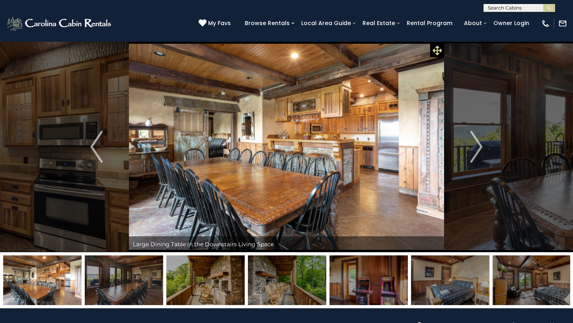
click at [438, 54] on icon at bounding box center [438, 51] width 10 height 10
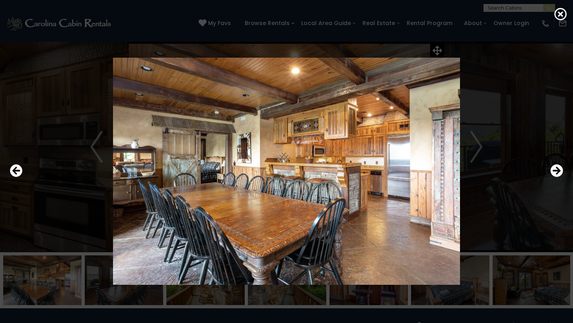
click at [480, 150] on img at bounding box center [286, 171] width 478 height 227
click at [479, 152] on img at bounding box center [286, 171] width 478 height 227
click at [562, 168] on icon "Next" at bounding box center [556, 170] width 13 height 13
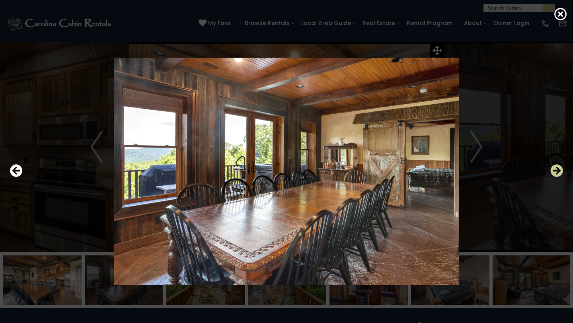
click at [562, 168] on icon "Next" at bounding box center [556, 170] width 13 height 13
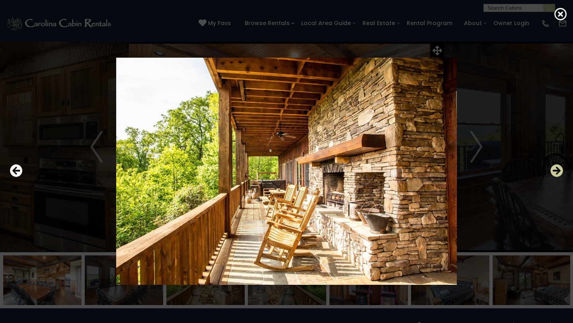
click at [562, 168] on icon "Next" at bounding box center [556, 170] width 13 height 13
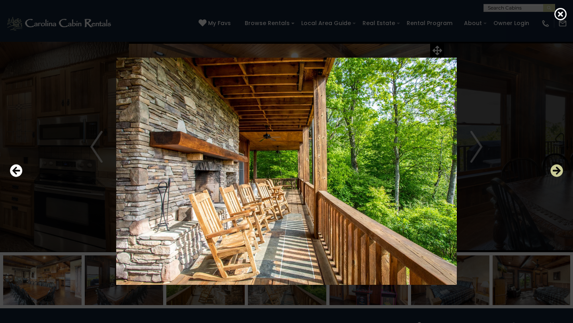
click at [562, 168] on icon "Next" at bounding box center [556, 170] width 13 height 13
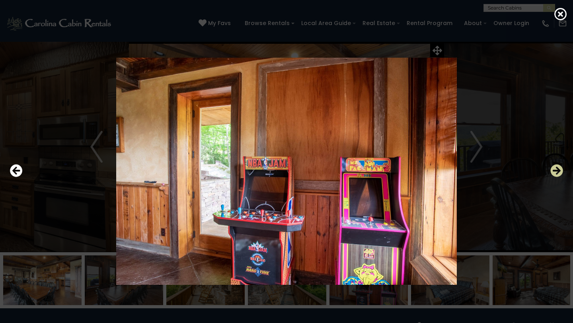
click at [562, 169] on icon "Next" at bounding box center [556, 170] width 13 height 13
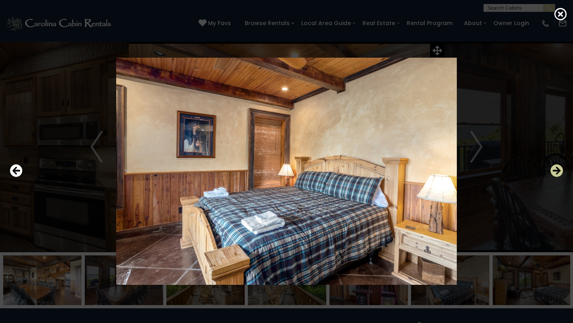
click at [562, 169] on icon "Next" at bounding box center [556, 170] width 13 height 13
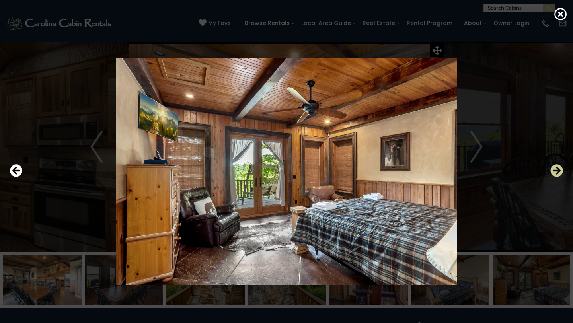
click at [562, 169] on icon "Next" at bounding box center [556, 170] width 13 height 13
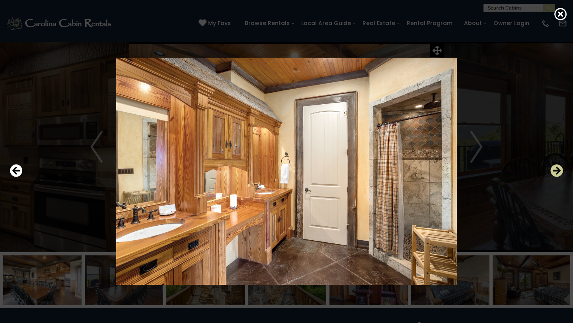
click at [562, 169] on icon "Next" at bounding box center [556, 170] width 13 height 13
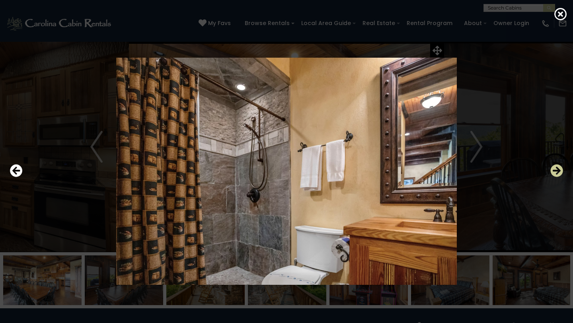
click at [562, 169] on icon "Next" at bounding box center [556, 170] width 13 height 13
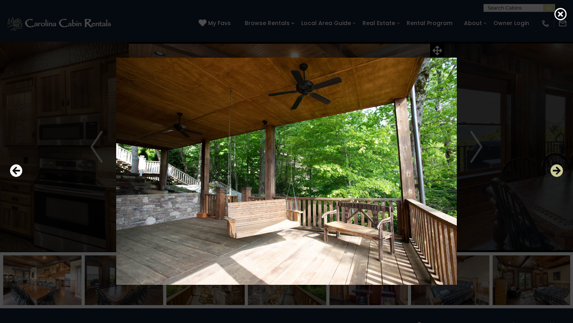
click at [562, 169] on icon "Next" at bounding box center [556, 170] width 13 height 13
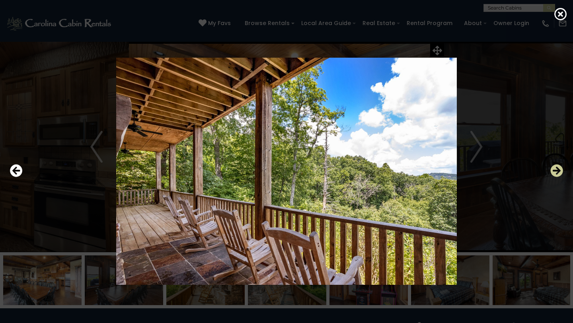
click at [562, 169] on icon "Next" at bounding box center [556, 170] width 13 height 13
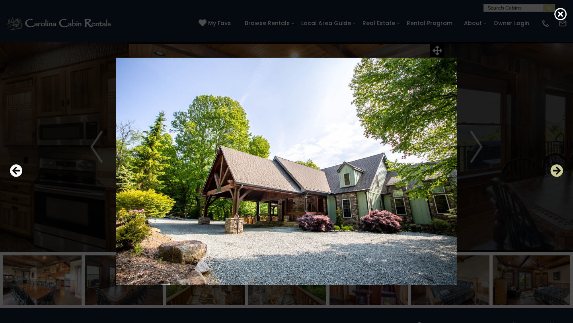
click at [558, 163] on button "Next" at bounding box center [556, 171] width 13 height 18
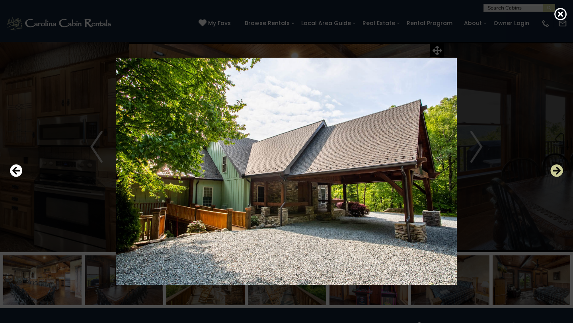
click at [558, 166] on icon "Next" at bounding box center [556, 170] width 13 height 13
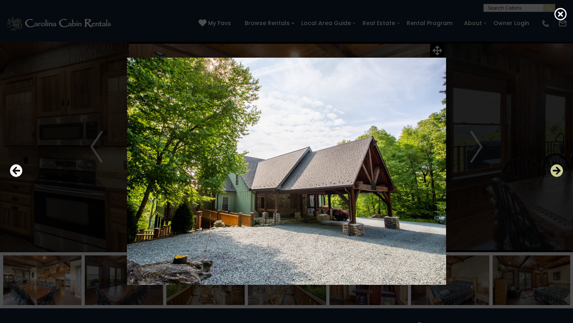
click at [558, 166] on icon "Next" at bounding box center [556, 170] width 13 height 13
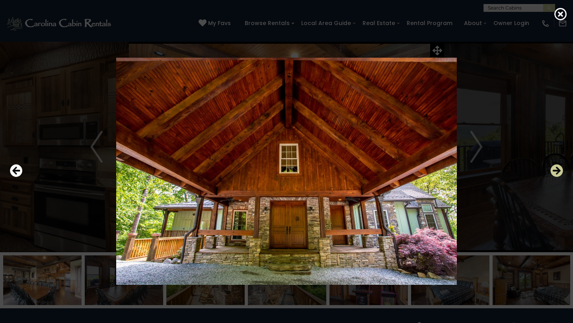
click at [558, 167] on icon "Next" at bounding box center [556, 170] width 13 height 13
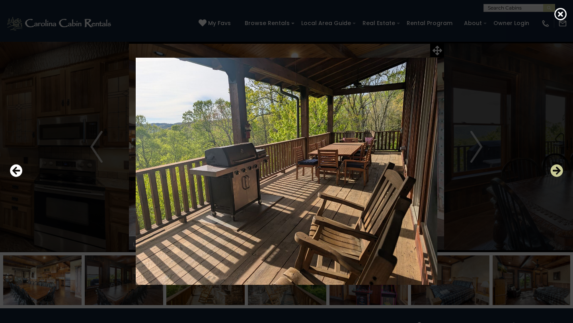
click at [558, 167] on icon "Next" at bounding box center [556, 170] width 13 height 13
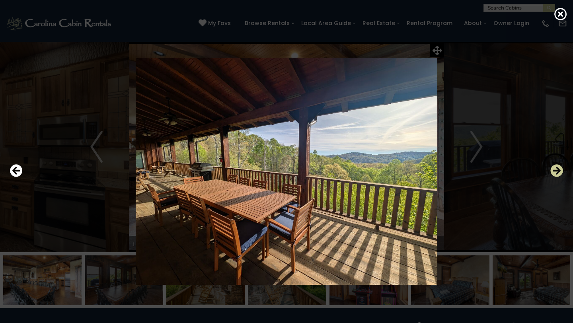
click at [558, 167] on icon "Next" at bounding box center [556, 170] width 13 height 13
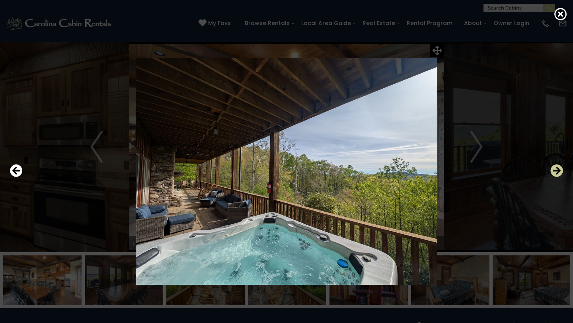
click at [562, 176] on icon "Next" at bounding box center [556, 170] width 13 height 13
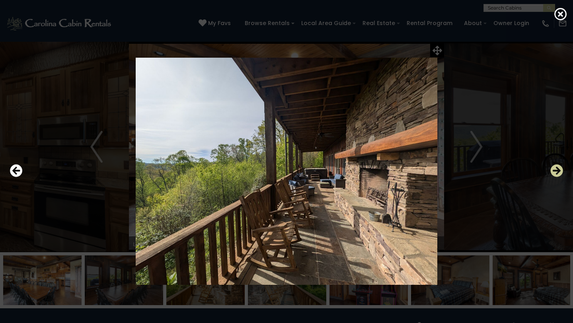
click at [562, 174] on icon "Next" at bounding box center [556, 170] width 13 height 13
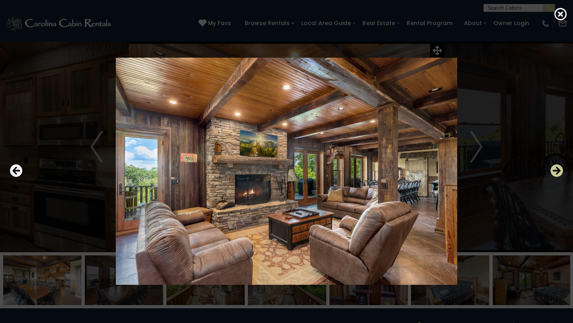
click at [560, 172] on icon "Next" at bounding box center [556, 170] width 13 height 13
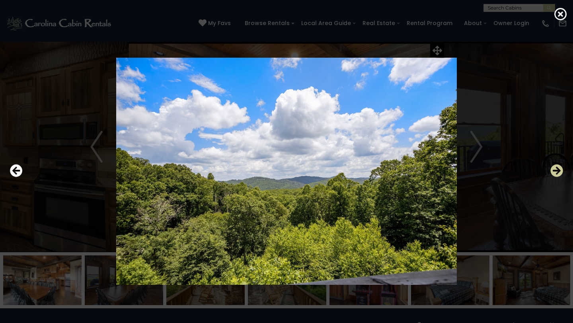
click at [560, 171] on icon "Next" at bounding box center [556, 170] width 13 height 13
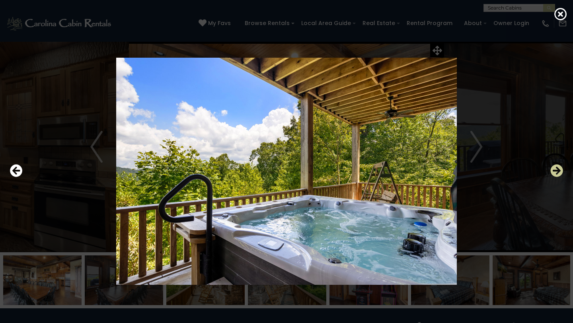
click at [560, 171] on icon "Next" at bounding box center [556, 170] width 13 height 13
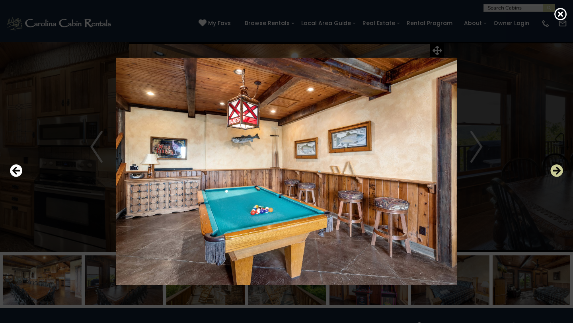
click at [560, 171] on icon "Next" at bounding box center [556, 170] width 13 height 13
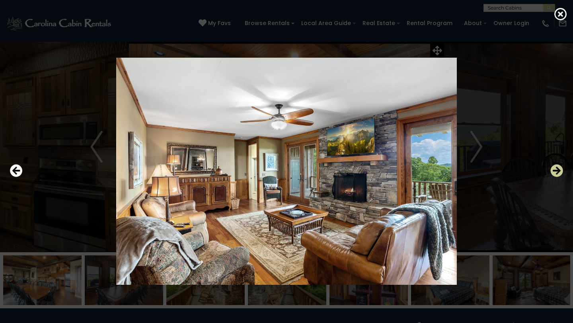
click at [560, 171] on icon "Next" at bounding box center [556, 170] width 13 height 13
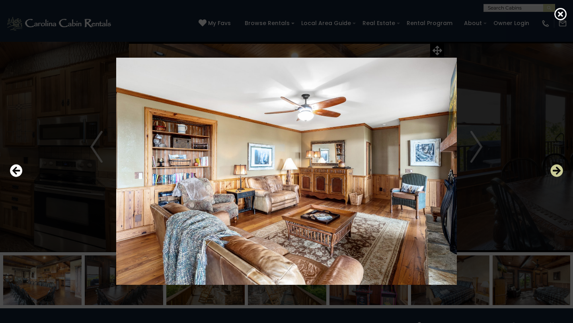
click at [560, 171] on icon "Next" at bounding box center [556, 170] width 13 height 13
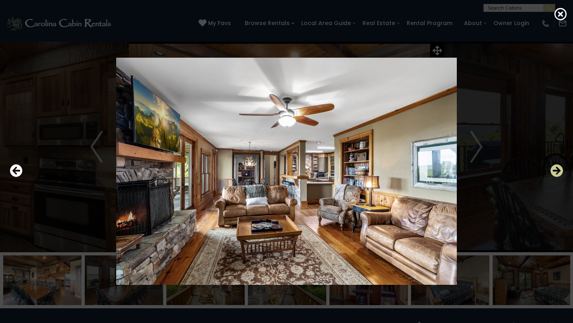
click at [560, 171] on icon "Next" at bounding box center [556, 170] width 13 height 13
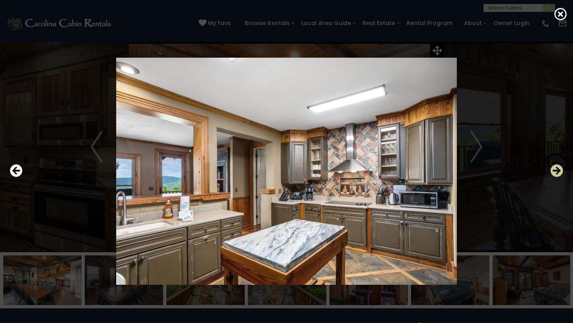
click at [560, 171] on icon "Next" at bounding box center [556, 170] width 13 height 13
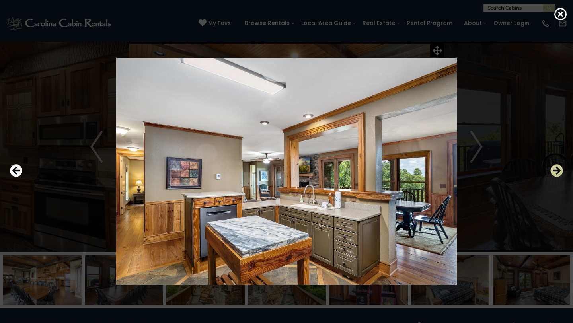
click at [560, 171] on icon "Next" at bounding box center [556, 170] width 13 height 13
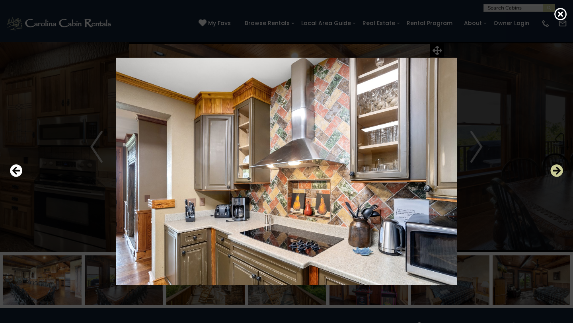
click at [560, 171] on icon "Next" at bounding box center [556, 170] width 13 height 13
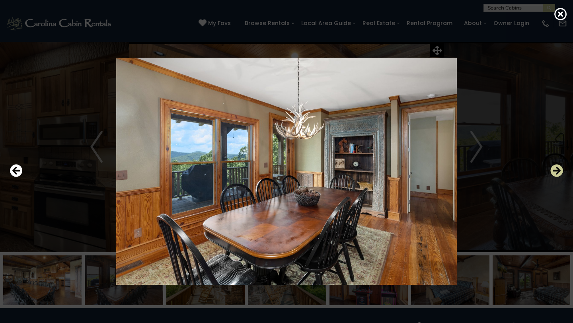
click at [560, 171] on icon "Next" at bounding box center [556, 170] width 13 height 13
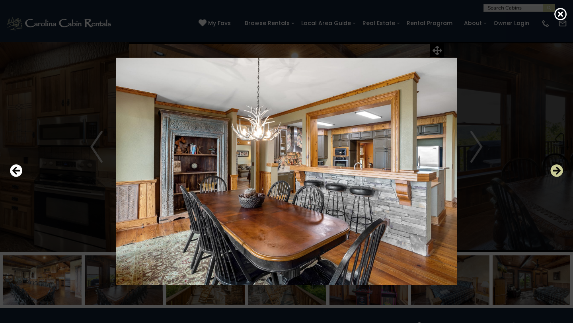
click at [560, 171] on icon "Next" at bounding box center [556, 170] width 13 height 13
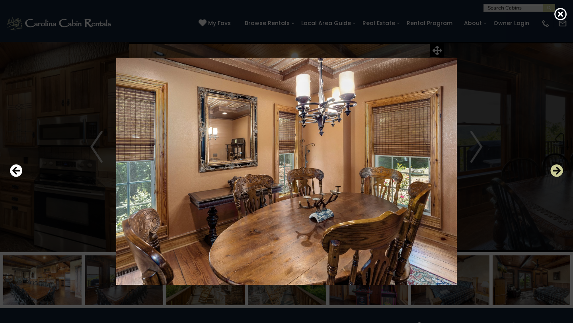
click at [560, 171] on icon "Next" at bounding box center [556, 170] width 13 height 13
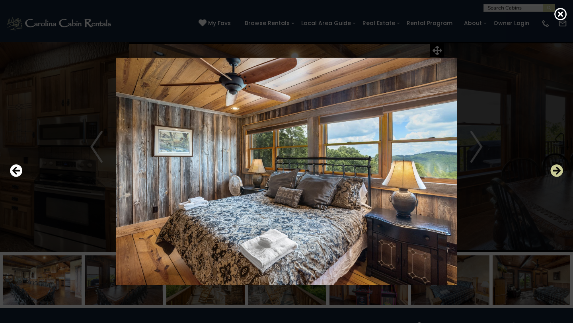
click at [560, 171] on icon "Next" at bounding box center [556, 170] width 13 height 13
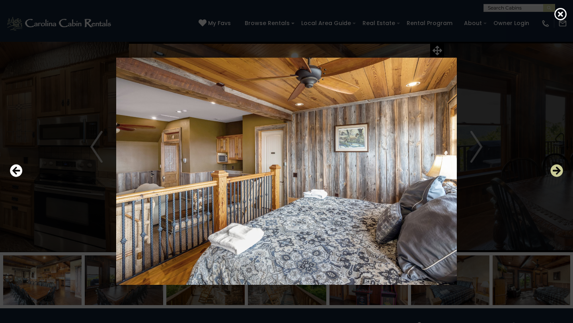
click at [560, 171] on icon "Next" at bounding box center [556, 170] width 13 height 13
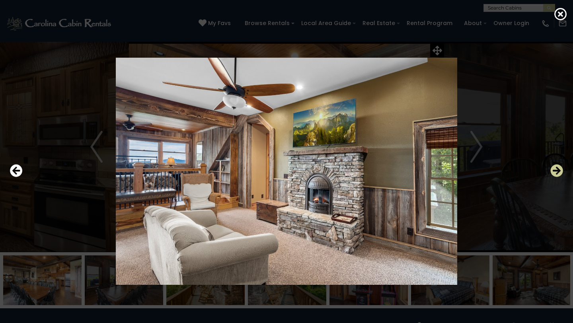
click at [560, 171] on icon "Next" at bounding box center [556, 170] width 13 height 13
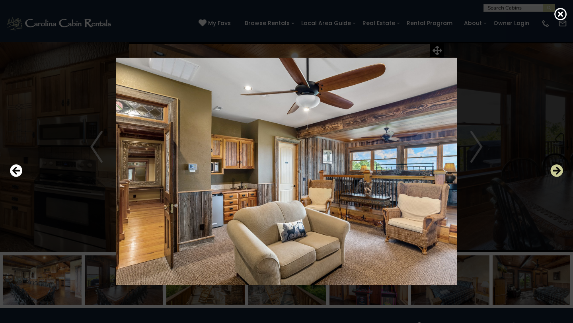
click at [560, 171] on icon "Next" at bounding box center [556, 170] width 13 height 13
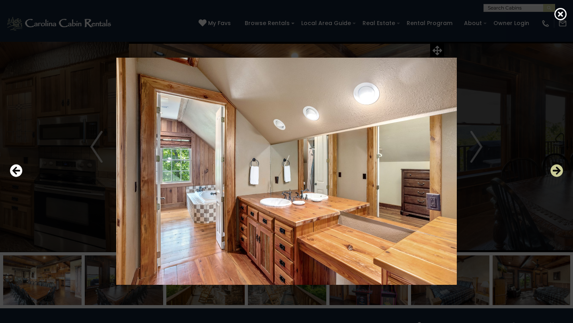
click at [560, 171] on icon "Next" at bounding box center [556, 170] width 13 height 13
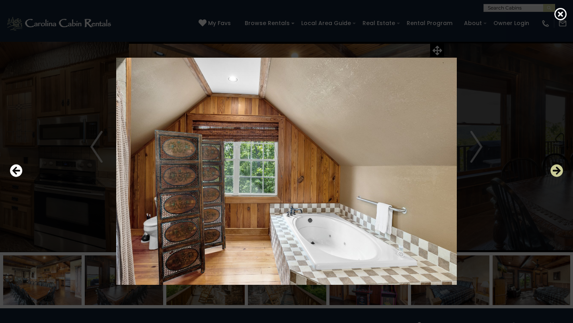
click at [560, 171] on icon "Next" at bounding box center [556, 170] width 13 height 13
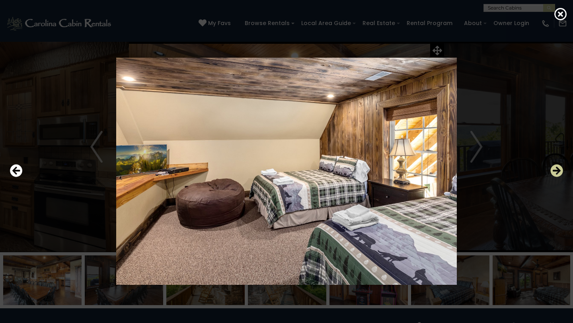
click at [560, 171] on icon "Next" at bounding box center [556, 170] width 13 height 13
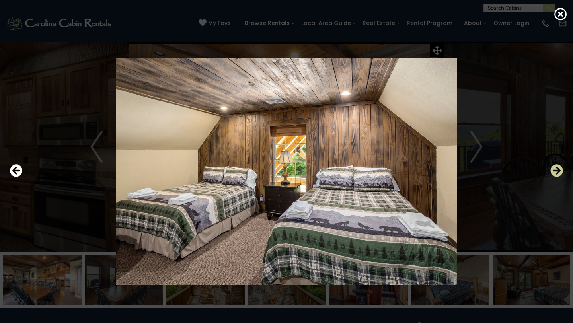
click at [560, 171] on icon "Next" at bounding box center [556, 170] width 13 height 13
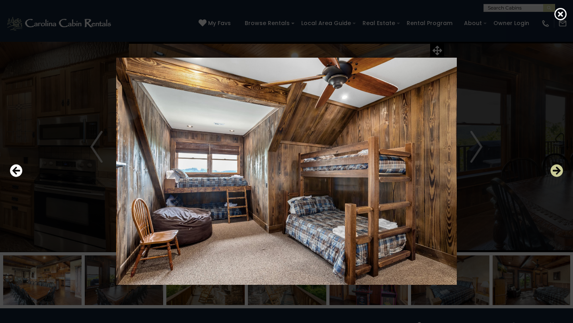
click at [560, 171] on icon "Next" at bounding box center [556, 170] width 13 height 13
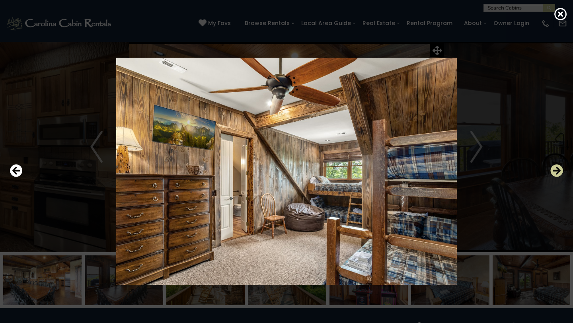
click at [560, 171] on icon "Next" at bounding box center [556, 170] width 13 height 13
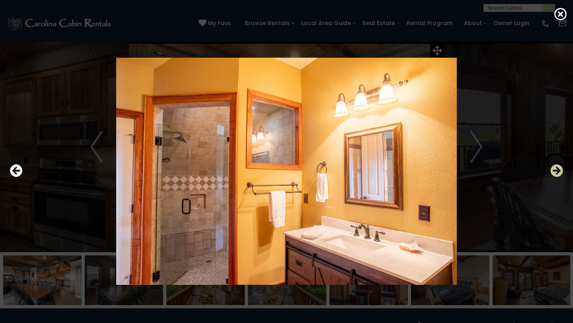
click at [560, 171] on icon "Next" at bounding box center [556, 170] width 13 height 13
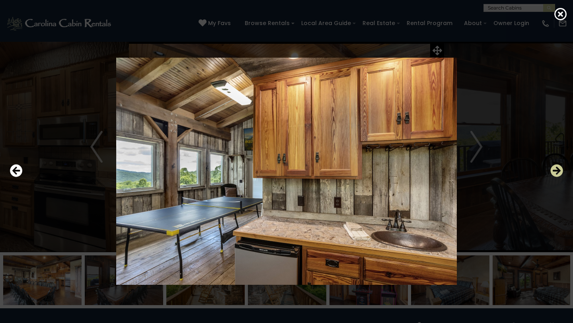
click at [560, 171] on icon "Next" at bounding box center [556, 170] width 13 height 13
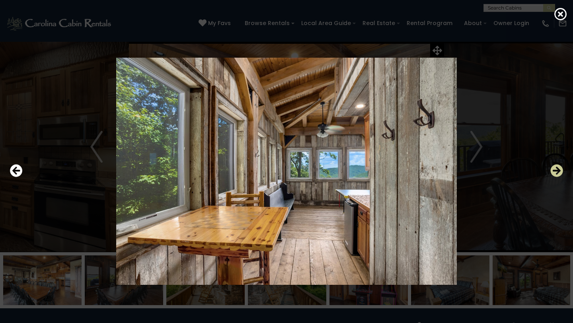
click at [560, 171] on icon "Next" at bounding box center [556, 170] width 13 height 13
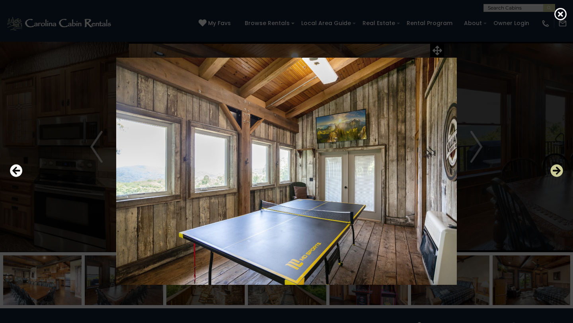
click at [560, 171] on icon "Next" at bounding box center [556, 170] width 13 height 13
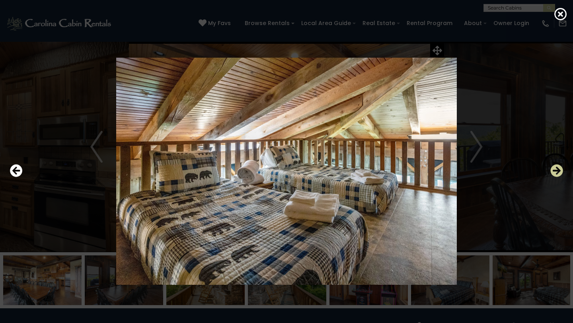
click at [562, 172] on icon "Next" at bounding box center [556, 170] width 13 height 13
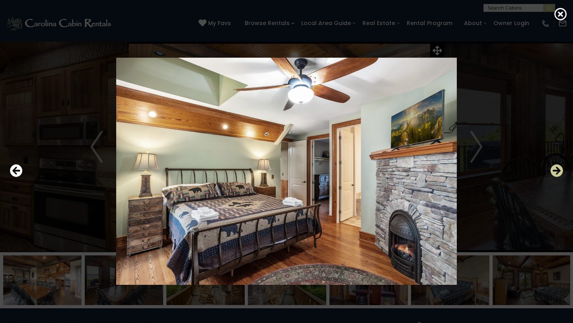
click at [562, 172] on icon "Next" at bounding box center [556, 170] width 13 height 13
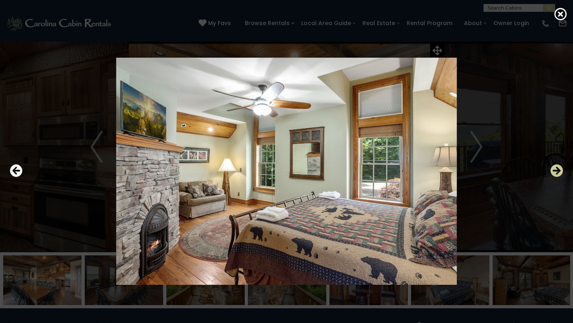
click at [562, 172] on icon "Next" at bounding box center [556, 170] width 13 height 13
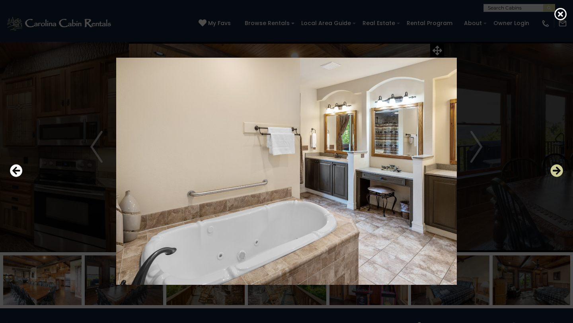
click at [562, 172] on icon "Next" at bounding box center [556, 170] width 13 height 13
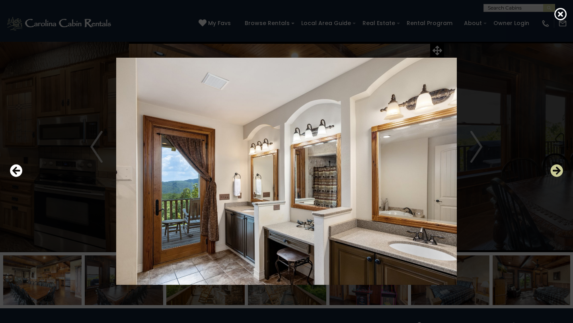
click at [562, 173] on icon "Next" at bounding box center [556, 170] width 13 height 13
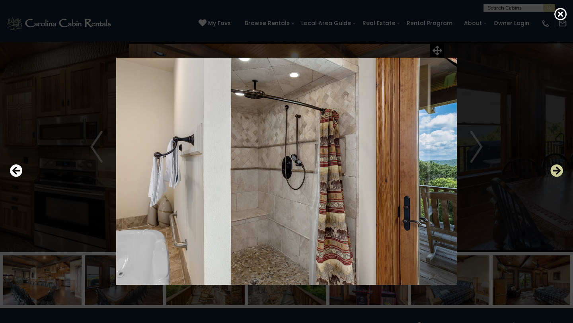
click at [562, 173] on icon "Next" at bounding box center [556, 170] width 13 height 13
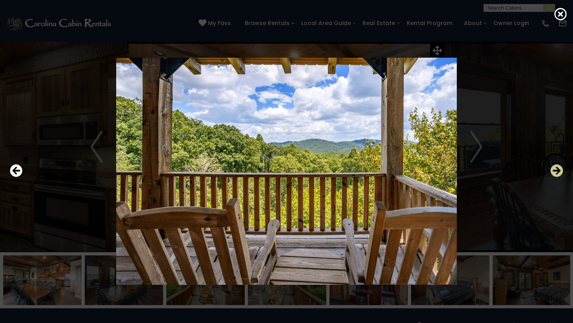
click at [562, 173] on icon "Next" at bounding box center [556, 170] width 13 height 13
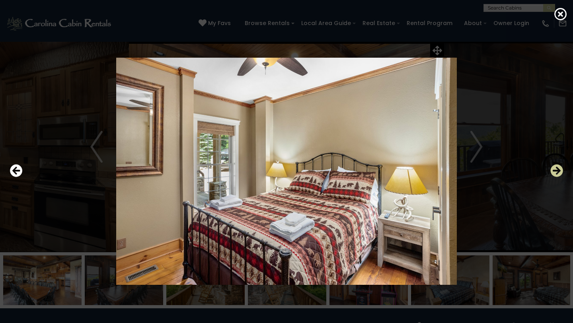
click at [562, 173] on icon "Next" at bounding box center [556, 170] width 13 height 13
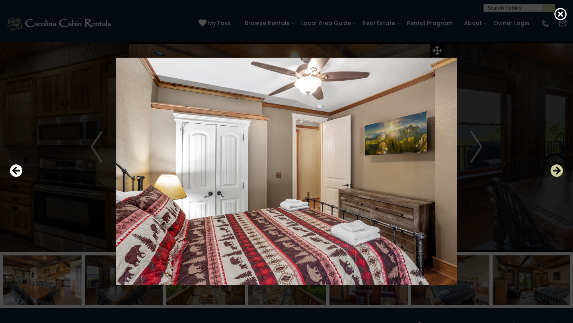
click at [562, 173] on icon "Next" at bounding box center [556, 170] width 13 height 13
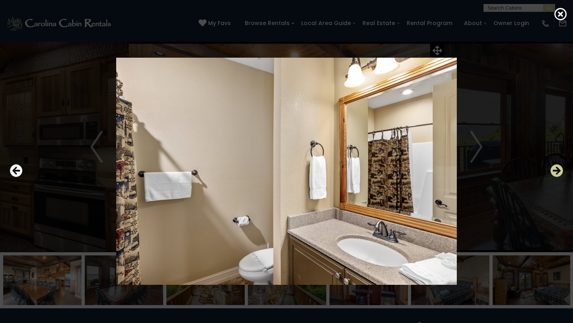
click at [562, 173] on icon "Next" at bounding box center [556, 170] width 13 height 13
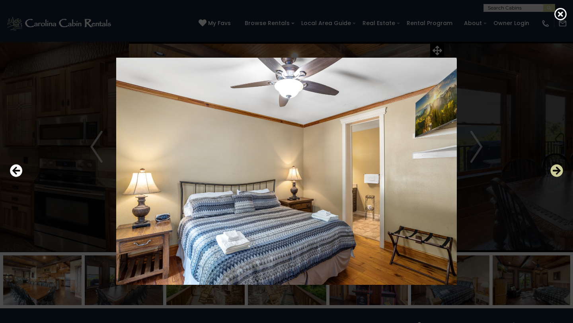
click at [562, 173] on icon "Next" at bounding box center [556, 170] width 13 height 13
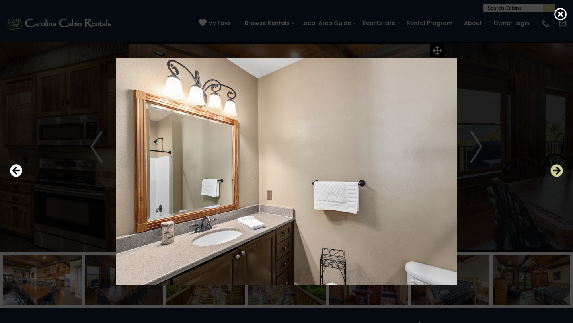
click at [562, 173] on icon "Next" at bounding box center [556, 170] width 13 height 13
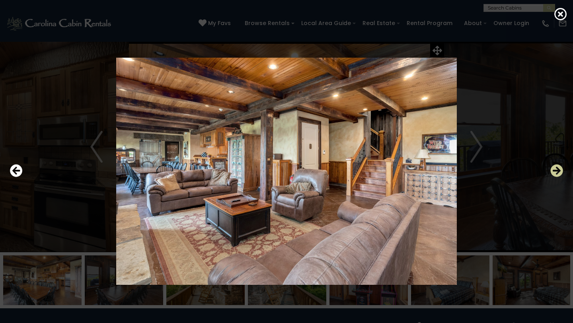
click at [562, 173] on icon "Next" at bounding box center [556, 170] width 13 height 13
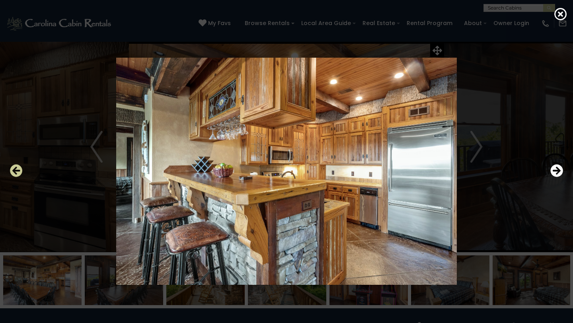
click at [18, 169] on icon "Previous" at bounding box center [16, 170] width 13 height 13
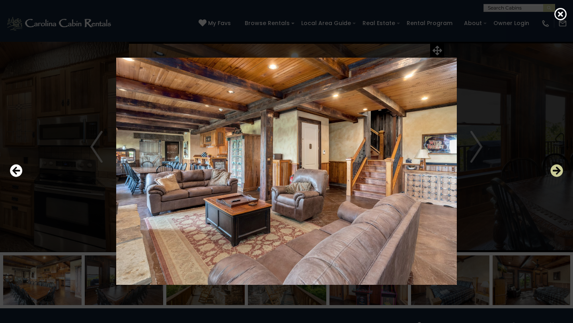
click at [556, 168] on icon "Next" at bounding box center [556, 170] width 13 height 13
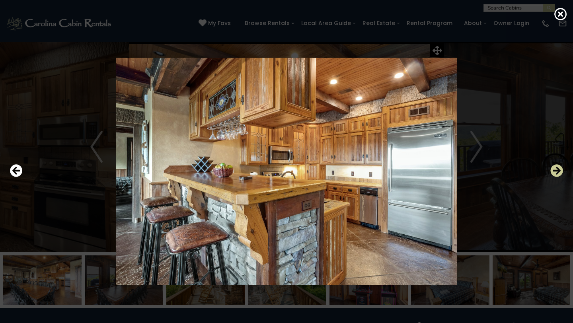
click at [556, 168] on icon "Next" at bounding box center [556, 170] width 13 height 13
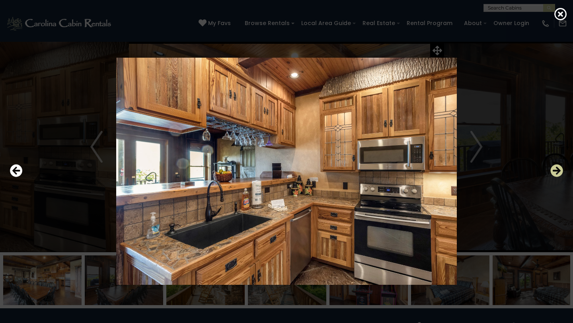
click at [556, 168] on icon "Next" at bounding box center [556, 170] width 13 height 13
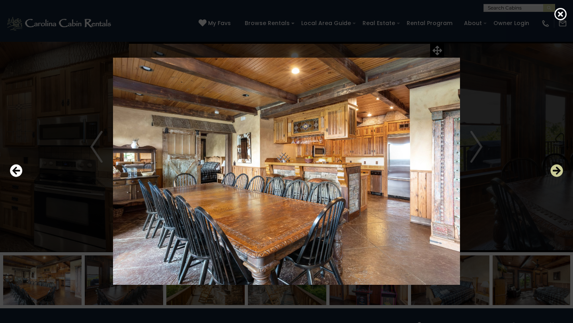
click at [556, 168] on icon "Next" at bounding box center [556, 170] width 13 height 13
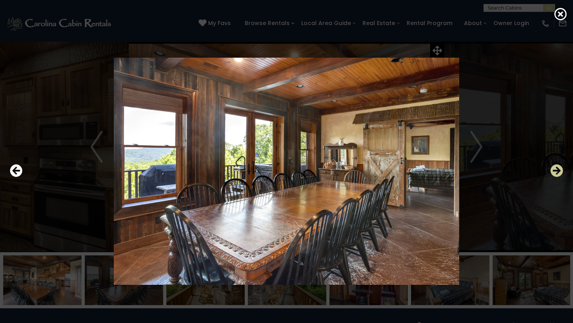
click at [556, 168] on icon "Next" at bounding box center [556, 170] width 13 height 13
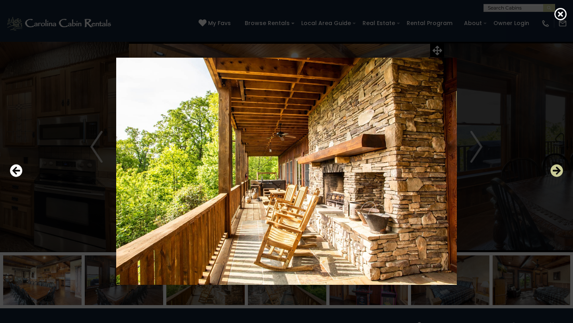
click at [556, 168] on icon "Next" at bounding box center [556, 170] width 13 height 13
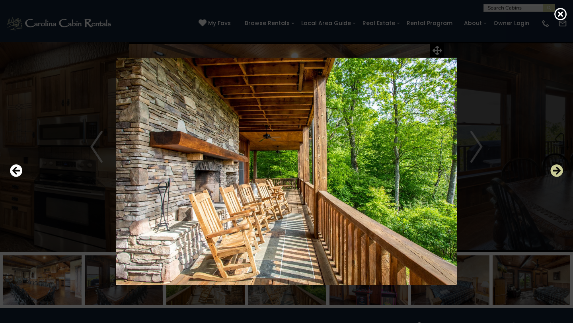
click at [556, 168] on icon "Next" at bounding box center [556, 170] width 13 height 13
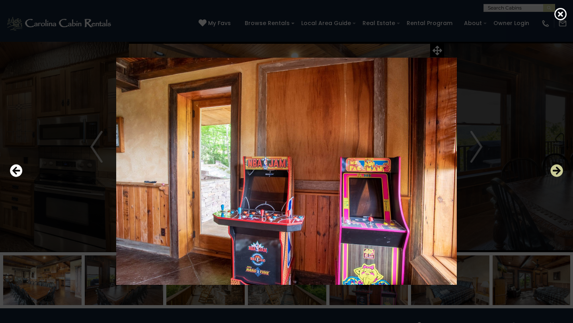
click at [556, 168] on icon "Next" at bounding box center [556, 170] width 13 height 13
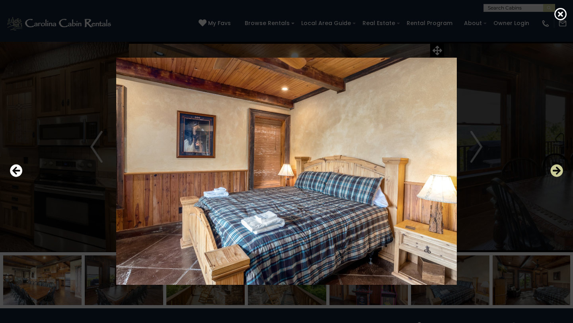
click at [557, 169] on icon "Next" at bounding box center [556, 170] width 13 height 13
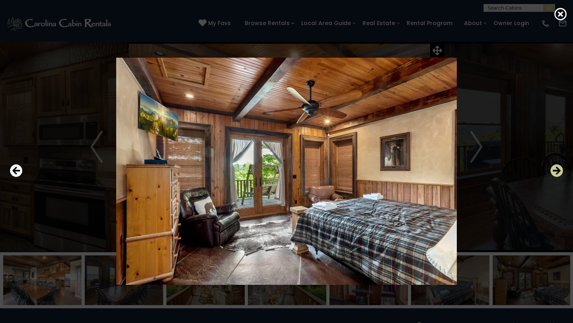
click at [557, 169] on icon "Next" at bounding box center [556, 170] width 13 height 13
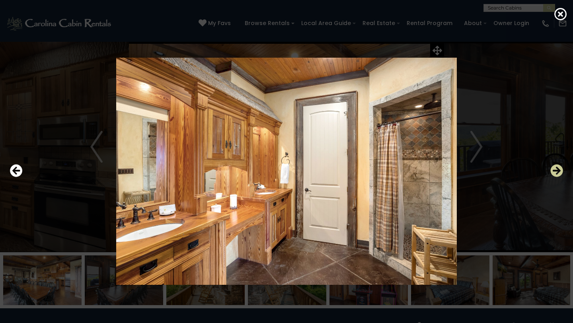
click at [557, 169] on icon "Next" at bounding box center [556, 170] width 13 height 13
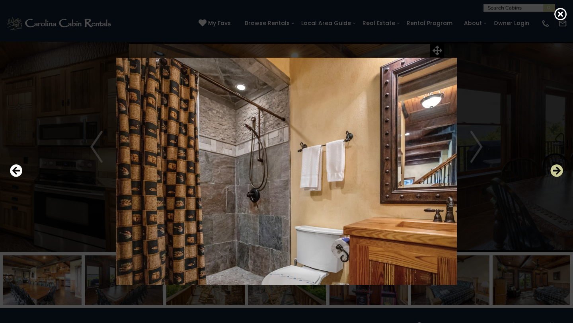
click at [557, 169] on icon "Next" at bounding box center [556, 170] width 13 height 13
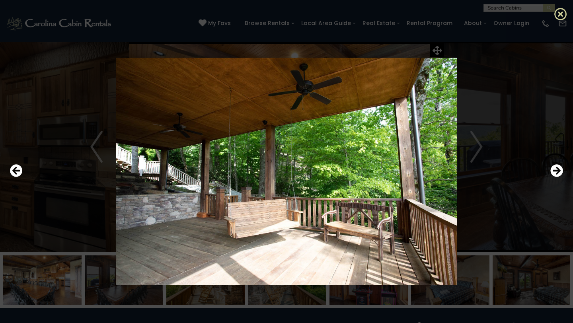
click at [564, 15] on icon at bounding box center [560, 14] width 13 height 13
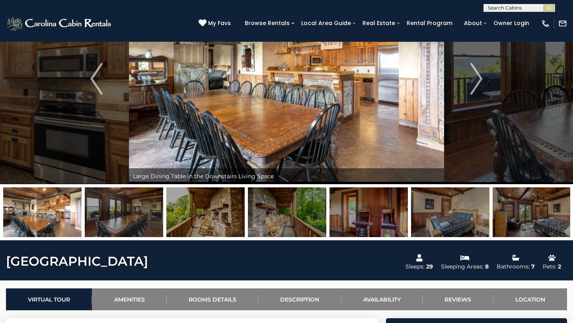
scroll to position [70, 0]
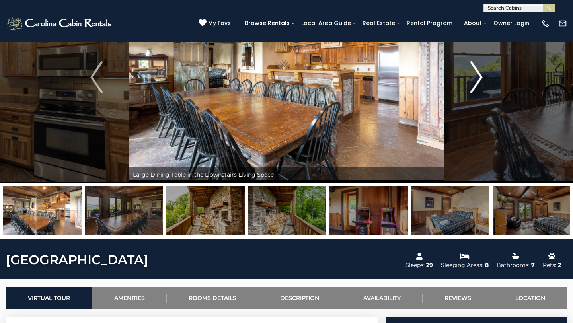
click at [481, 80] on img "Next" at bounding box center [476, 77] width 12 height 32
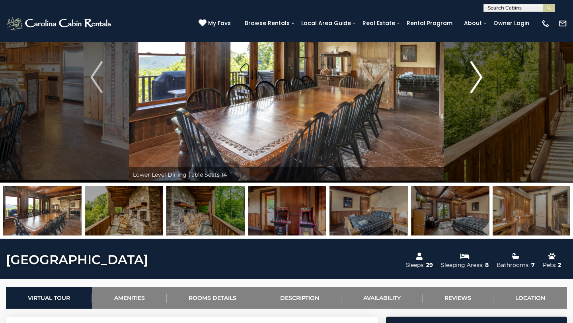
click at [481, 80] on img "Next" at bounding box center [476, 77] width 12 height 32
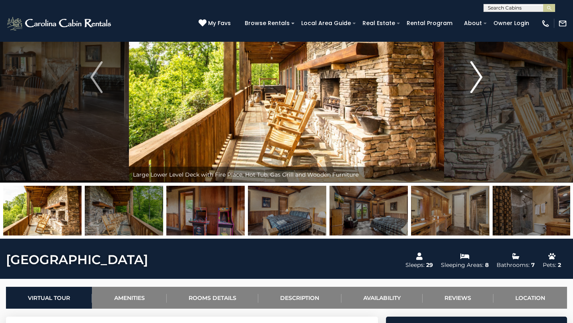
click at [481, 80] on img "Next" at bounding box center [476, 77] width 12 height 32
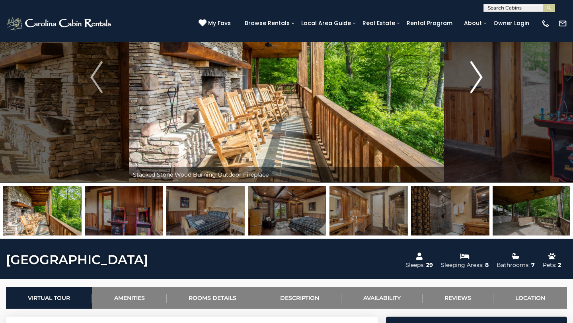
click at [481, 80] on img "Next" at bounding box center [476, 77] width 12 height 32
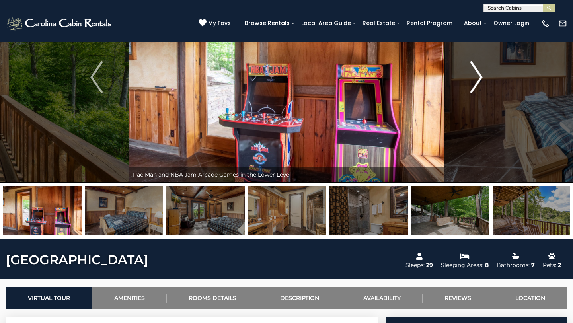
click at [481, 80] on img "Next" at bounding box center [476, 77] width 12 height 32
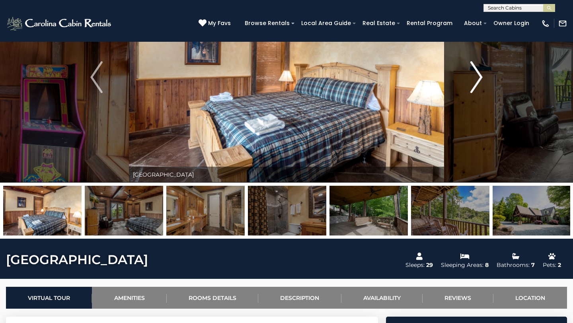
click at [481, 80] on img "Next" at bounding box center [476, 77] width 12 height 32
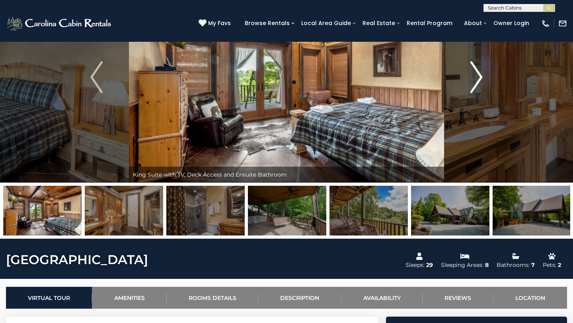
click at [481, 80] on img "Next" at bounding box center [476, 77] width 12 height 32
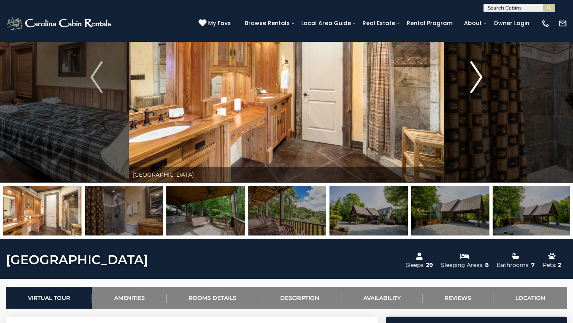
click at [481, 80] on img "Next" at bounding box center [476, 77] width 12 height 32
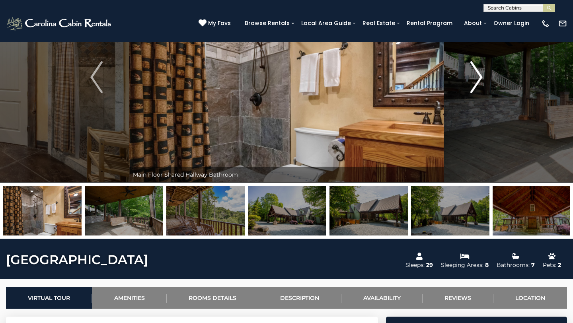
click at [481, 80] on img "Next" at bounding box center [476, 77] width 12 height 32
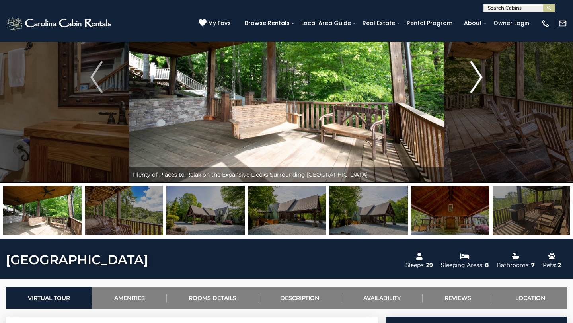
click at [481, 80] on img "Next" at bounding box center [476, 77] width 12 height 32
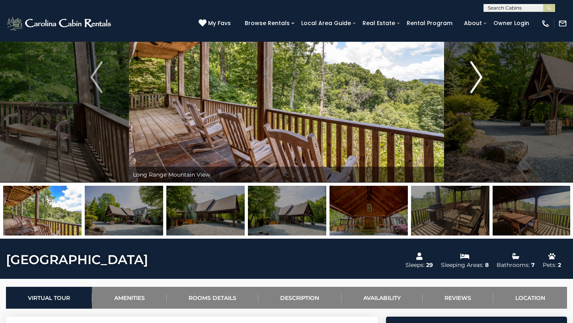
click at [481, 80] on img "Next" at bounding box center [476, 77] width 12 height 32
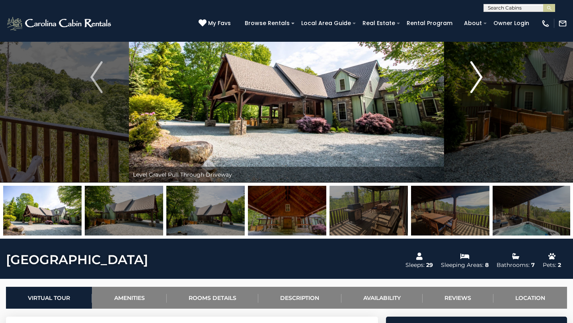
click at [481, 80] on img "Next" at bounding box center [476, 77] width 12 height 32
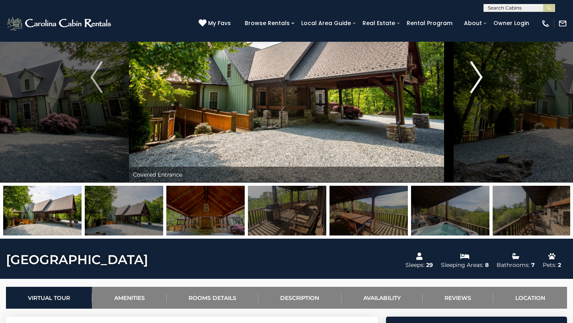
click at [481, 80] on img "Next" at bounding box center [476, 77] width 12 height 32
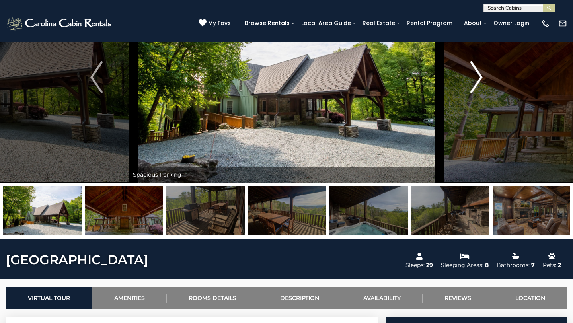
click at [481, 80] on img "Next" at bounding box center [476, 77] width 12 height 32
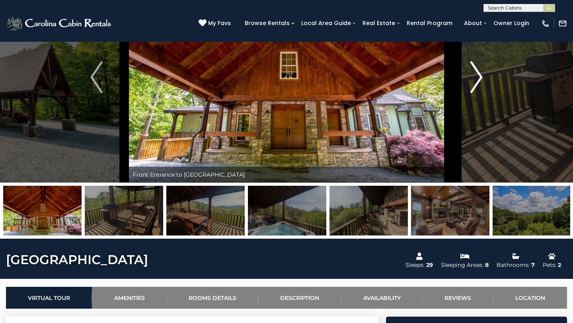
click at [481, 80] on img "Next" at bounding box center [476, 77] width 12 height 32
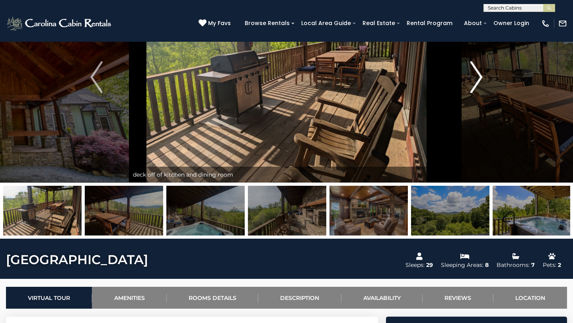
click at [481, 80] on img "Next" at bounding box center [476, 77] width 12 height 32
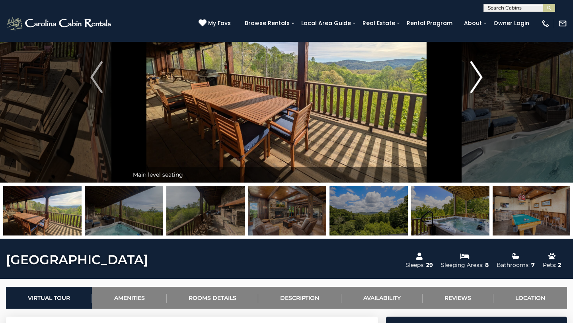
click at [481, 80] on img "Next" at bounding box center [476, 77] width 12 height 32
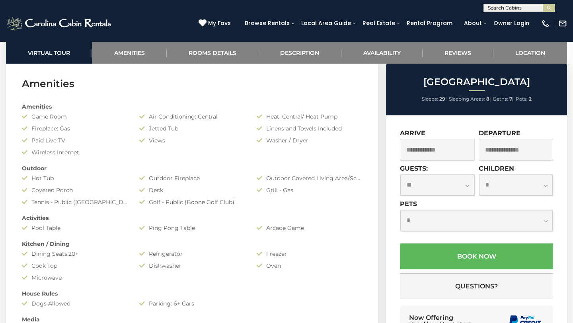
scroll to position [565, 0]
click at [110, 201] on div "Tennis - Public (Blowing Rock Park)" at bounding box center [74, 201] width 117 height 8
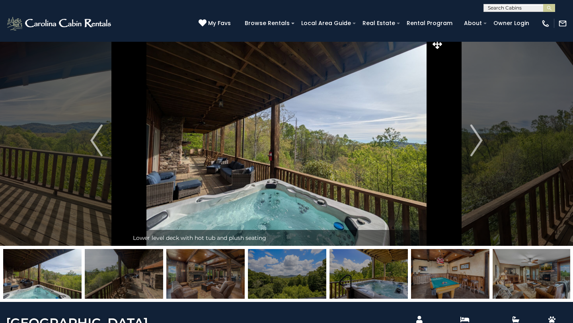
scroll to position [9, 0]
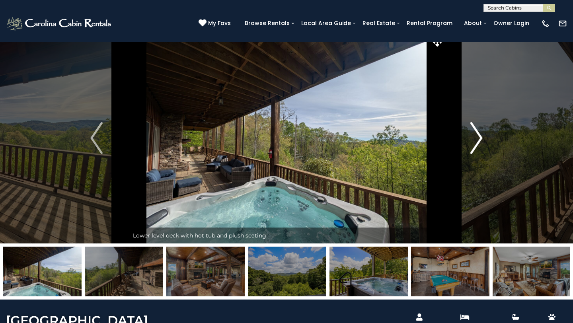
click at [477, 138] on img "Next" at bounding box center [476, 138] width 12 height 32
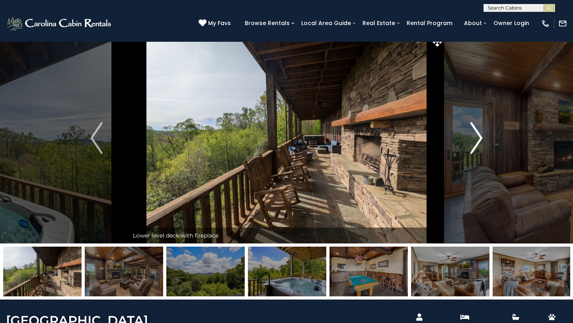
click at [477, 138] on img "Next" at bounding box center [476, 138] width 12 height 32
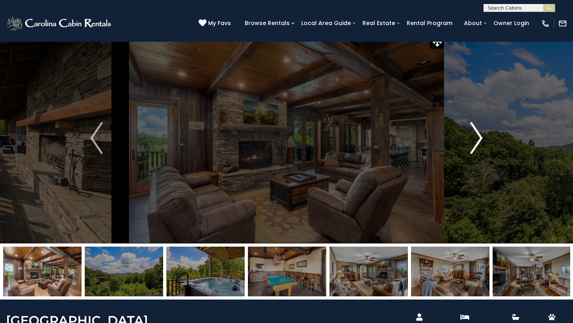
click at [477, 138] on img "Next" at bounding box center [476, 138] width 12 height 32
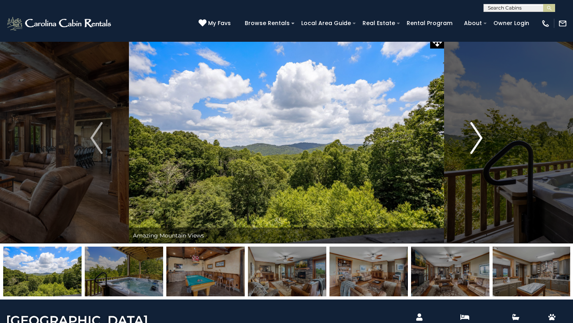
click at [477, 138] on img "Next" at bounding box center [476, 138] width 12 height 32
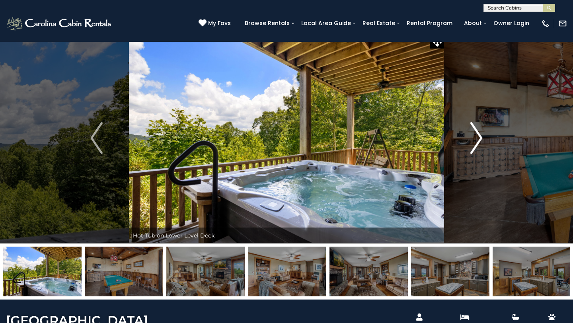
click at [477, 138] on img "Next" at bounding box center [476, 138] width 12 height 32
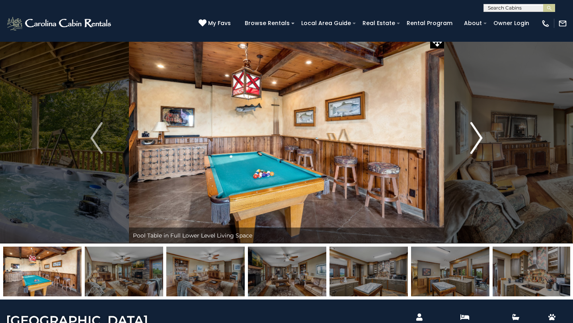
click at [477, 138] on img "Next" at bounding box center [476, 138] width 12 height 32
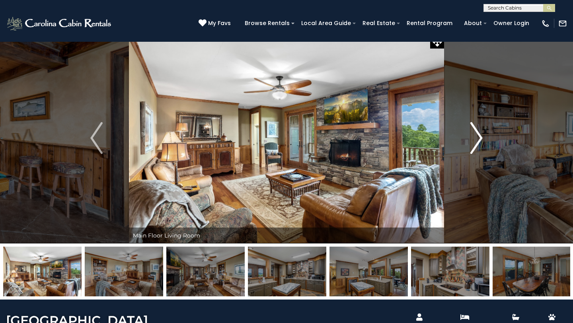
click at [477, 138] on img "Next" at bounding box center [476, 138] width 12 height 32
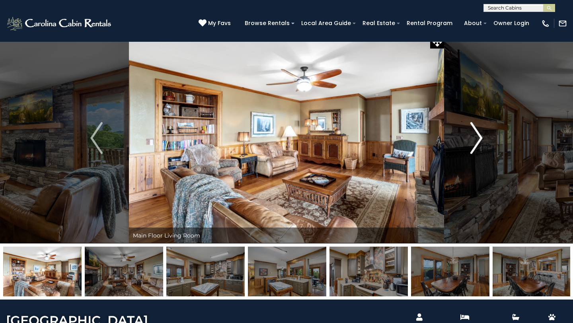
click at [477, 138] on img "Next" at bounding box center [476, 138] width 12 height 32
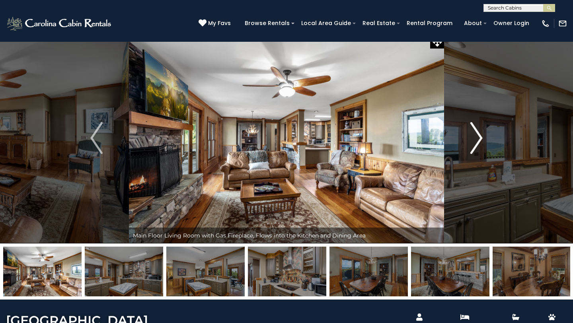
click at [477, 138] on img "Next" at bounding box center [476, 138] width 12 height 32
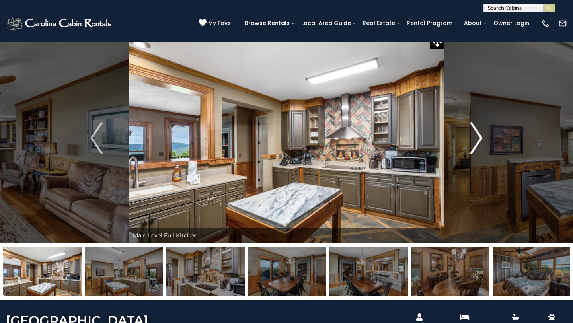
click at [477, 138] on img "Next" at bounding box center [476, 138] width 12 height 32
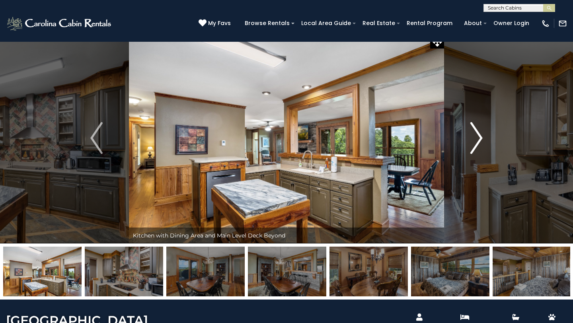
click at [477, 138] on img "Next" at bounding box center [476, 138] width 12 height 32
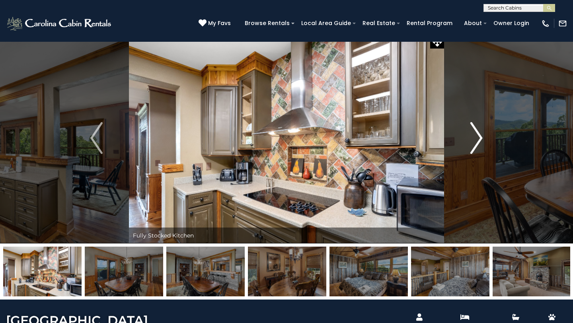
click at [477, 138] on img "Next" at bounding box center [476, 138] width 12 height 32
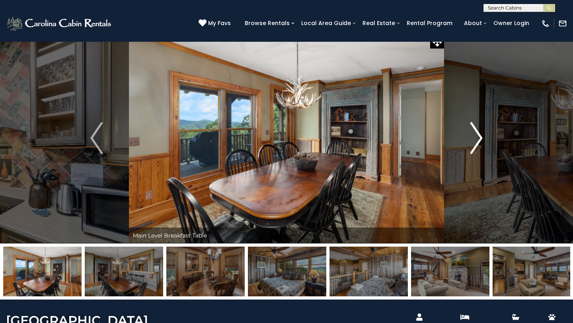
click at [477, 138] on img "Next" at bounding box center [476, 138] width 12 height 32
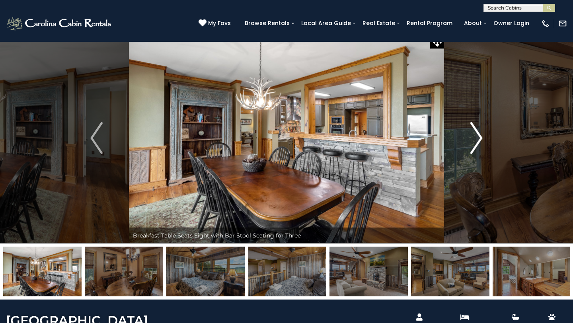
click at [477, 138] on img "Next" at bounding box center [476, 138] width 12 height 32
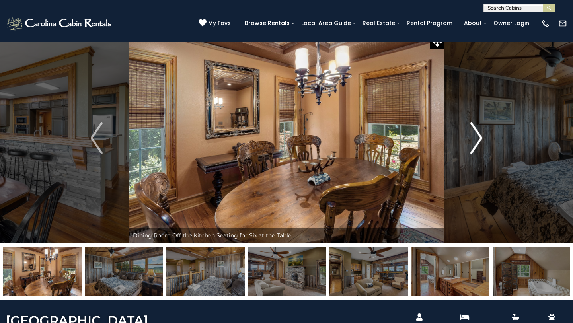
click at [477, 138] on img "Next" at bounding box center [476, 138] width 12 height 32
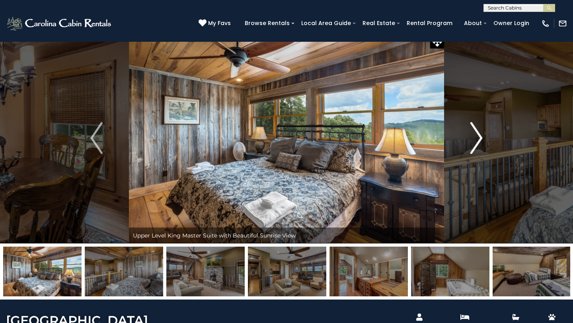
click at [477, 138] on img "Next" at bounding box center [476, 138] width 12 height 32
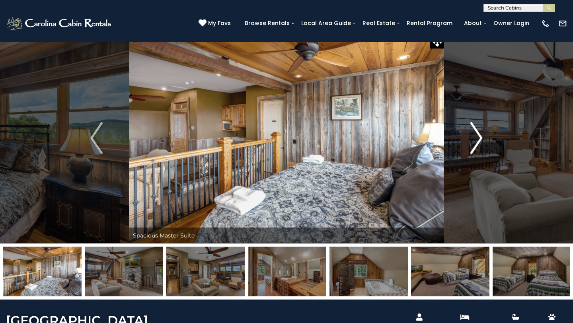
click at [477, 138] on img "Next" at bounding box center [476, 138] width 12 height 32
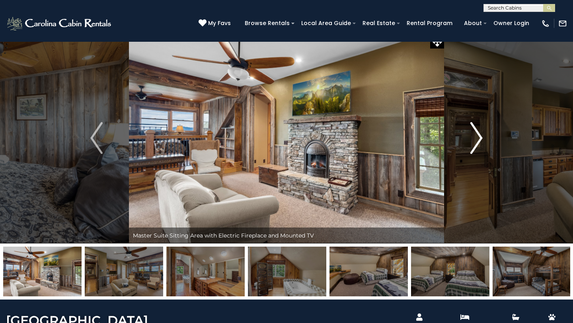
click at [477, 138] on img "Next" at bounding box center [476, 138] width 12 height 32
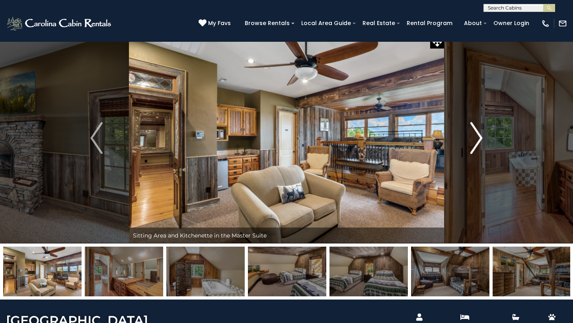
click at [477, 138] on img "Next" at bounding box center [476, 138] width 12 height 32
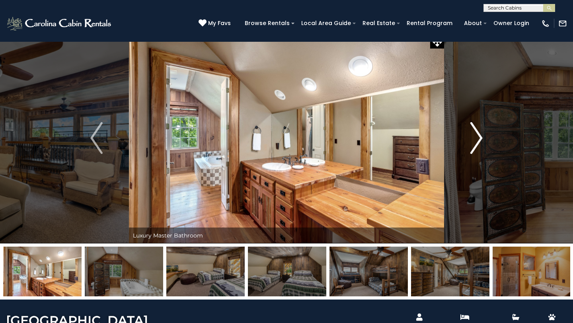
click at [477, 138] on img "Next" at bounding box center [476, 138] width 12 height 32
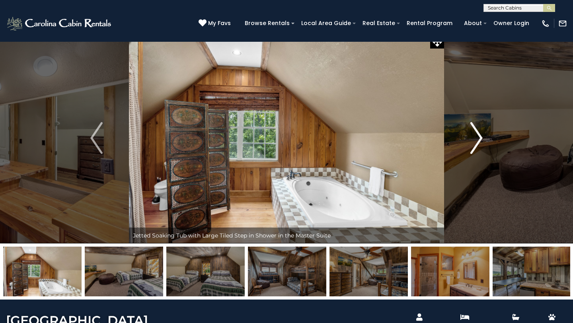
click at [477, 138] on img "Next" at bounding box center [476, 138] width 12 height 32
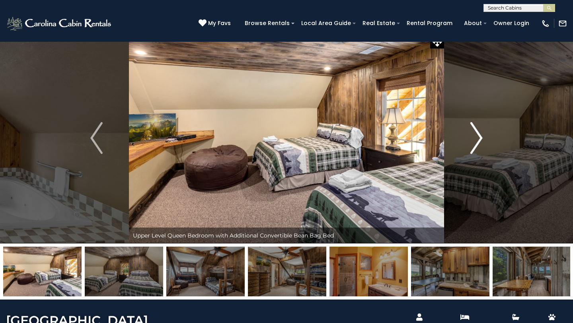
click at [477, 138] on img "Next" at bounding box center [476, 138] width 12 height 32
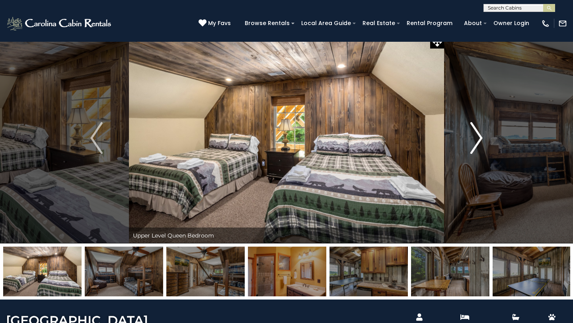
click at [477, 138] on img "Next" at bounding box center [476, 138] width 12 height 32
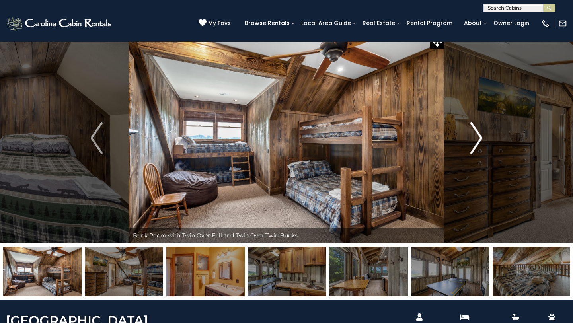
click at [477, 138] on img "Next" at bounding box center [476, 138] width 12 height 32
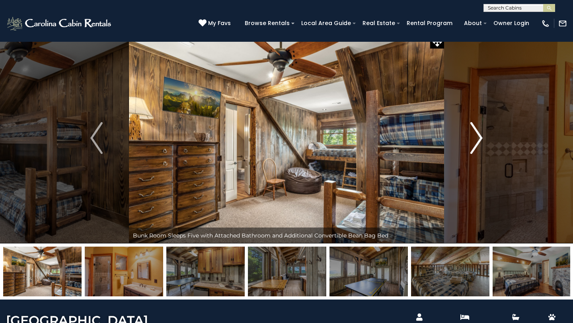
click at [477, 138] on img "Next" at bounding box center [476, 138] width 12 height 32
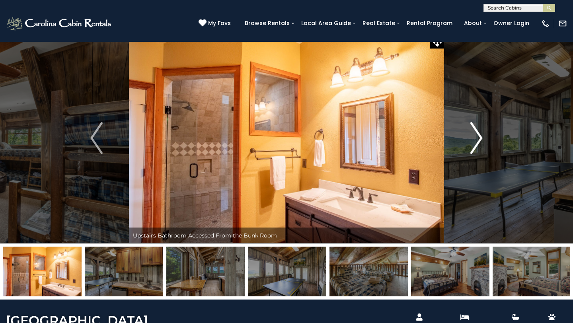
click at [477, 138] on img "Next" at bounding box center [476, 138] width 12 height 32
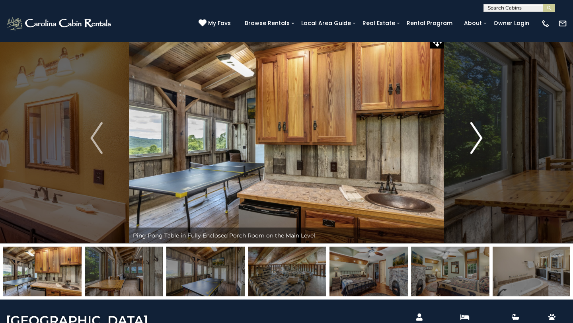
click at [477, 138] on img "Next" at bounding box center [476, 138] width 12 height 32
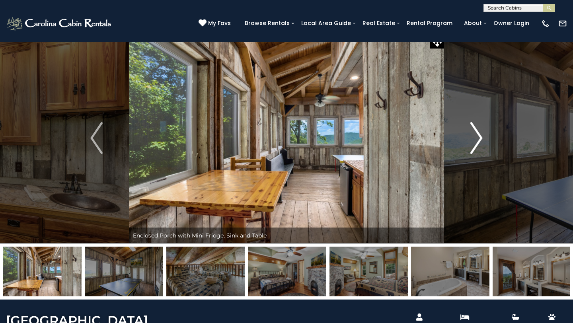
click at [477, 138] on img "Next" at bounding box center [476, 138] width 12 height 32
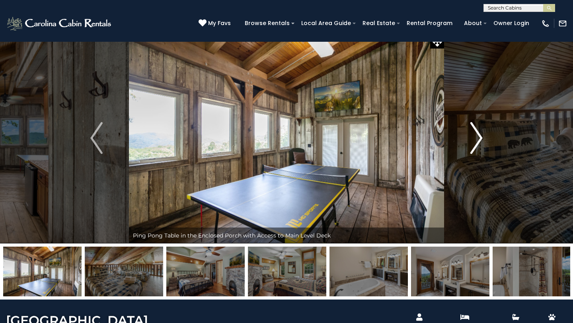
click at [477, 138] on img "Next" at bounding box center [476, 138] width 12 height 32
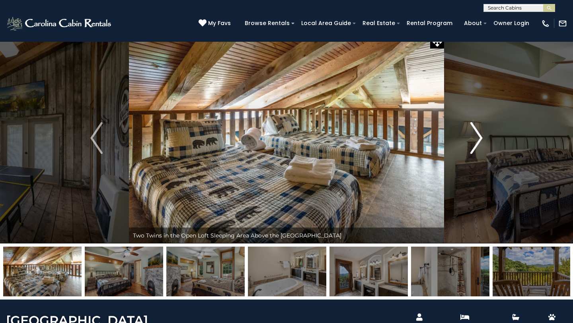
click at [477, 138] on img "Next" at bounding box center [476, 138] width 12 height 32
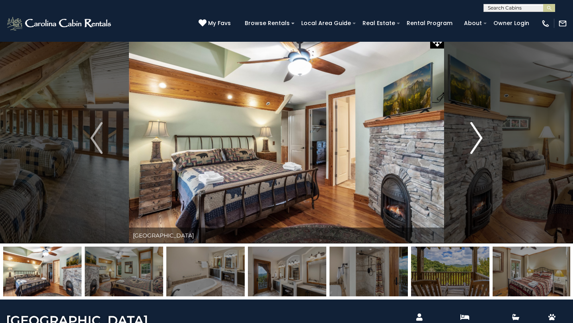
click at [477, 138] on img "Next" at bounding box center [476, 138] width 12 height 32
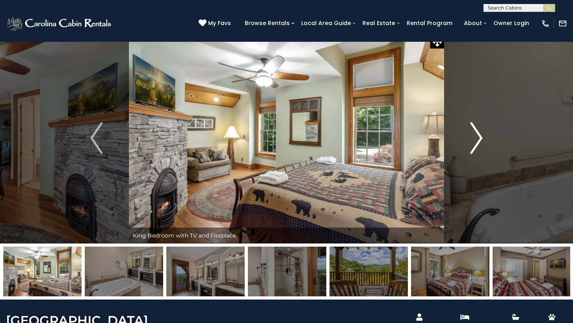
click at [477, 138] on img "Next" at bounding box center [476, 138] width 12 height 32
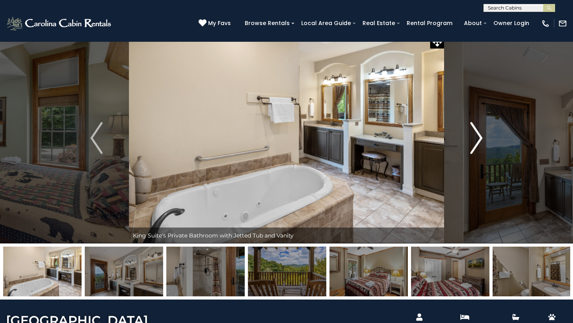
click at [477, 138] on img "Next" at bounding box center [476, 138] width 12 height 32
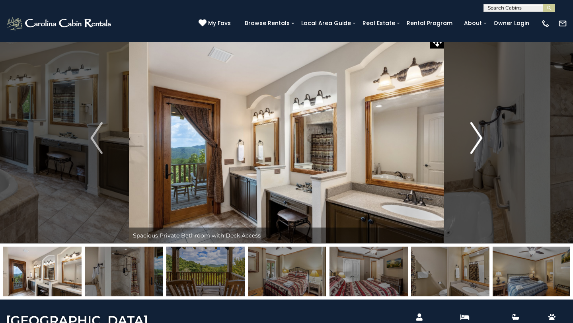
click at [477, 138] on img "Next" at bounding box center [476, 138] width 12 height 32
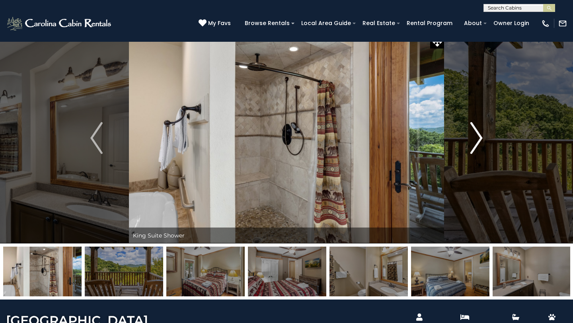
click at [477, 138] on img "Next" at bounding box center [476, 138] width 12 height 32
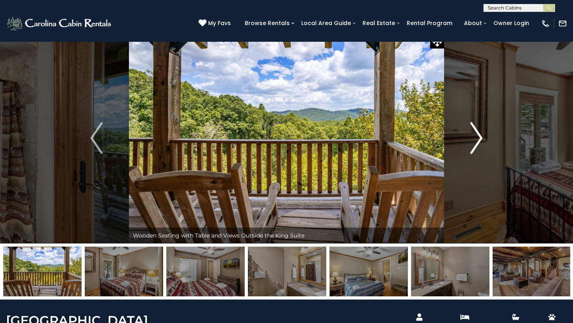
click at [477, 138] on img "Next" at bounding box center [476, 138] width 12 height 32
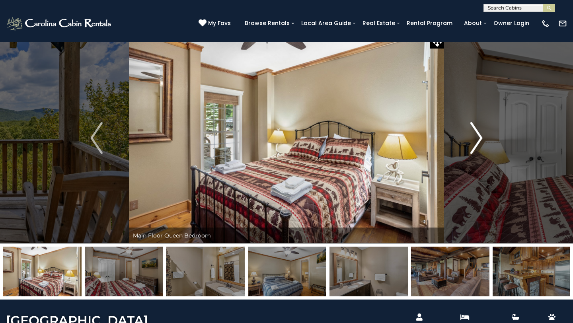
click at [477, 138] on img "Next" at bounding box center [476, 138] width 12 height 32
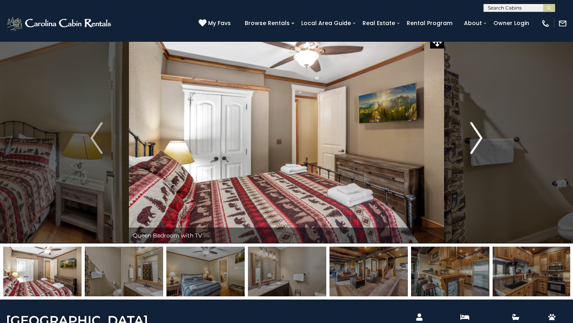
click at [477, 138] on img "Next" at bounding box center [476, 138] width 12 height 32
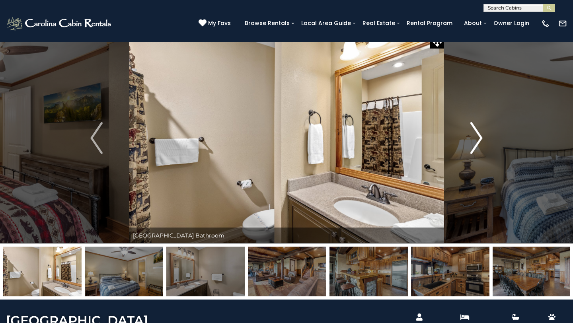
click at [477, 138] on img "Next" at bounding box center [476, 138] width 12 height 32
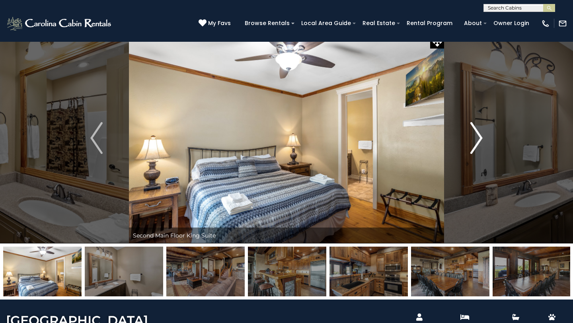
click at [477, 138] on img "Next" at bounding box center [476, 138] width 12 height 32
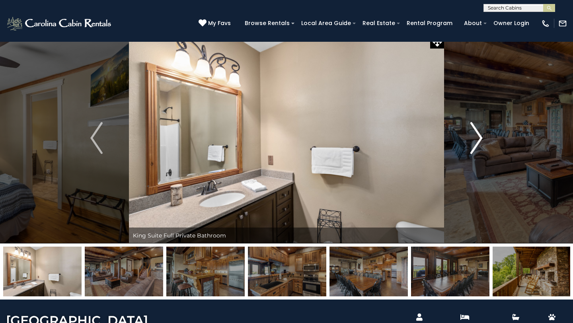
click at [477, 138] on img "Next" at bounding box center [476, 138] width 12 height 32
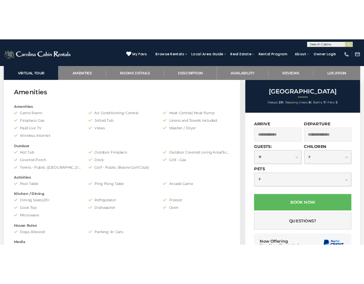
scroll to position [571, 0]
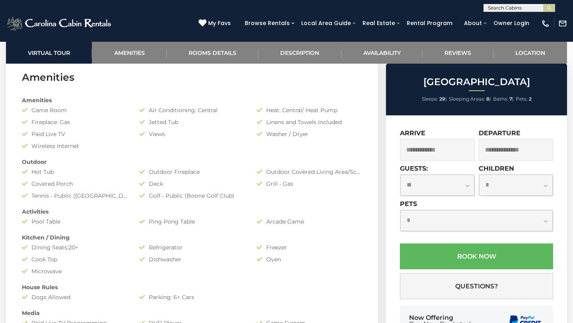
drag, startPoint x: 313, startPoint y: 222, endPoint x: 29, endPoint y: 223, distance: 283.8
click at [29, 223] on div "Amenities Game Room Air Conditioning: Central Heat: Central/ Heat Pump Fireplac…" at bounding box center [192, 237] width 352 height 291
copy div "Pool Table Ping Pong Table Arcade Game"
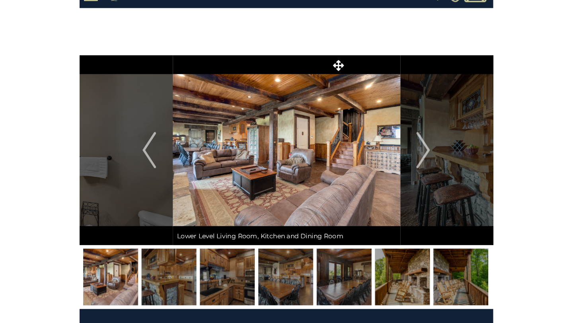
scroll to position [19, 0]
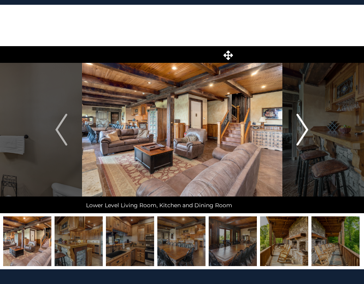
click at [310, 124] on button "Next" at bounding box center [302, 129] width 41 height 167
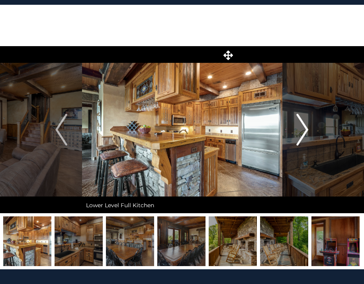
click at [310, 124] on button "Next" at bounding box center [302, 129] width 41 height 167
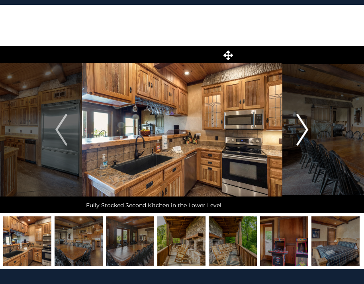
click at [310, 124] on button "Next" at bounding box center [302, 129] width 41 height 167
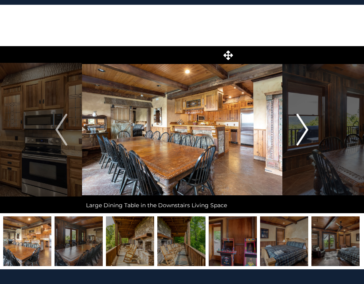
click at [310, 124] on button "Next" at bounding box center [302, 129] width 41 height 167
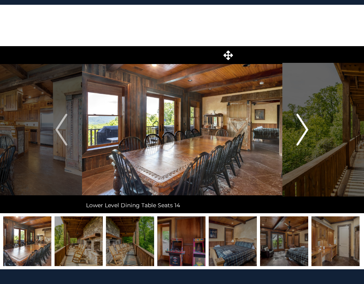
click at [310, 124] on button "Next" at bounding box center [302, 129] width 41 height 167
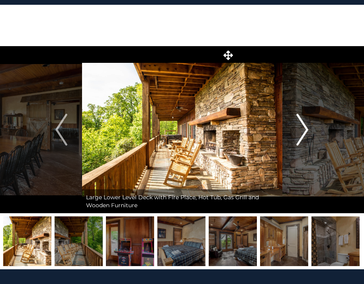
click at [310, 124] on button "Next" at bounding box center [302, 129] width 41 height 167
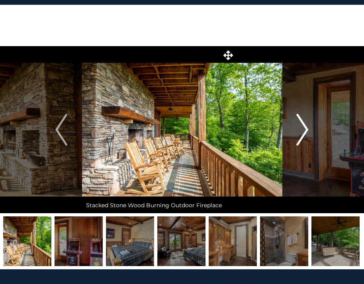
click at [310, 124] on button "Next" at bounding box center [302, 129] width 41 height 167
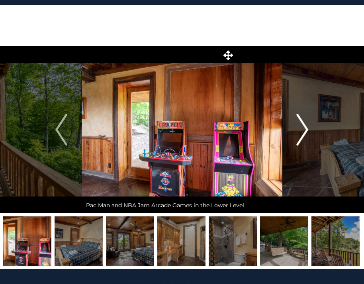
click at [310, 124] on button "Next" at bounding box center [302, 129] width 41 height 167
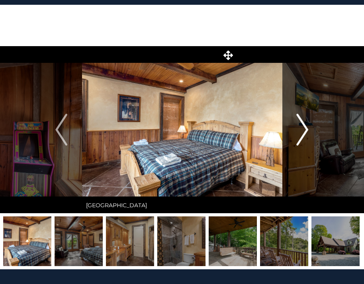
click at [310, 124] on button "Next" at bounding box center [302, 129] width 41 height 167
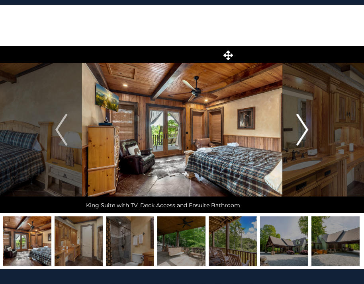
click at [310, 124] on button "Next" at bounding box center [302, 129] width 41 height 167
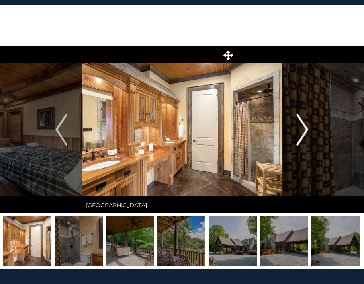
click at [310, 124] on button "Next" at bounding box center [302, 129] width 41 height 167
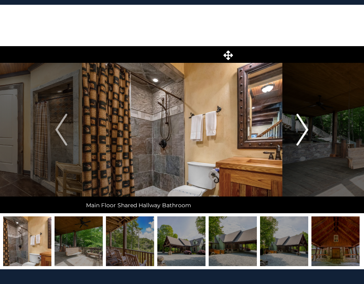
click at [310, 124] on button "Next" at bounding box center [302, 129] width 41 height 167
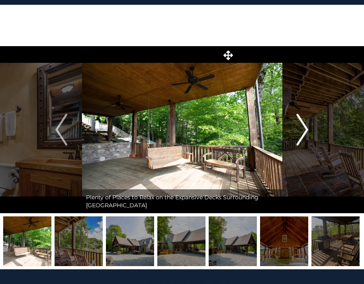
click at [310, 124] on button "Next" at bounding box center [302, 129] width 41 height 167
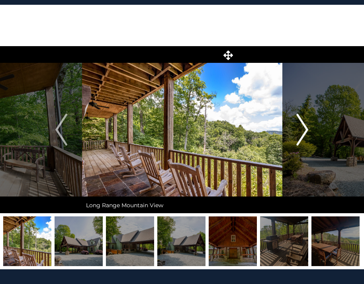
click at [310, 124] on button "Next" at bounding box center [302, 129] width 41 height 167
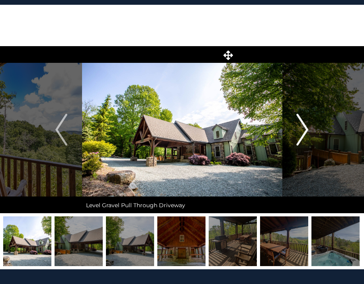
click at [310, 124] on button "Next" at bounding box center [302, 129] width 41 height 167
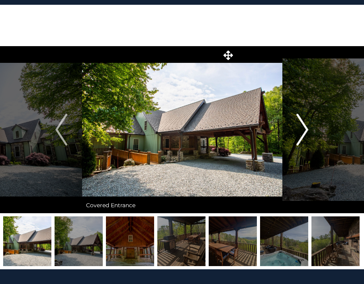
click at [310, 124] on button "Next" at bounding box center [302, 129] width 41 height 167
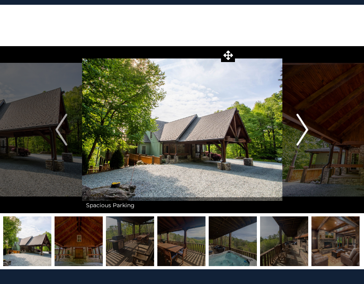
click at [310, 124] on button "Next" at bounding box center [302, 129] width 41 height 167
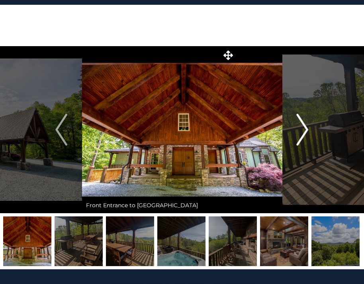
click at [310, 124] on button "Next" at bounding box center [302, 129] width 41 height 167
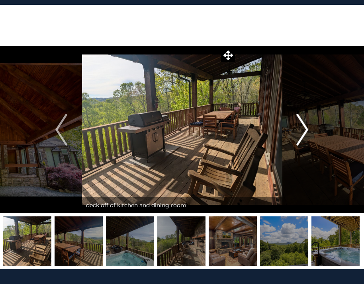
click at [310, 124] on button "Next" at bounding box center [302, 129] width 41 height 167
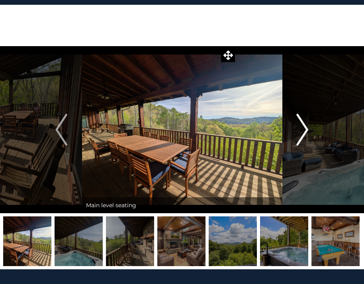
click at [310, 124] on button "Next" at bounding box center [302, 129] width 41 height 167
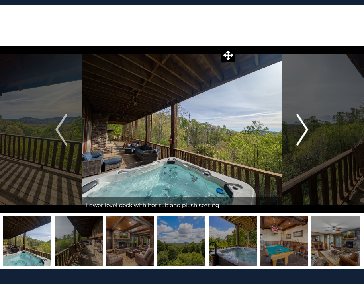
click at [310, 124] on button "Next" at bounding box center [302, 129] width 41 height 167
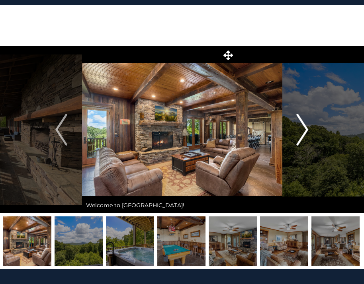
click at [310, 124] on button "Next" at bounding box center [302, 129] width 41 height 167
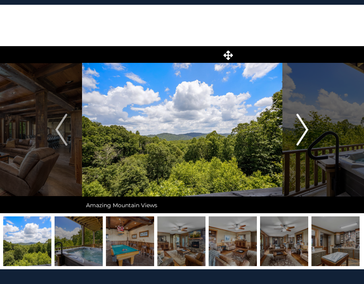
click at [310, 124] on button "Next" at bounding box center [302, 129] width 41 height 167
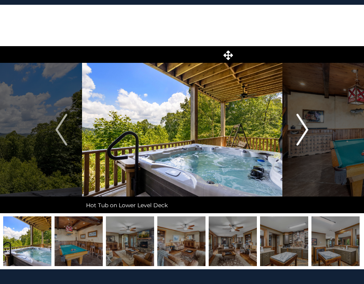
click at [310, 124] on button "Next" at bounding box center [302, 129] width 41 height 167
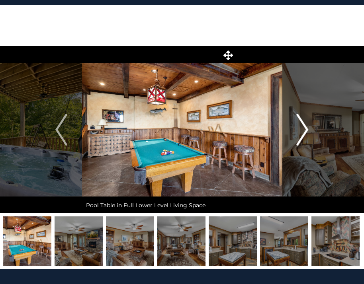
click at [310, 124] on button "Next" at bounding box center [302, 129] width 41 height 167
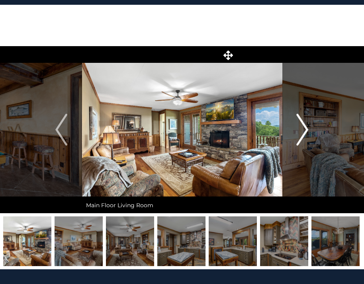
click at [310, 124] on button "Next" at bounding box center [302, 129] width 41 height 167
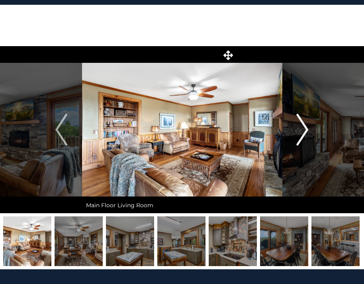
click at [310, 124] on button "Next" at bounding box center [302, 129] width 41 height 167
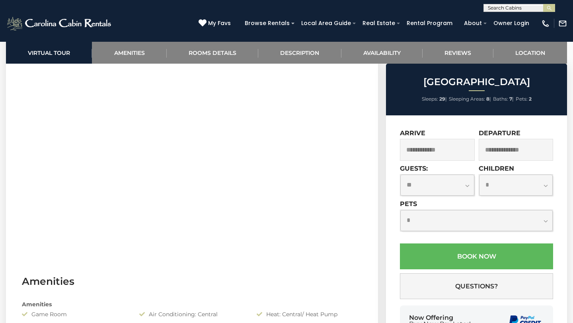
scroll to position [373, 0]
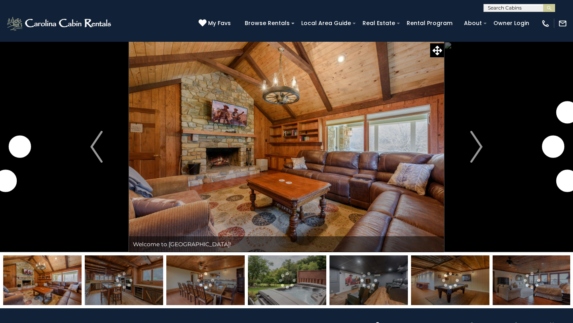
select select "**"
click at [481, 151] on img "Next" at bounding box center [476, 147] width 12 height 32
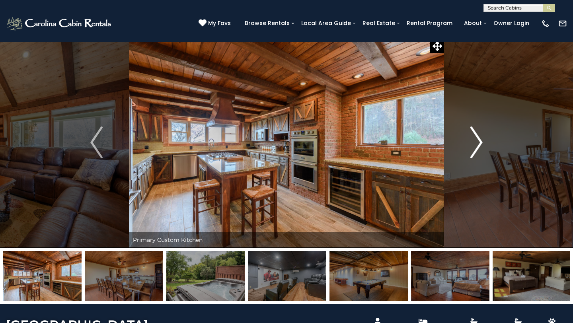
scroll to position [4, 0]
click at [440, 45] on icon at bounding box center [438, 47] width 10 height 10
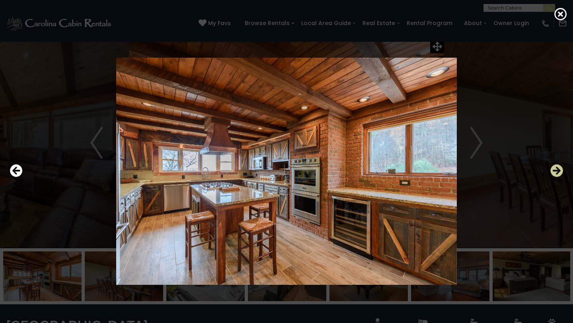
click at [561, 172] on icon "Next" at bounding box center [556, 170] width 13 height 13
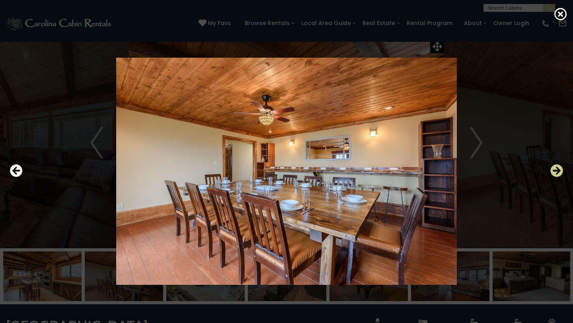
click at [561, 172] on icon "Next" at bounding box center [556, 170] width 13 height 13
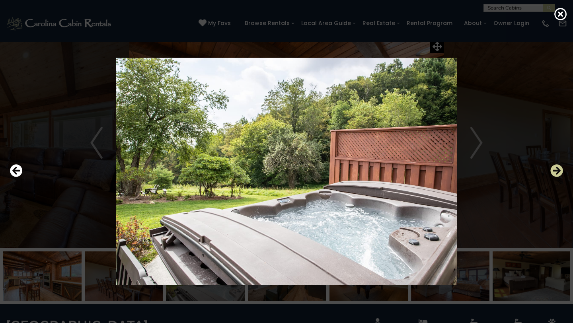
click at [561, 172] on icon "Next" at bounding box center [556, 170] width 13 height 13
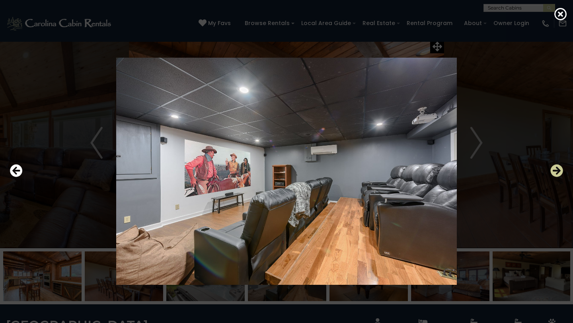
click at [561, 172] on icon "Next" at bounding box center [556, 170] width 13 height 13
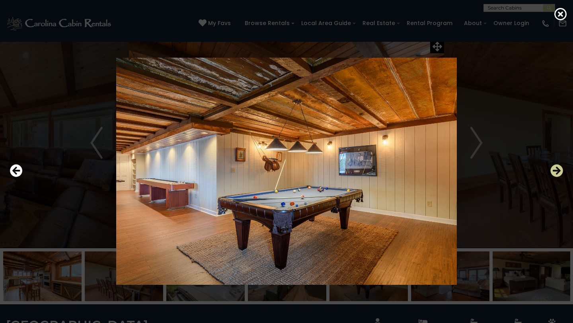
click at [561, 172] on icon "Next" at bounding box center [556, 170] width 13 height 13
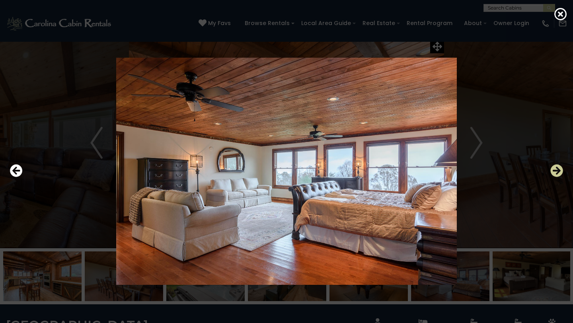
click at [561, 172] on icon "Next" at bounding box center [556, 170] width 13 height 13
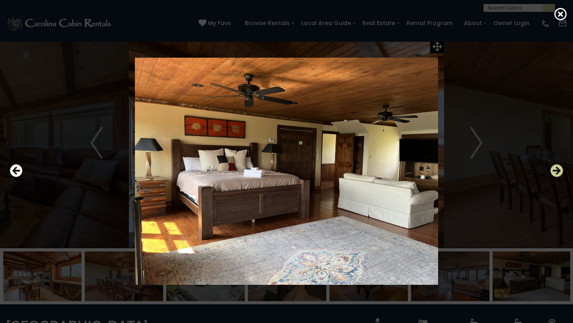
click at [561, 172] on icon "Next" at bounding box center [556, 170] width 13 height 13
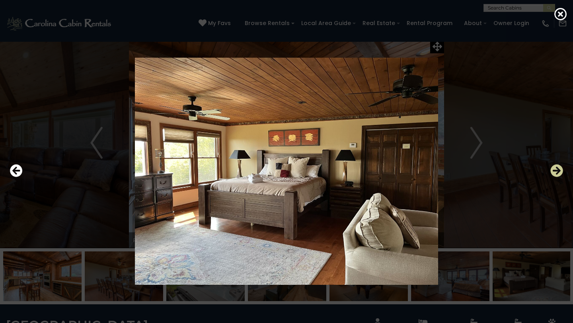
click at [561, 172] on icon "Next" at bounding box center [556, 170] width 13 height 13
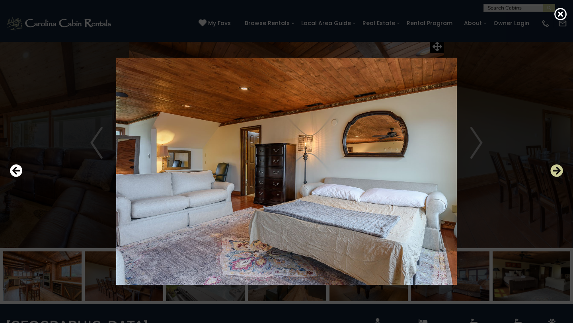
click at [561, 172] on icon "Next" at bounding box center [556, 170] width 13 height 13
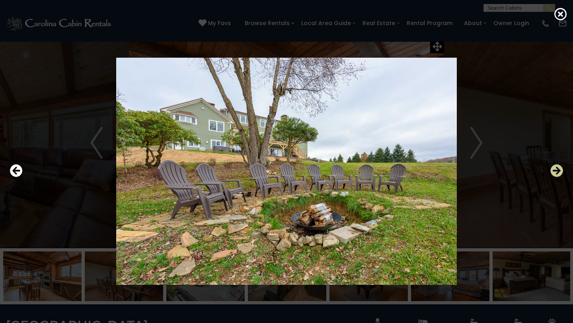
click at [561, 172] on icon "Next" at bounding box center [556, 170] width 13 height 13
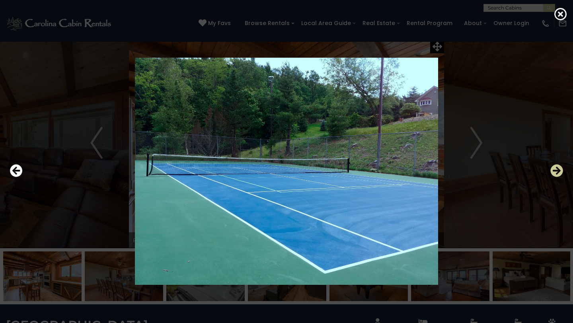
click at [561, 172] on icon "Next" at bounding box center [556, 170] width 13 height 13
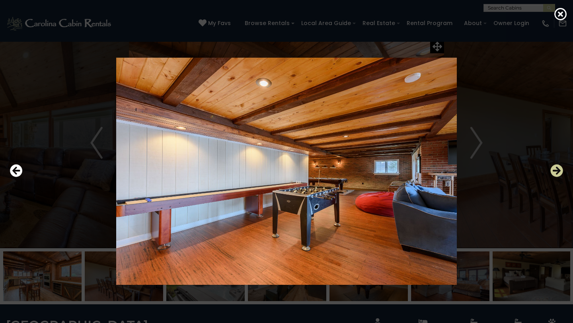
click at [561, 172] on icon "Next" at bounding box center [556, 170] width 13 height 13
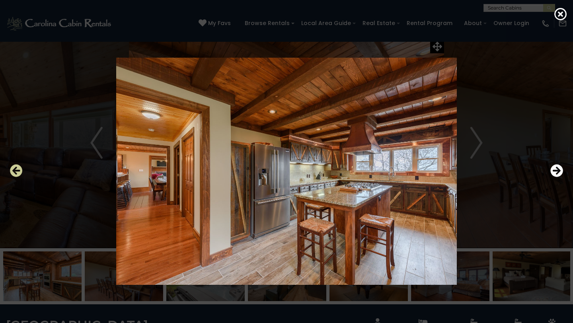
click at [21, 172] on icon "Previous" at bounding box center [16, 170] width 13 height 13
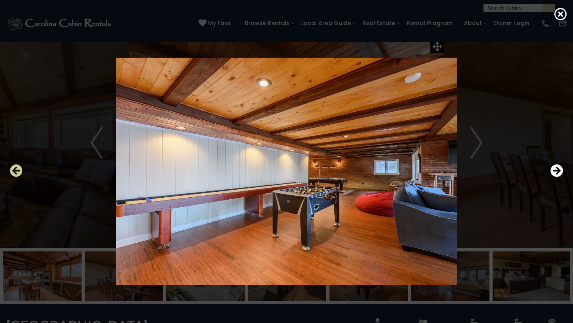
click at [21, 172] on icon "Previous" at bounding box center [16, 170] width 13 height 13
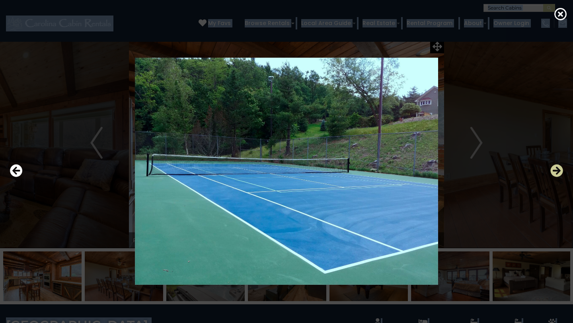
click at [559, 172] on icon "Next" at bounding box center [556, 170] width 13 height 13
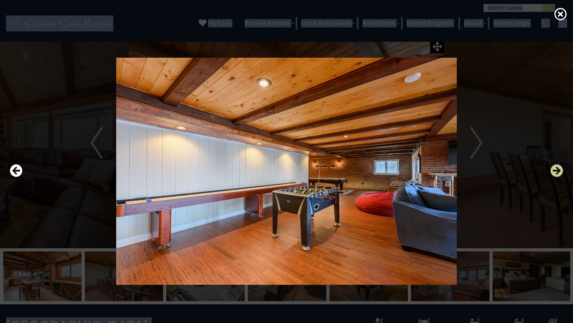
click at [557, 166] on icon "Next" at bounding box center [556, 170] width 13 height 13
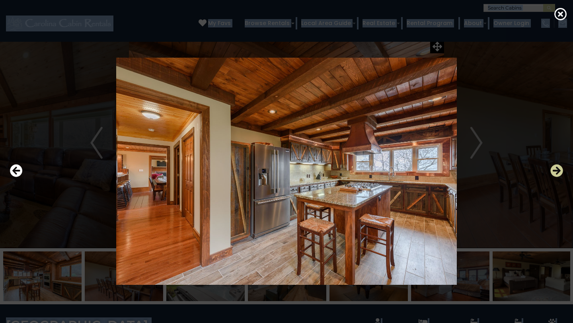
click at [557, 168] on icon "Next" at bounding box center [556, 170] width 13 height 13
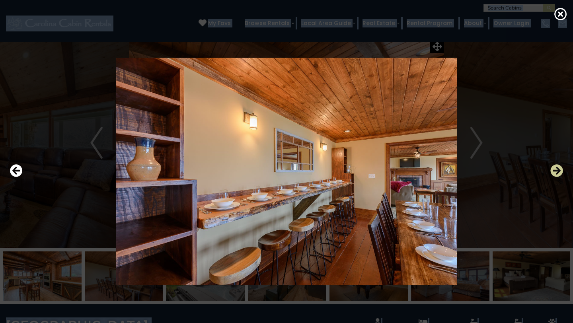
click at [557, 168] on icon "Next" at bounding box center [556, 170] width 13 height 13
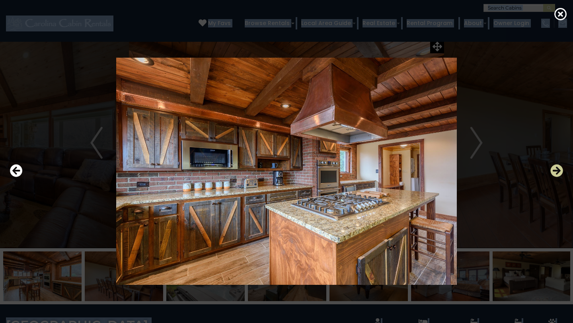
click at [557, 168] on icon "Next" at bounding box center [556, 170] width 13 height 13
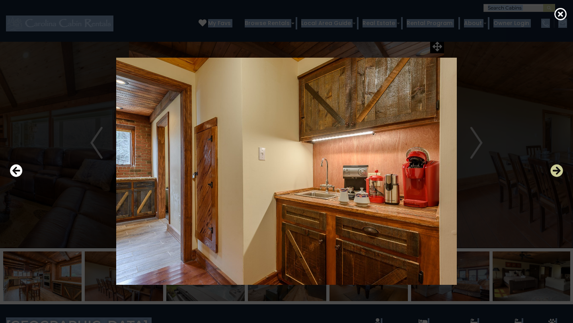
click at [558, 168] on icon "Next" at bounding box center [556, 170] width 13 height 13
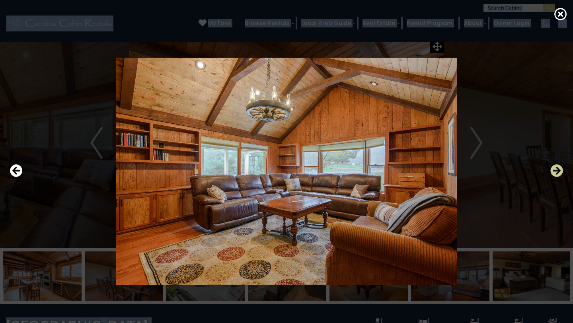
click at [558, 168] on icon "Next" at bounding box center [556, 170] width 13 height 13
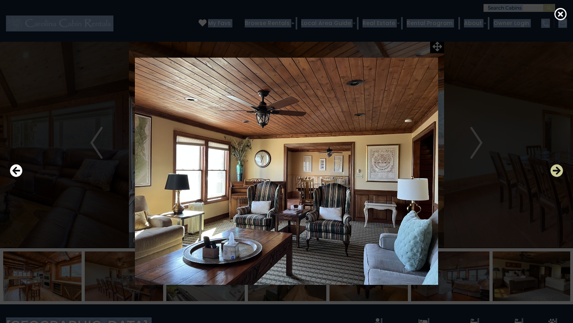
click at [558, 168] on icon "Next" at bounding box center [556, 170] width 13 height 13
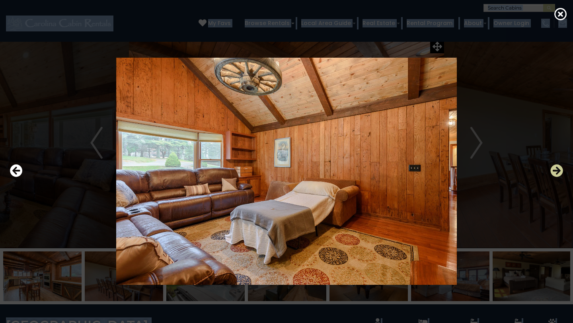
click at [558, 168] on icon "Next" at bounding box center [556, 170] width 13 height 13
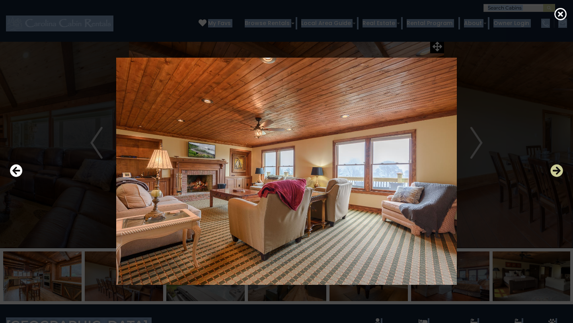
click at [558, 168] on icon "Next" at bounding box center [556, 170] width 13 height 13
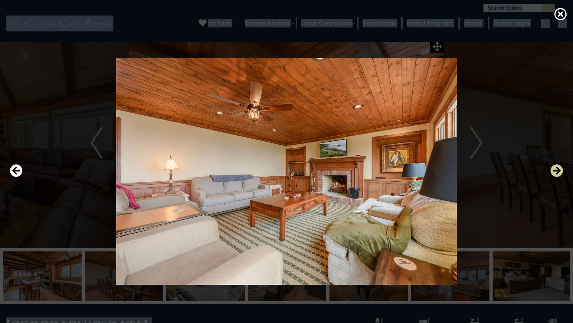
click at [558, 168] on icon "Next" at bounding box center [556, 170] width 13 height 13
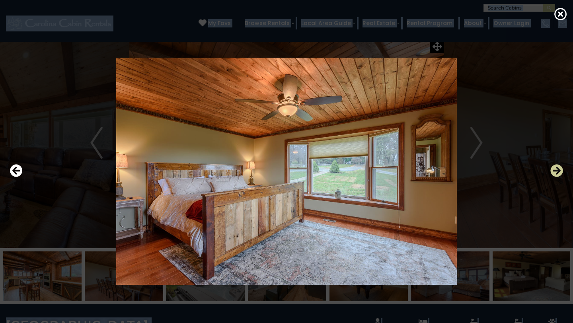
click at [558, 168] on icon "Next" at bounding box center [556, 170] width 13 height 13
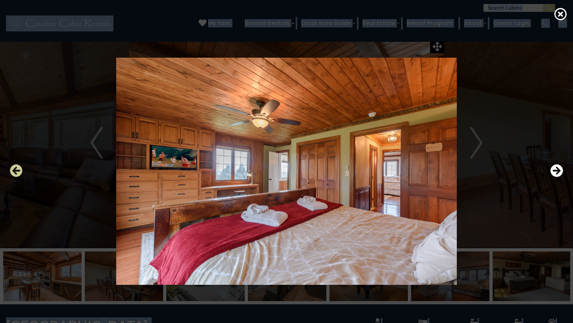
click at [12, 172] on icon "Previous" at bounding box center [16, 170] width 13 height 13
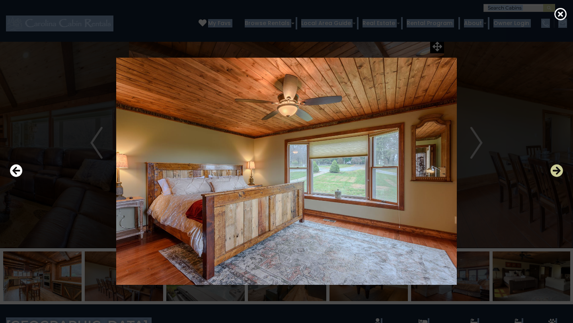
click at [558, 170] on icon "Next" at bounding box center [556, 170] width 13 height 13
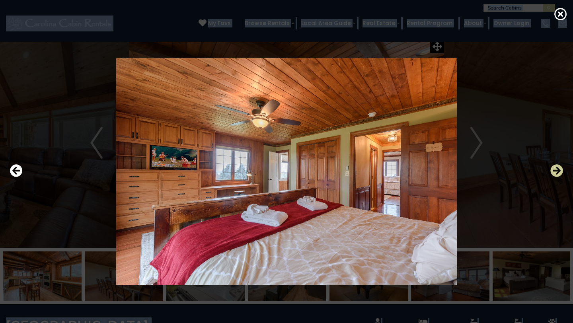
click at [558, 170] on icon "Next" at bounding box center [556, 170] width 13 height 13
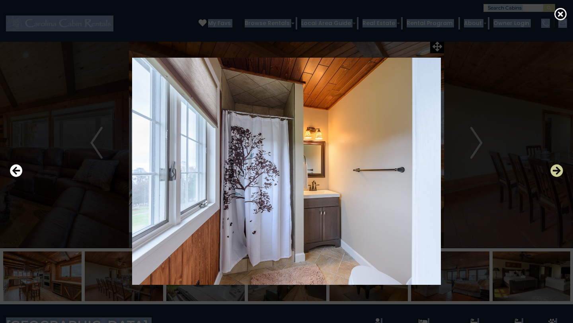
click at [558, 170] on icon "Next" at bounding box center [556, 170] width 13 height 13
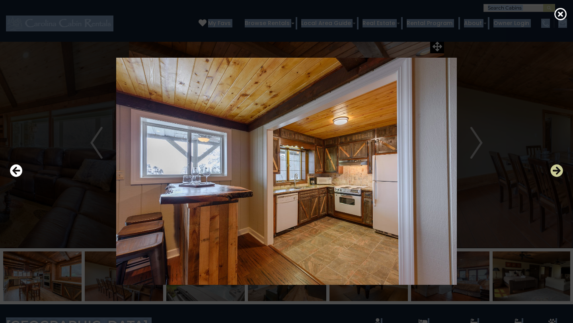
click at [558, 170] on icon "Next" at bounding box center [556, 170] width 13 height 13
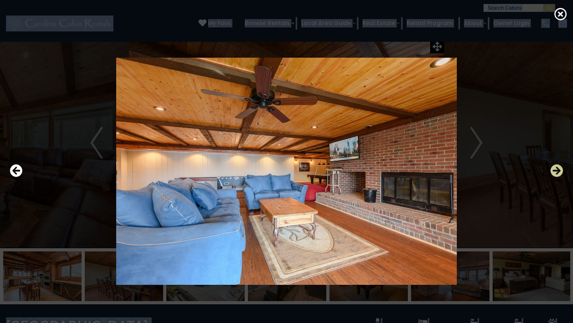
click at [558, 170] on icon "Next" at bounding box center [556, 170] width 13 height 13
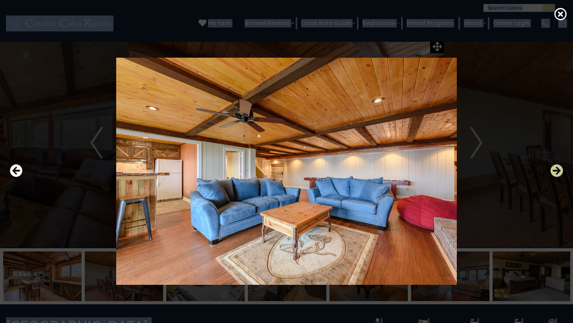
click at [558, 170] on icon "Next" at bounding box center [556, 170] width 13 height 13
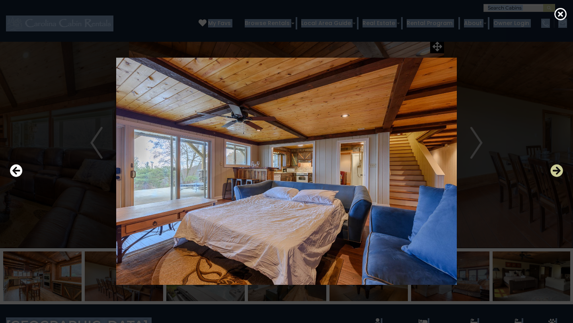
click at [558, 170] on icon "Next" at bounding box center [556, 170] width 13 height 13
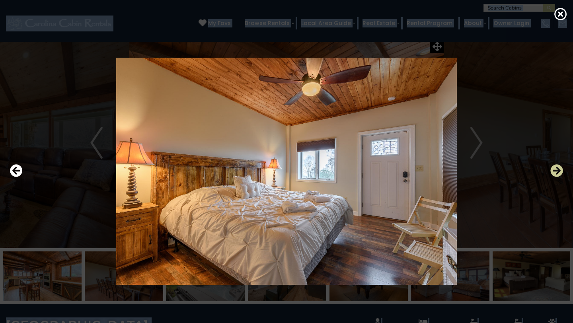
click at [558, 170] on icon "Next" at bounding box center [556, 170] width 13 height 13
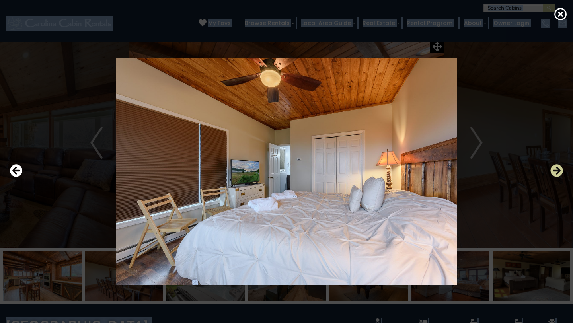
click at [558, 170] on icon "Next" at bounding box center [556, 170] width 13 height 13
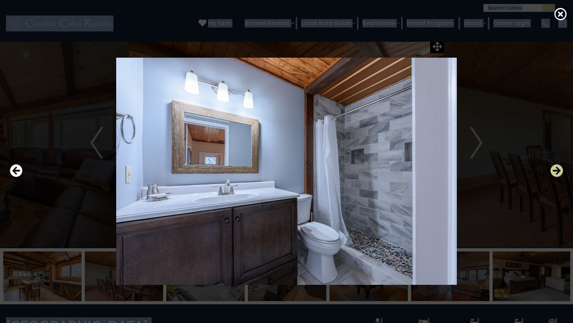
click at [558, 170] on icon "Next" at bounding box center [556, 170] width 13 height 13
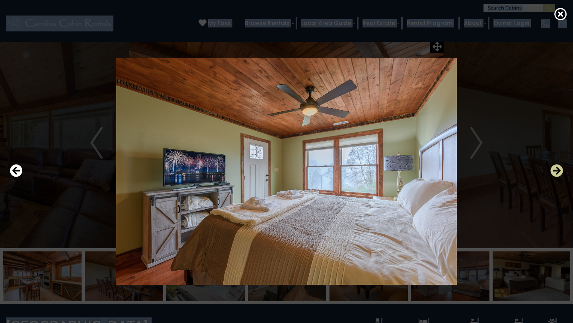
click at [558, 170] on icon "Next" at bounding box center [556, 170] width 13 height 13
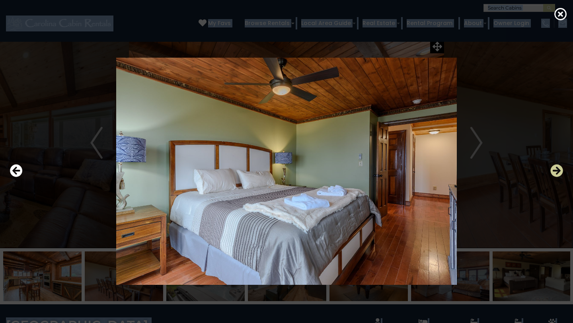
click at [558, 170] on icon "Next" at bounding box center [556, 170] width 13 height 13
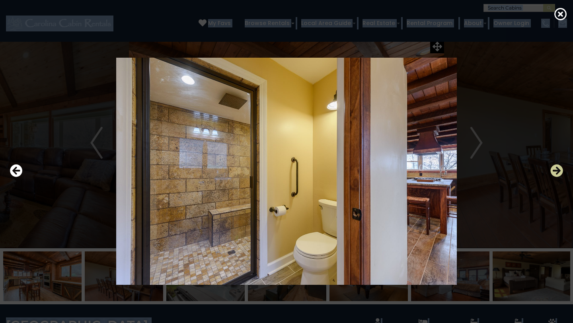
click at [558, 170] on icon "Next" at bounding box center [556, 170] width 13 height 13
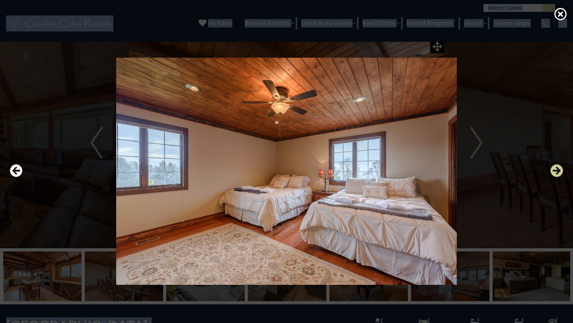
click at [558, 170] on icon "Next" at bounding box center [556, 170] width 13 height 13
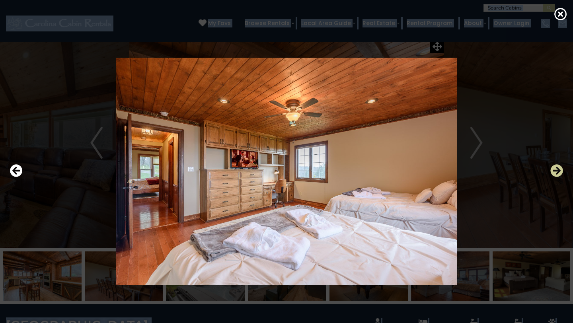
click at [558, 170] on icon "Next" at bounding box center [556, 170] width 13 height 13
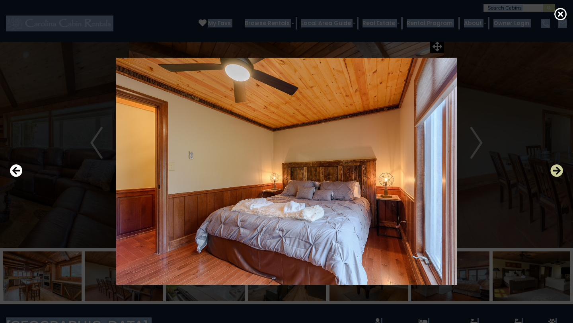
click at [558, 170] on icon "Next" at bounding box center [556, 170] width 13 height 13
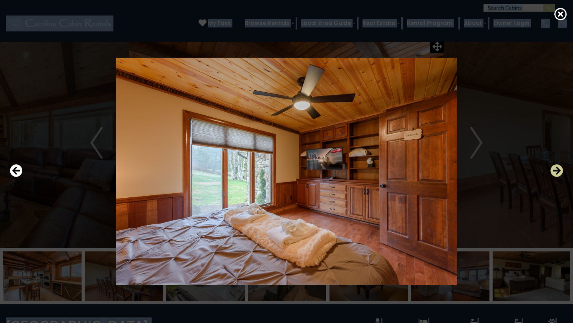
click at [558, 170] on icon "Next" at bounding box center [556, 170] width 13 height 13
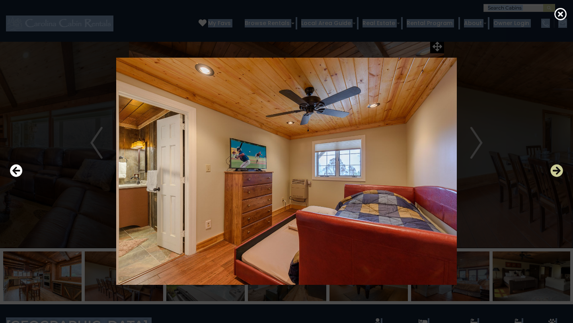
click at [558, 170] on icon "Next" at bounding box center [556, 170] width 13 height 13
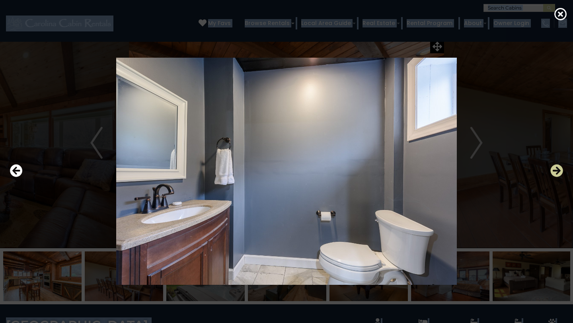
click at [558, 170] on icon "Next" at bounding box center [556, 170] width 13 height 13
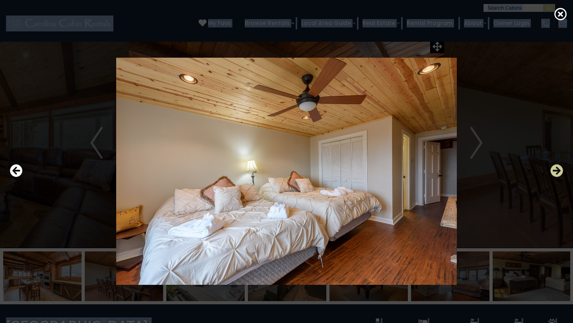
click at [558, 170] on icon "Next" at bounding box center [556, 170] width 13 height 13
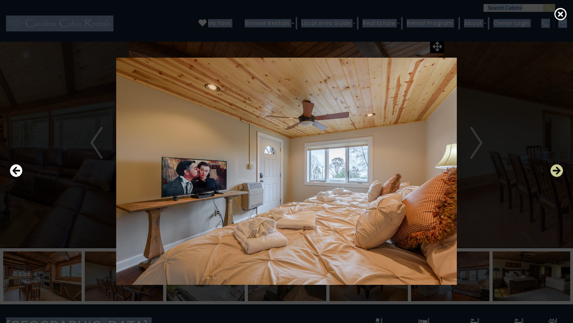
click at [560, 170] on icon "Next" at bounding box center [556, 170] width 13 height 13
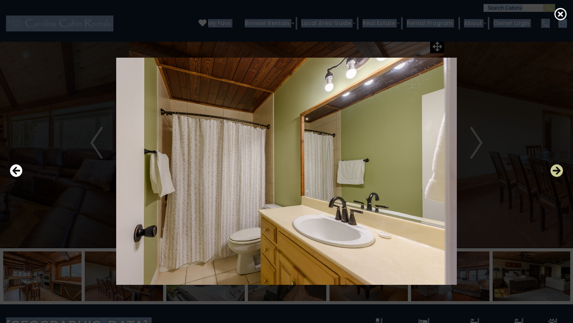
click at [560, 170] on icon "Next" at bounding box center [556, 170] width 13 height 13
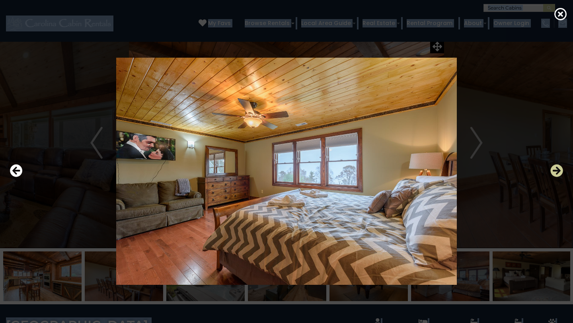
click at [560, 170] on icon "Next" at bounding box center [556, 170] width 13 height 13
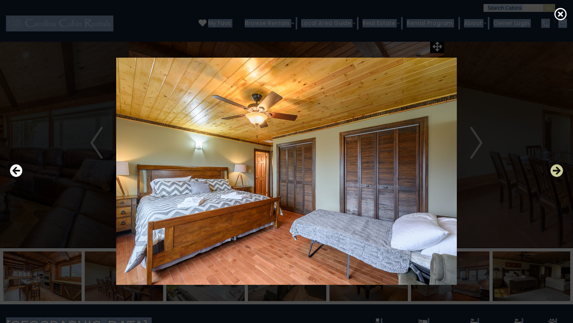
click at [560, 170] on icon "Next" at bounding box center [556, 170] width 13 height 13
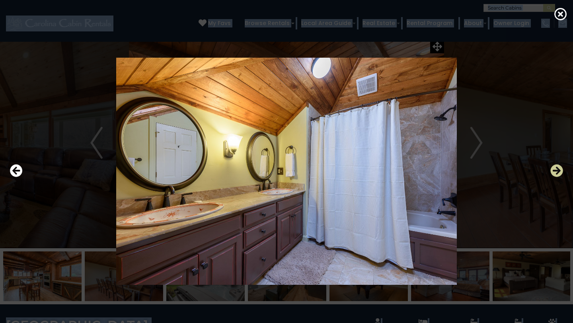
click at [560, 170] on icon "Next" at bounding box center [556, 170] width 13 height 13
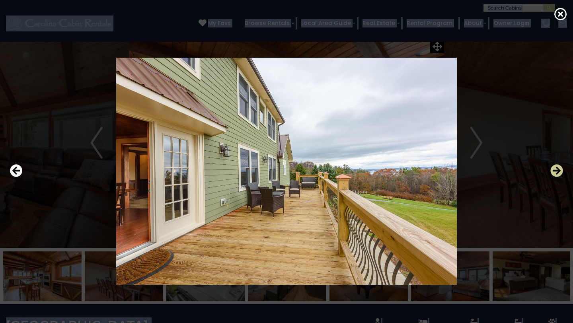
click at [560, 170] on icon "Next" at bounding box center [556, 170] width 13 height 13
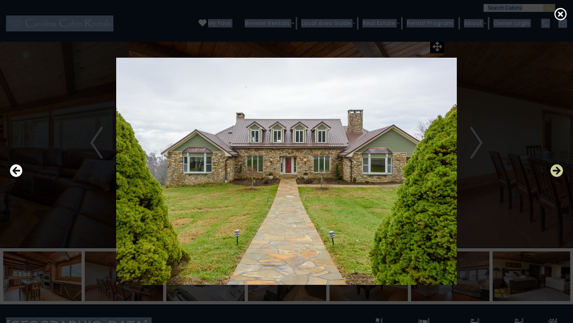
click at [555, 177] on button "Next" at bounding box center [556, 171] width 13 height 18
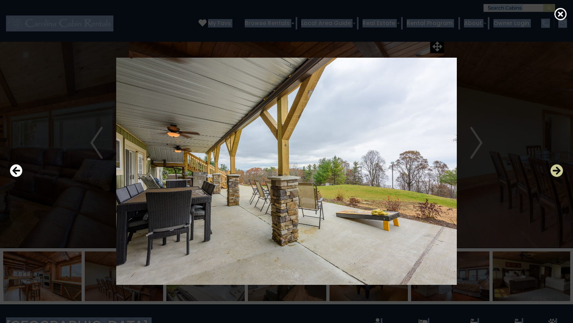
click at [555, 177] on button "Next" at bounding box center [556, 171] width 13 height 18
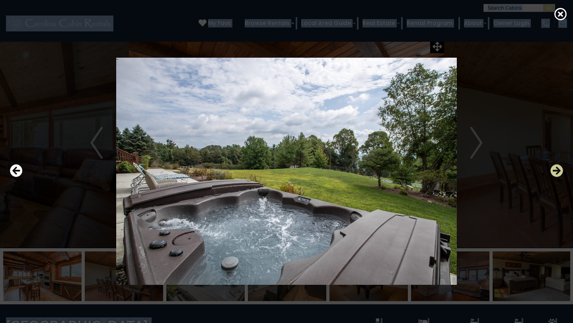
click at [556, 167] on icon "Next" at bounding box center [556, 170] width 13 height 13
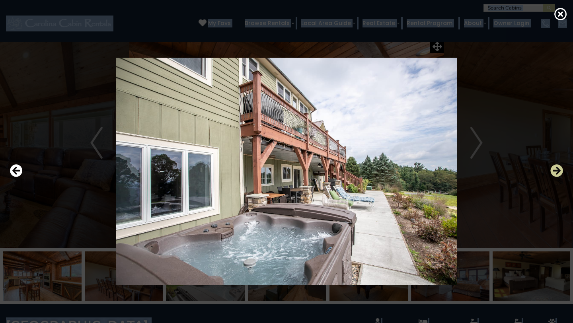
click at [557, 171] on icon "Next" at bounding box center [556, 170] width 13 height 13
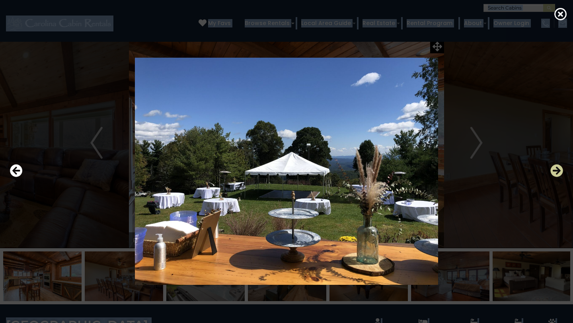
click at [557, 171] on icon "Next" at bounding box center [556, 170] width 13 height 13
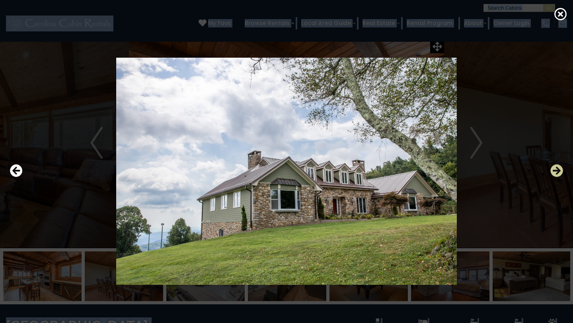
click at [557, 171] on icon "Next" at bounding box center [556, 170] width 13 height 13
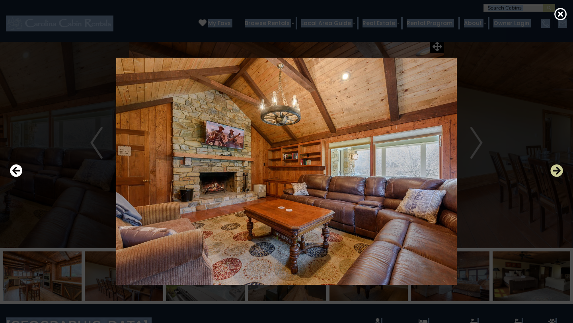
click at [557, 171] on icon "Next" at bounding box center [556, 170] width 13 height 13
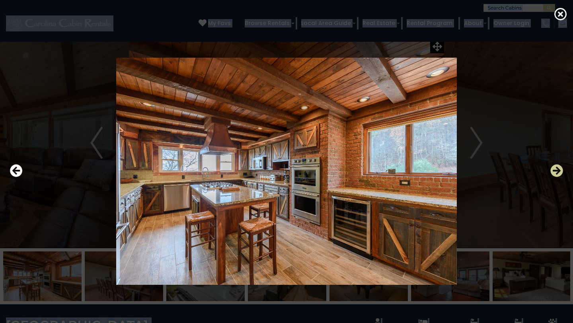
click at [557, 171] on icon "Next" at bounding box center [556, 170] width 13 height 13
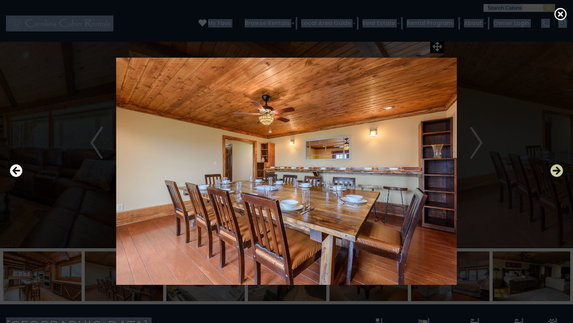
click at [557, 171] on icon "Next" at bounding box center [556, 170] width 13 height 13
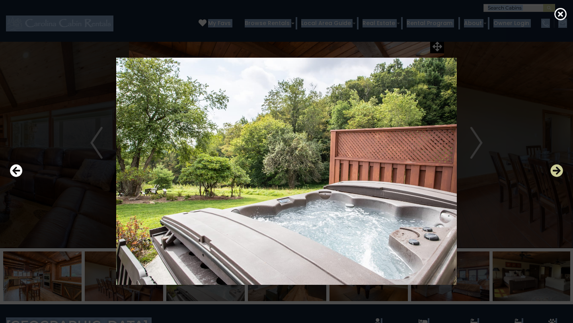
click at [557, 171] on icon "Next" at bounding box center [556, 170] width 13 height 13
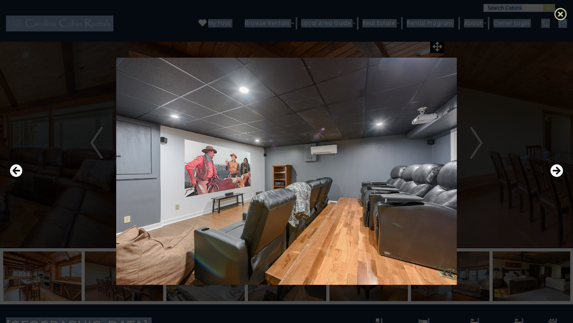
click at [564, 15] on icon at bounding box center [560, 14] width 13 height 13
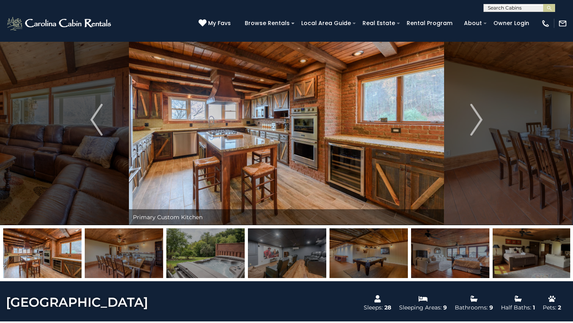
scroll to position [27, 0]
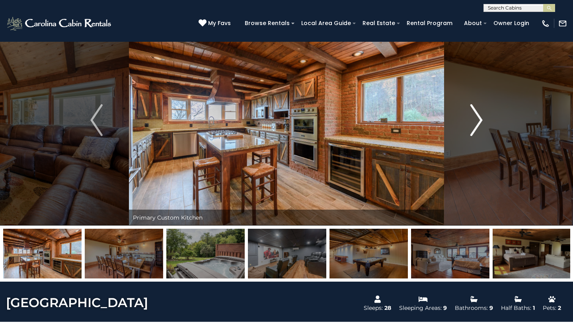
click at [478, 122] on img "Next" at bounding box center [476, 120] width 12 height 32
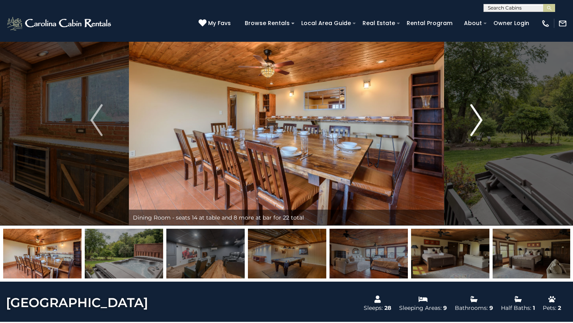
click at [478, 122] on img "Next" at bounding box center [476, 120] width 12 height 32
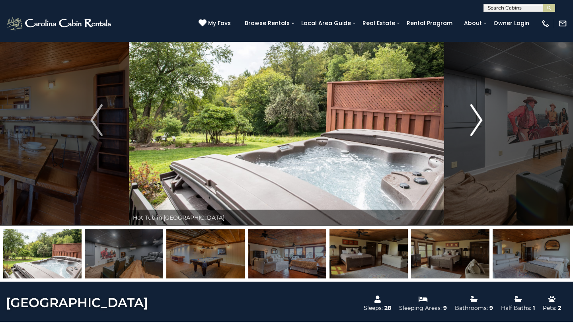
click at [478, 122] on img "Next" at bounding box center [476, 120] width 12 height 32
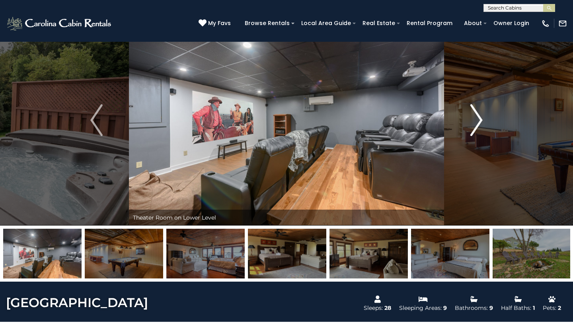
click at [478, 122] on img "Next" at bounding box center [476, 120] width 12 height 32
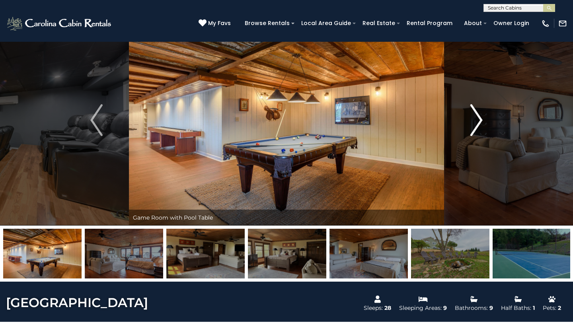
click at [478, 122] on img "Next" at bounding box center [476, 120] width 12 height 32
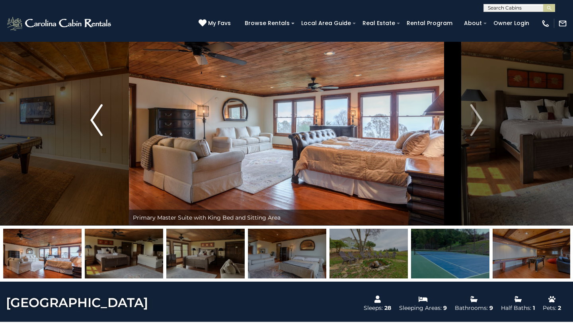
click at [100, 129] on img "Previous" at bounding box center [96, 120] width 12 height 32
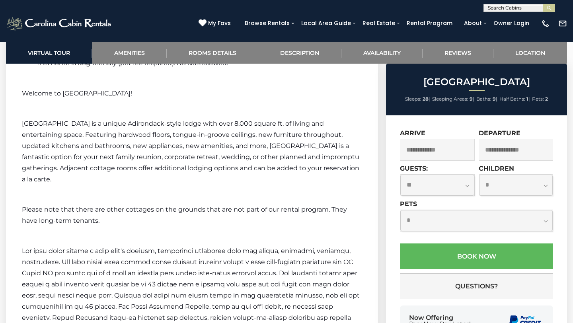
scroll to position [1701, 0]
drag, startPoint x: 118, startPoint y: 123, endPoint x: 15, endPoint y: 127, distance: 102.7
copy span "Appalachian Mountain Lodge"
